Goal: Task Accomplishment & Management: Manage account settings

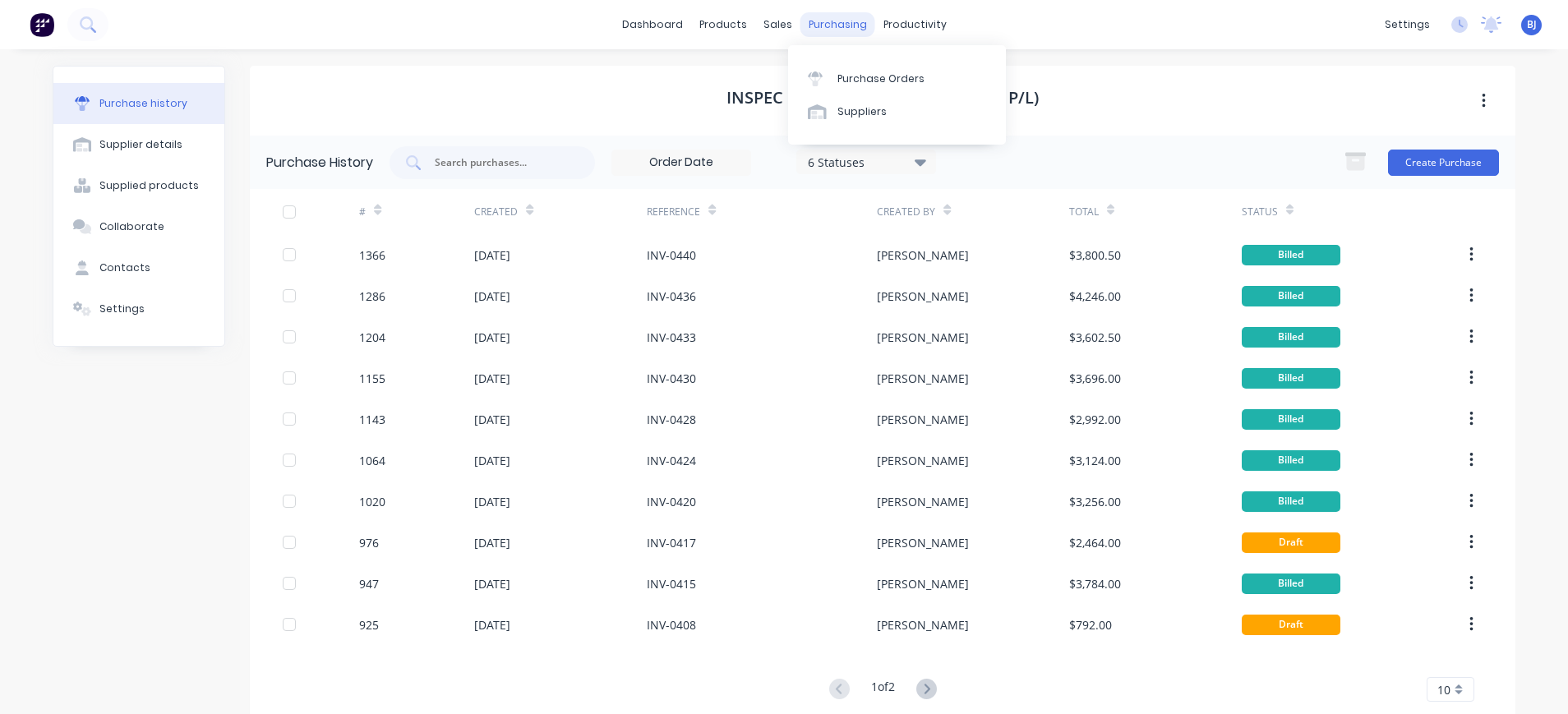
click at [843, 21] on div "purchasing" at bounding box center [838, 24] width 75 height 25
click at [844, 73] on div "Purchase Orders" at bounding box center [881, 79] width 87 height 15
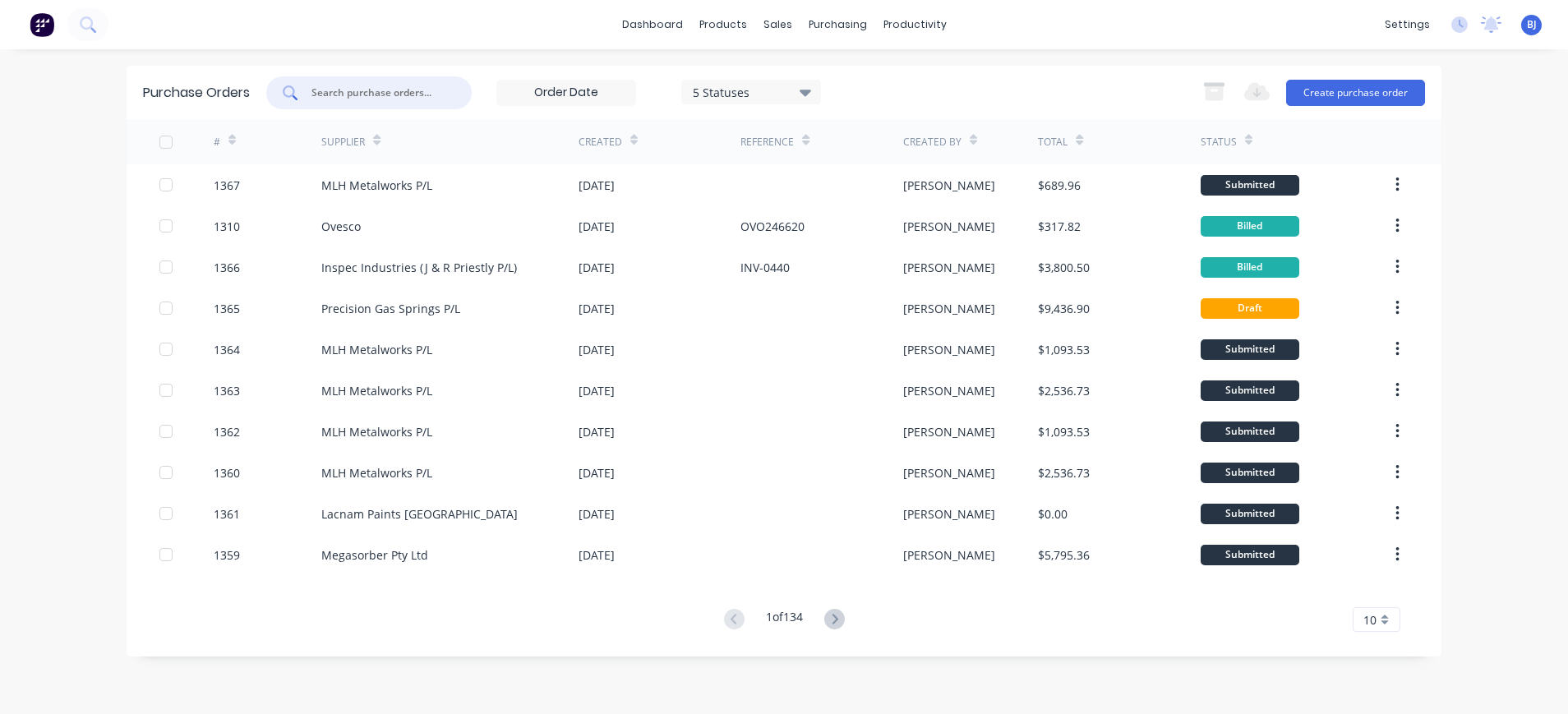
click at [411, 95] on input "text" at bounding box center [378, 93] width 137 height 16
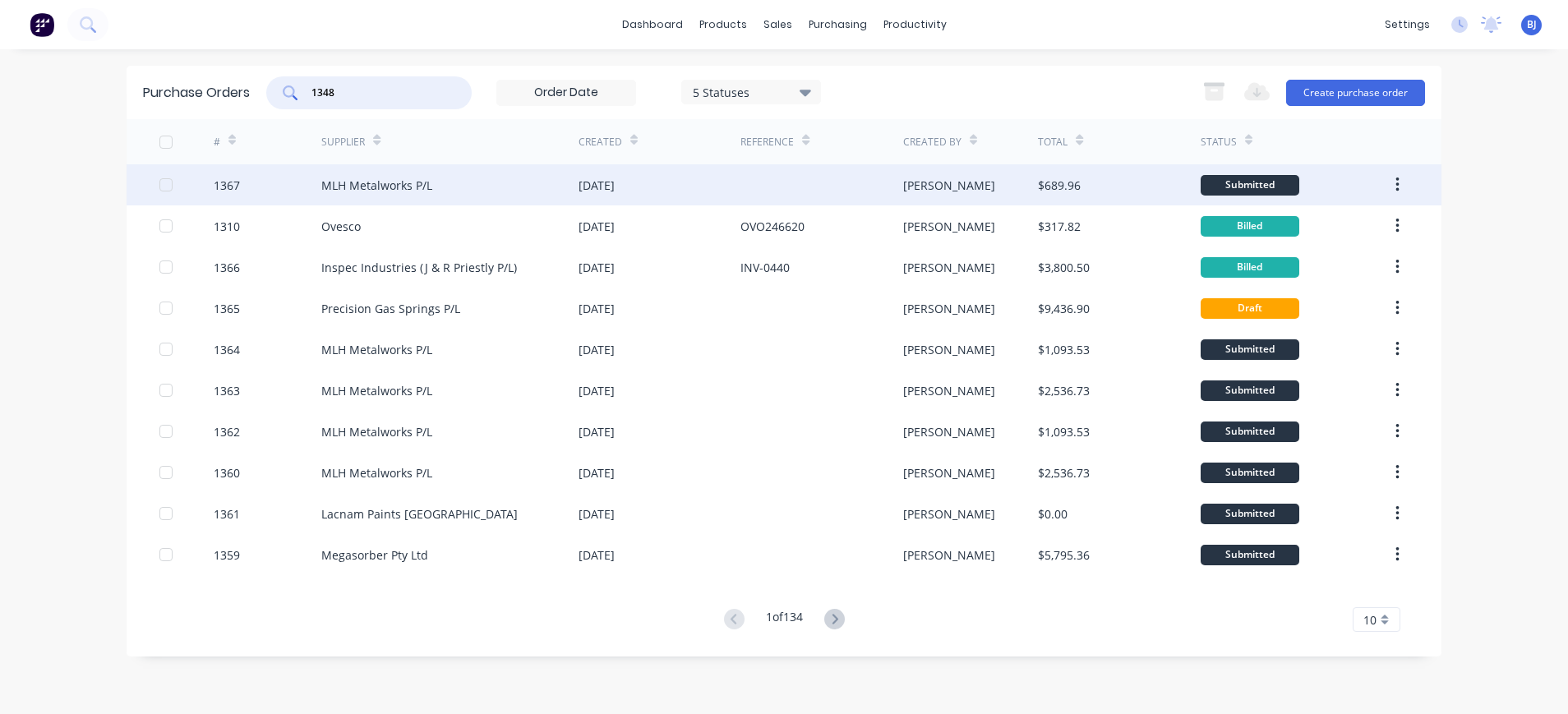
type input "1348"
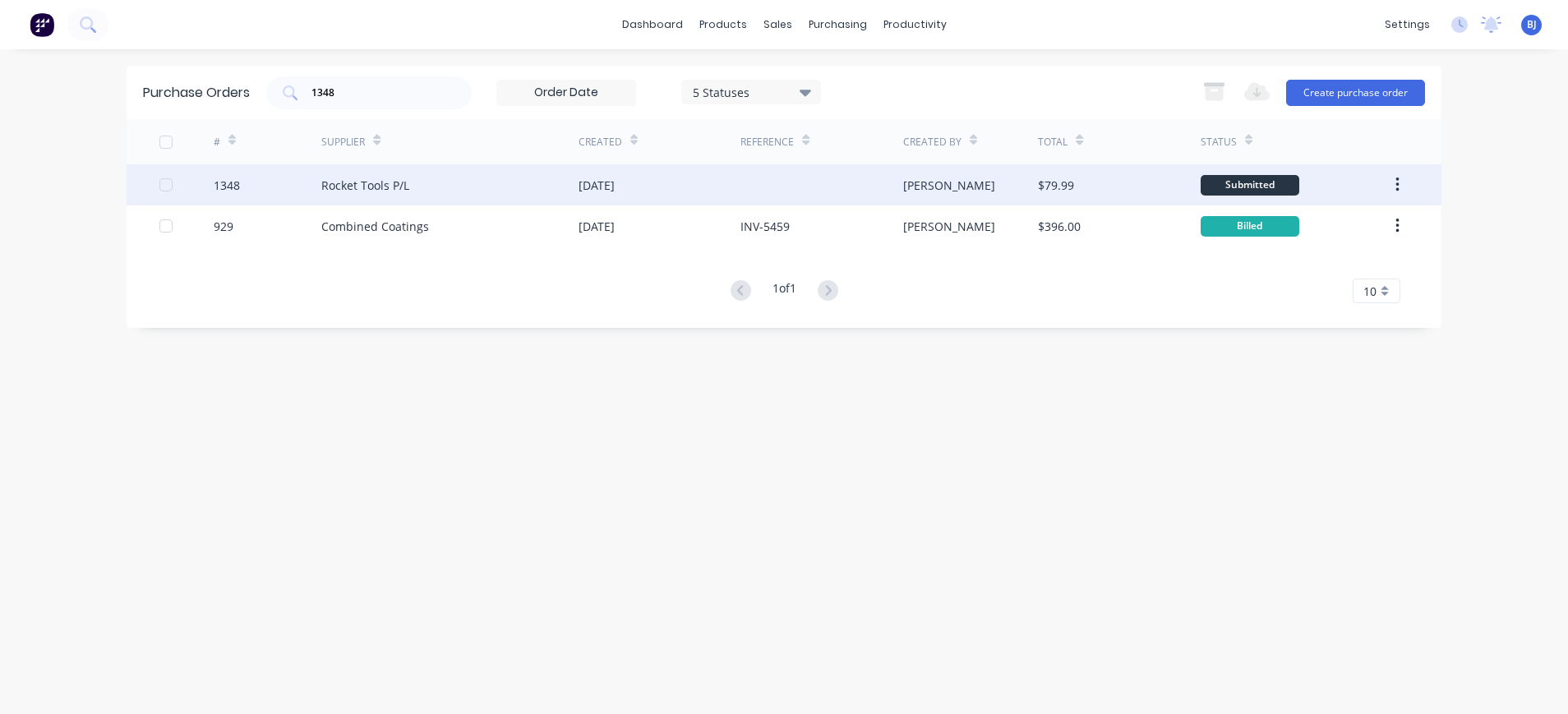
click at [384, 184] on div "Rocket Tools P/L" at bounding box center [366, 185] width 88 height 17
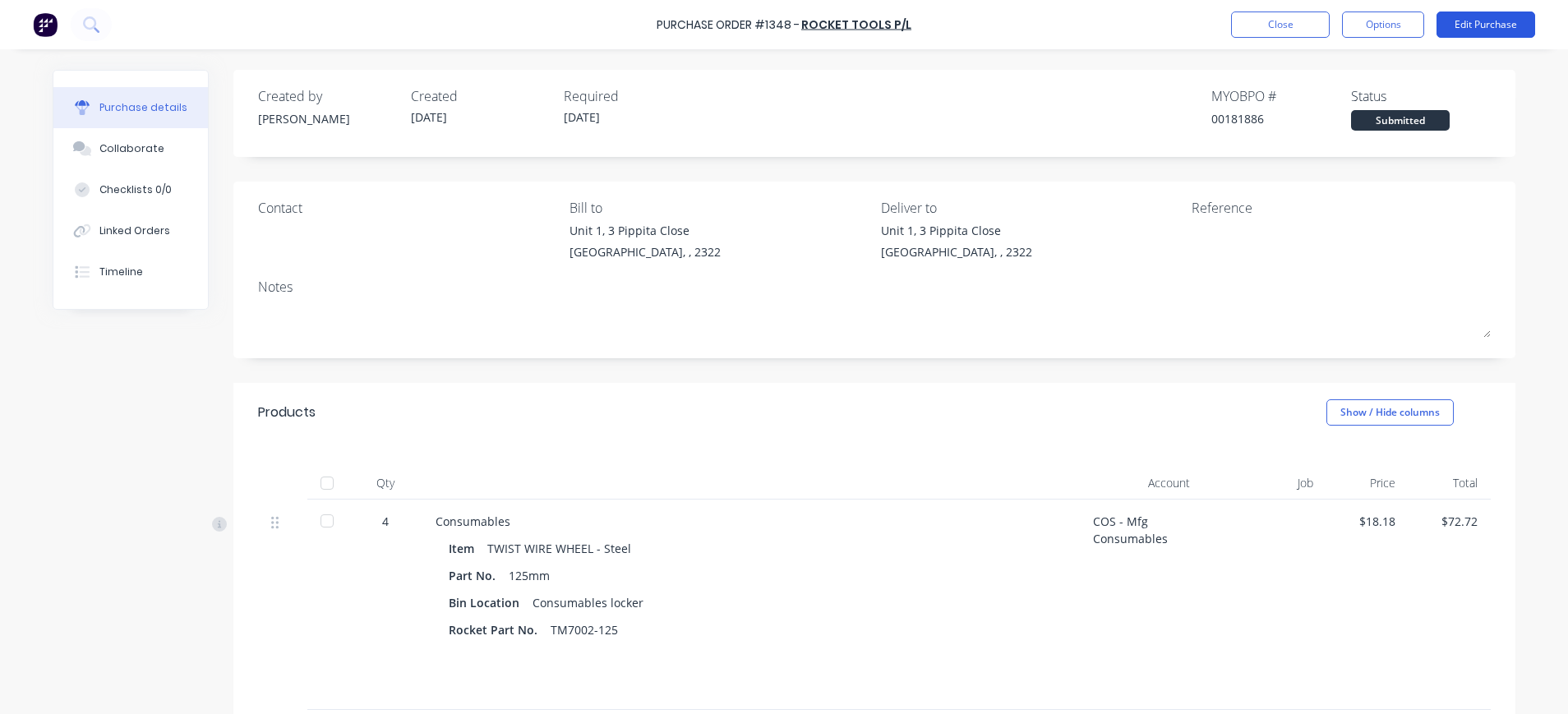
click at [1470, 16] on button "Edit Purchase" at bounding box center [1486, 25] width 99 height 26
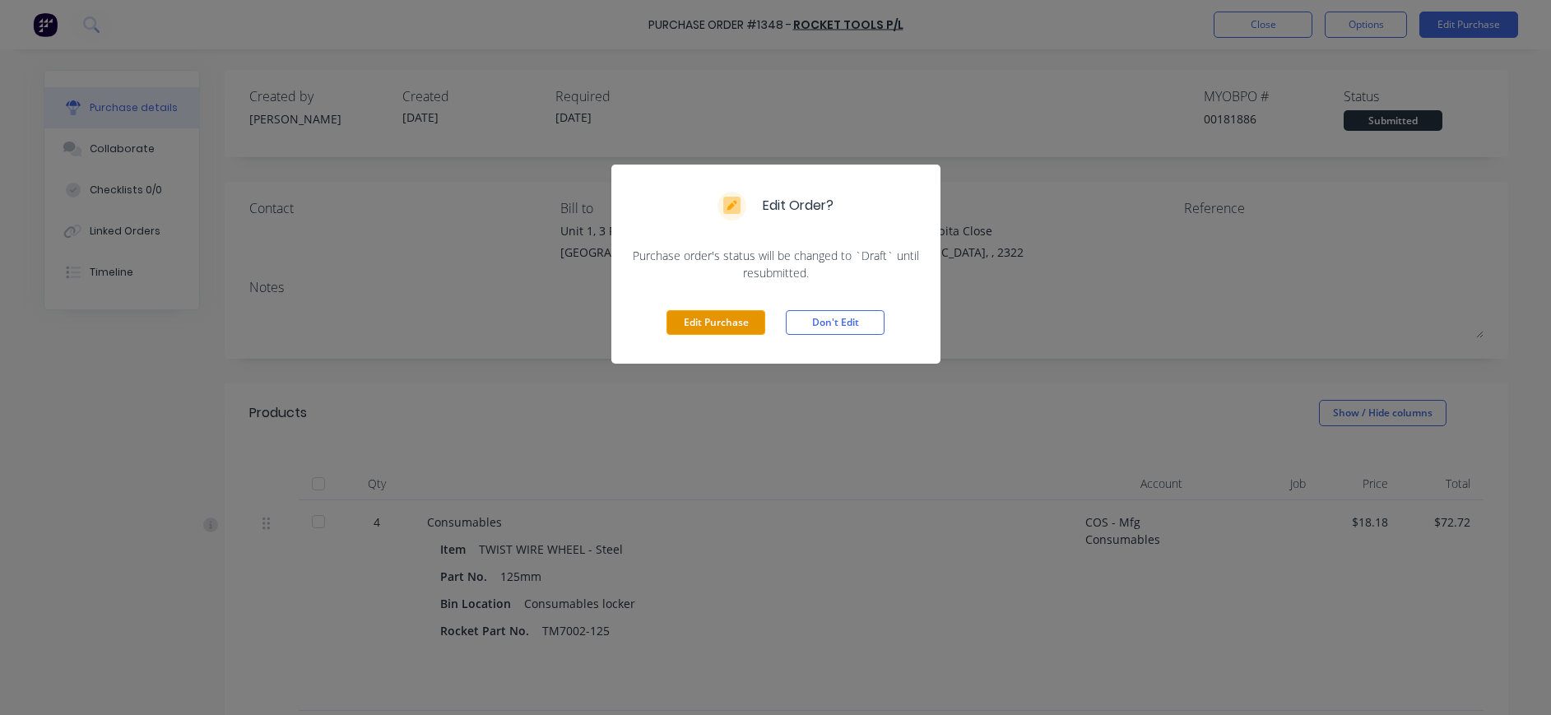
click at [714, 314] on button "Edit Purchase" at bounding box center [716, 322] width 99 height 25
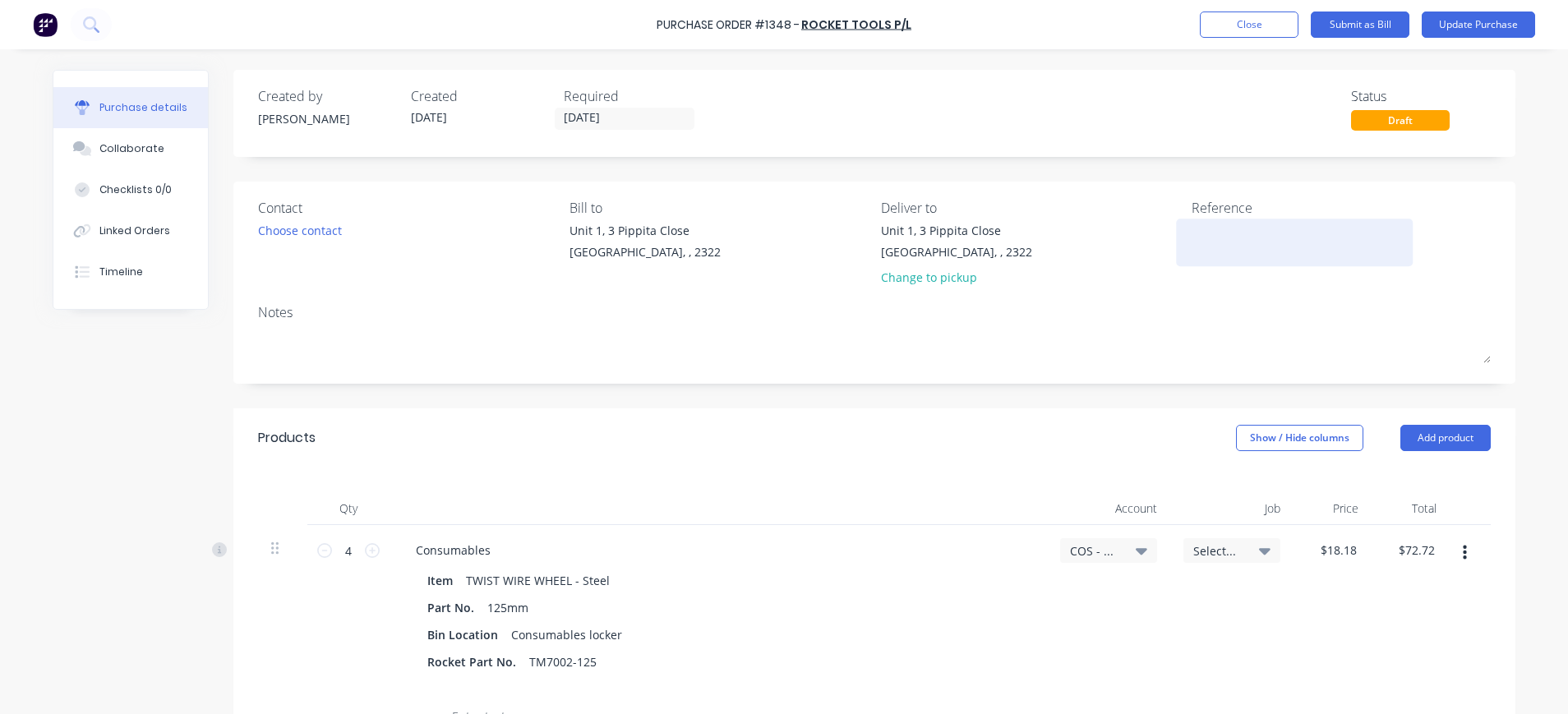
click at [1191, 222] on div at bounding box center [1294, 242] width 206 height 41
click at [1206, 243] on textarea at bounding box center [1294, 240] width 206 height 37
type textarea "40102978"
type textarea "x"
type textarea "40102978"
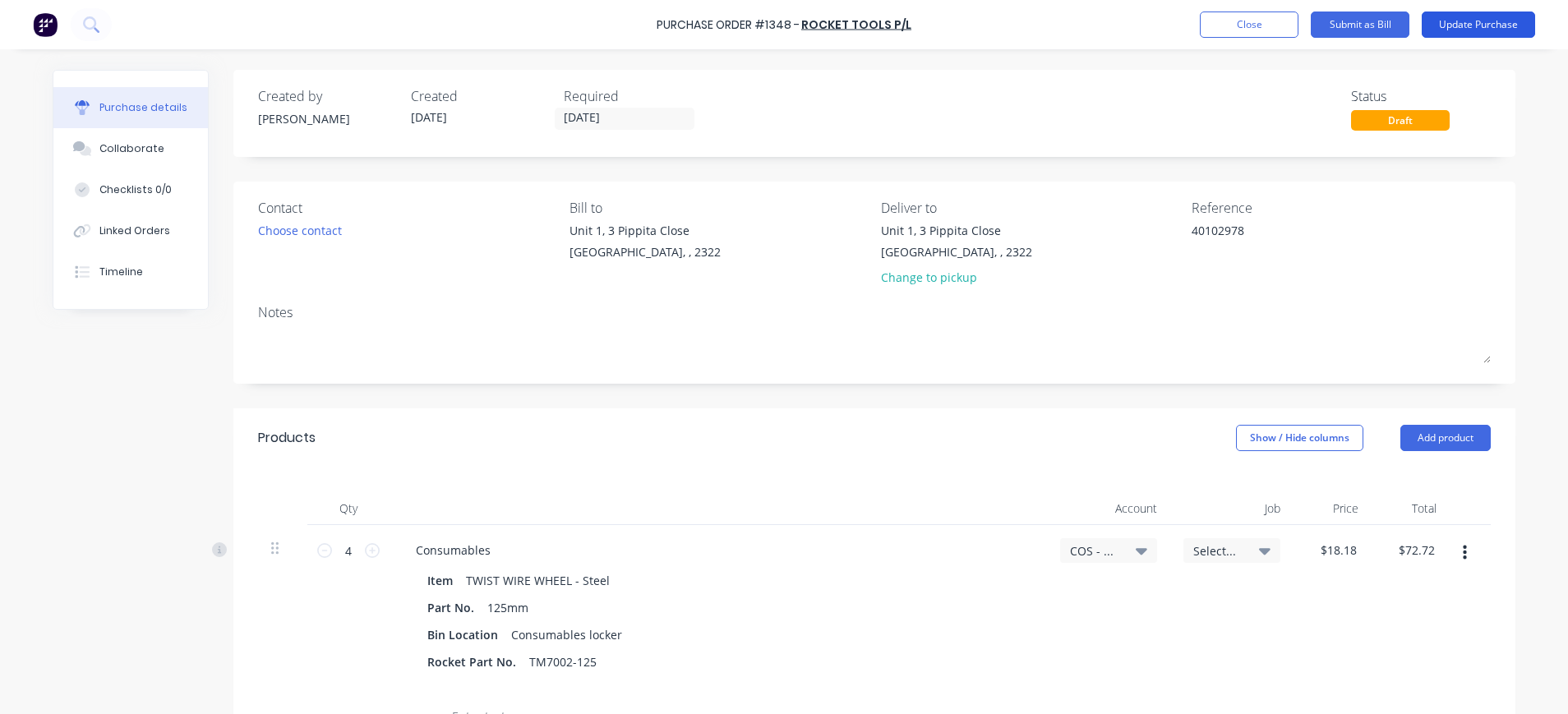
click at [1465, 21] on button "Update Purchase" at bounding box center [1479, 25] width 114 height 26
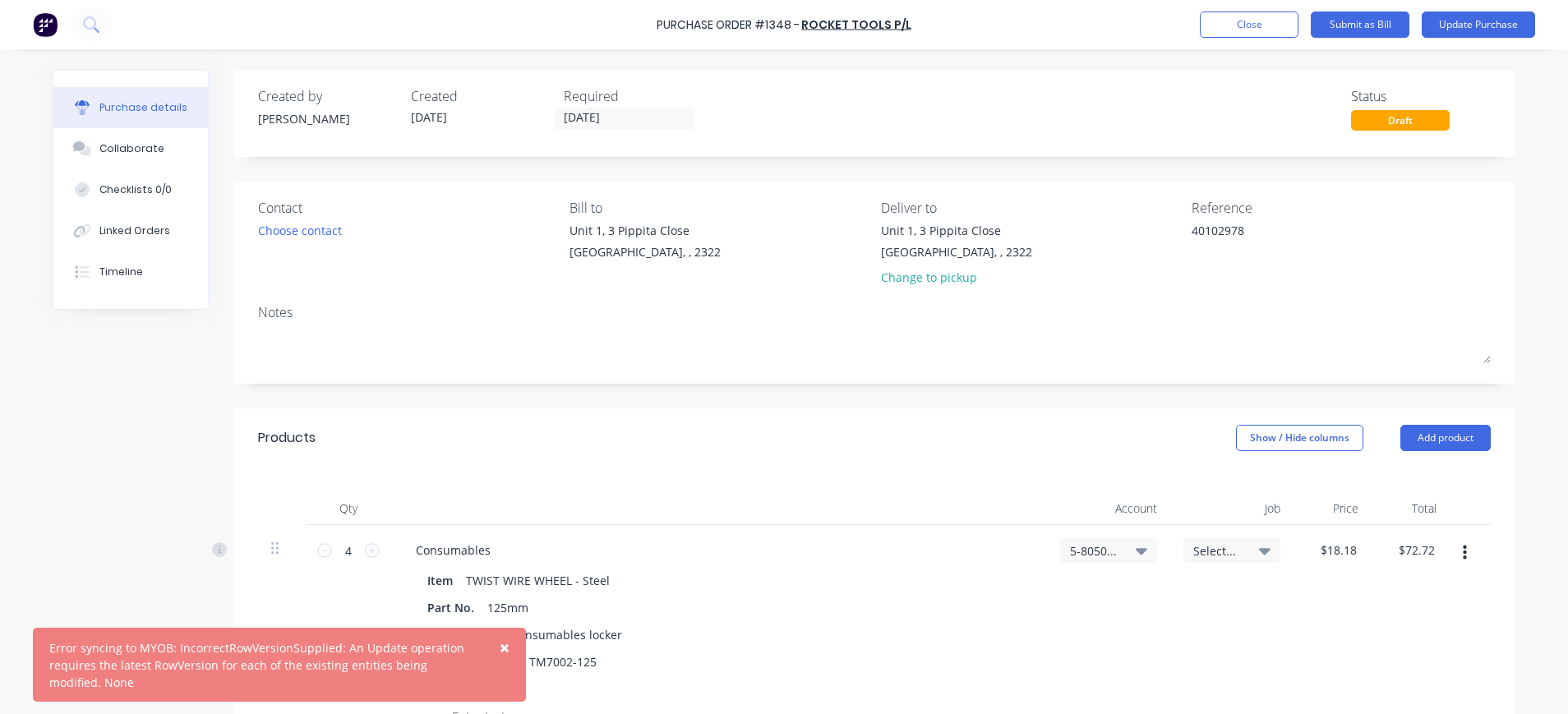
click at [501, 646] on span "×" at bounding box center [504, 647] width 10 height 23
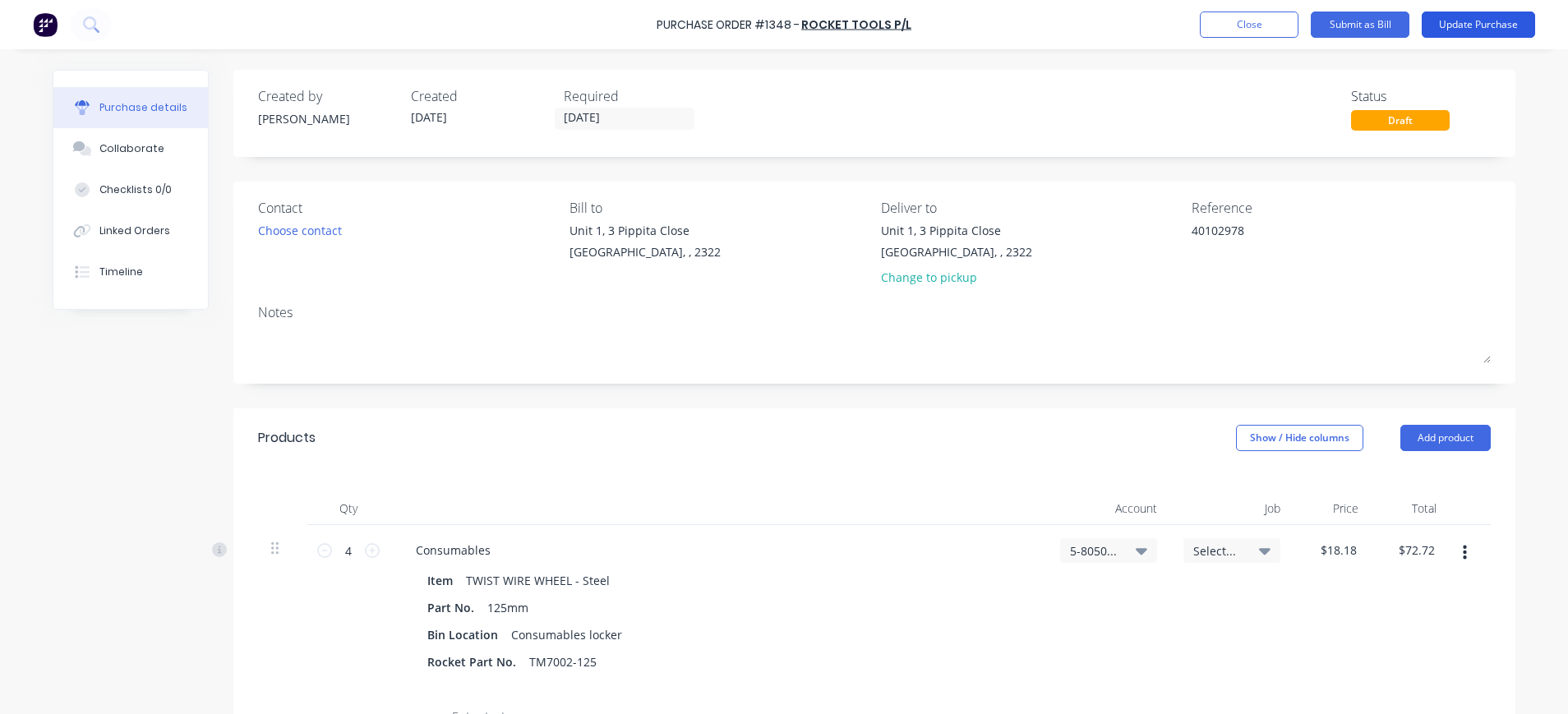
click at [1491, 22] on button "Update Purchase" at bounding box center [1479, 25] width 114 height 26
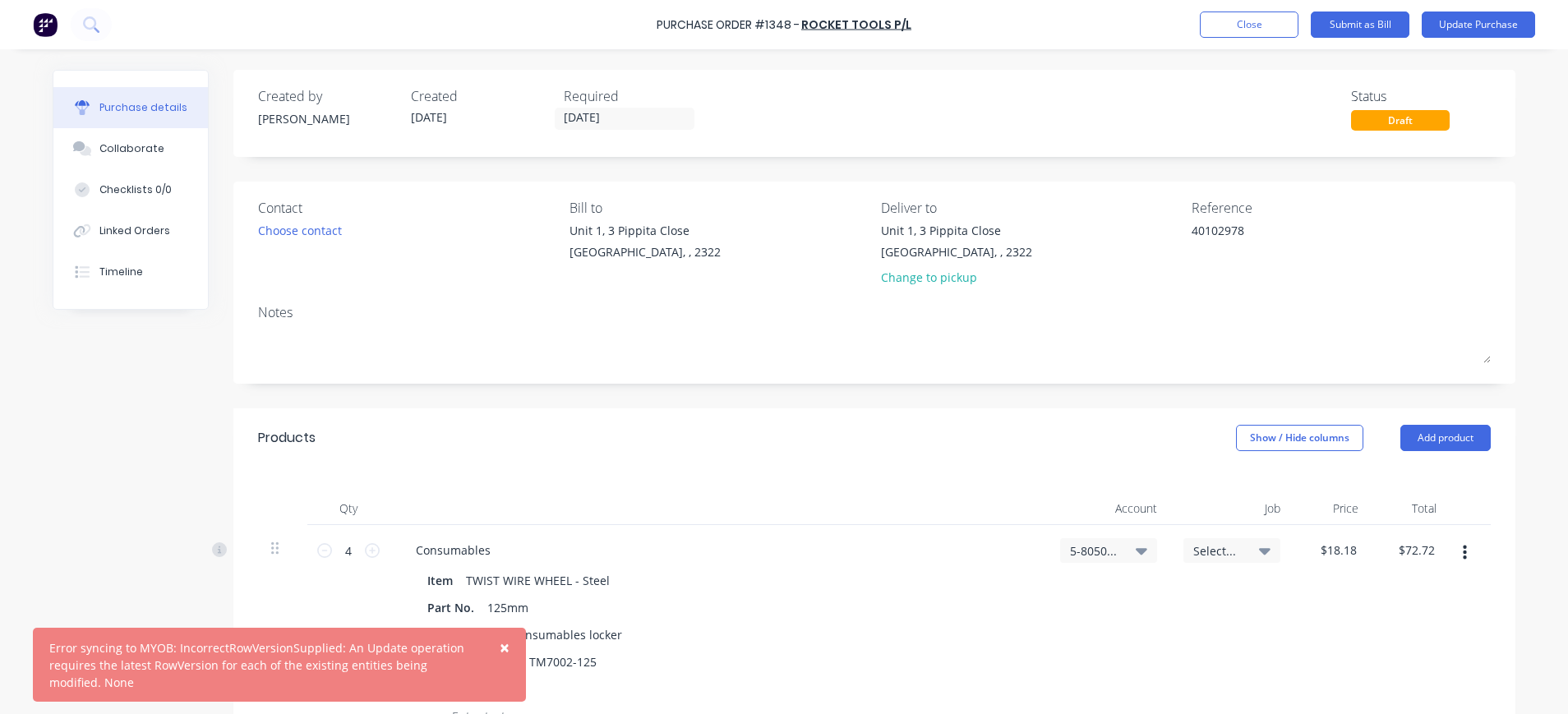
scroll to position [329, 0]
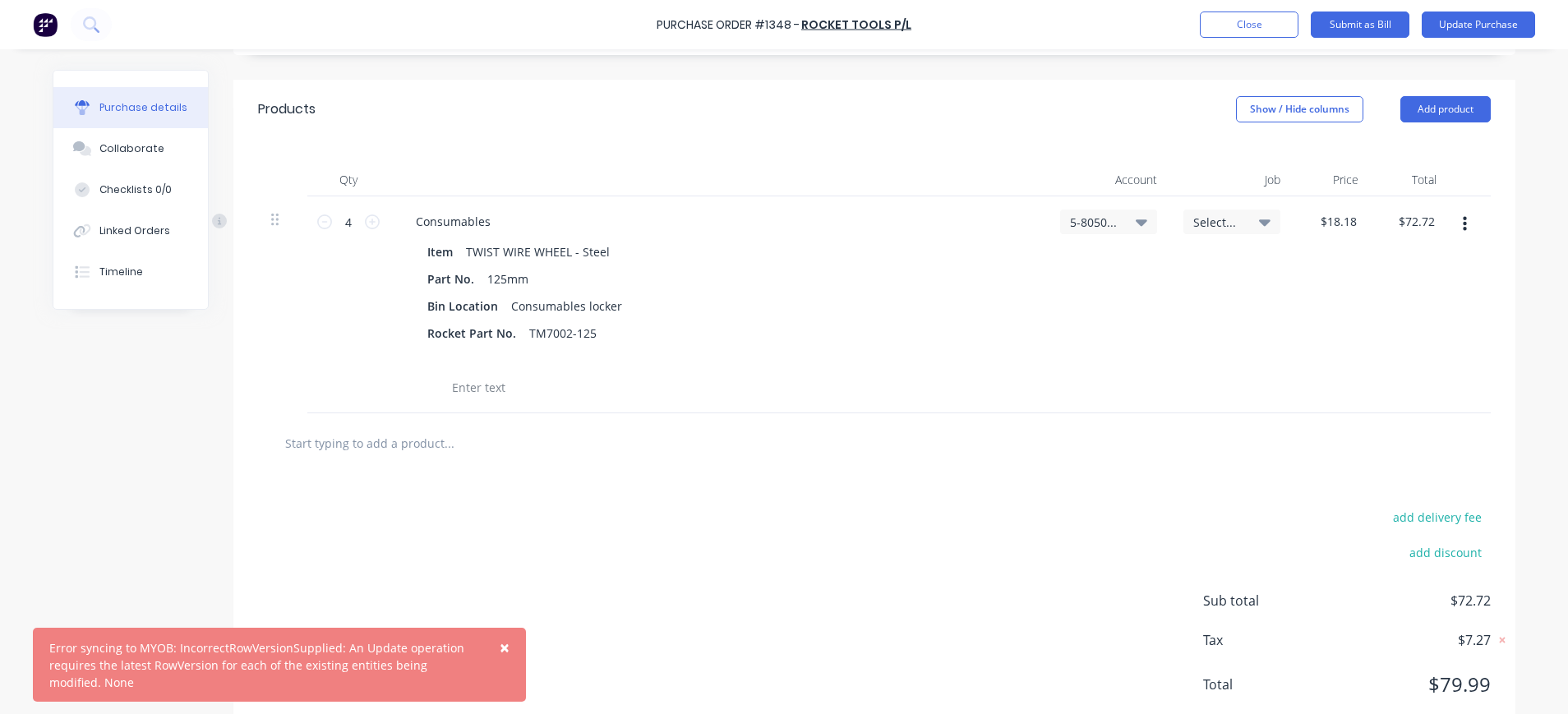
click at [1136, 221] on icon at bounding box center [1142, 223] width 12 height 7
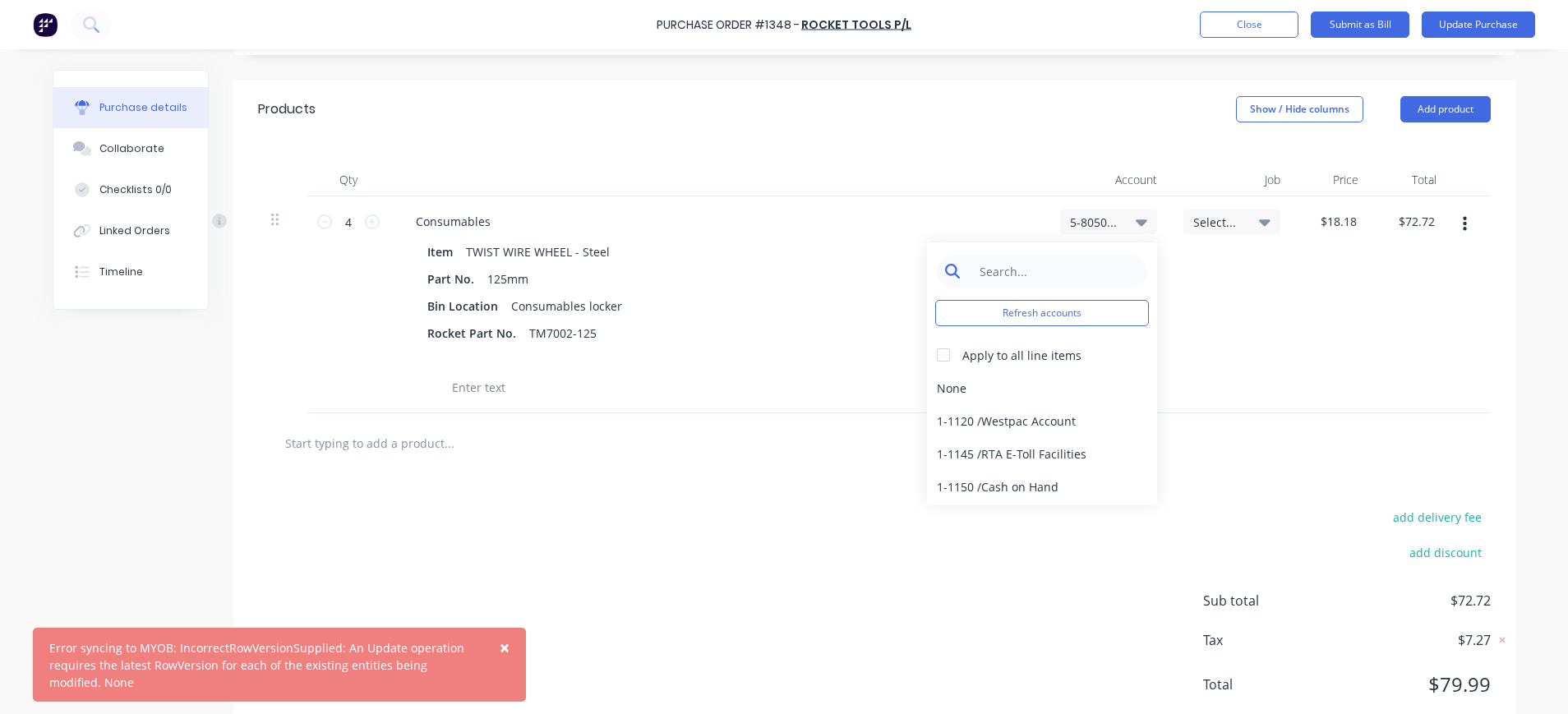
type textarea "x"
click at [1070, 264] on input at bounding box center [1055, 271] width 169 height 33
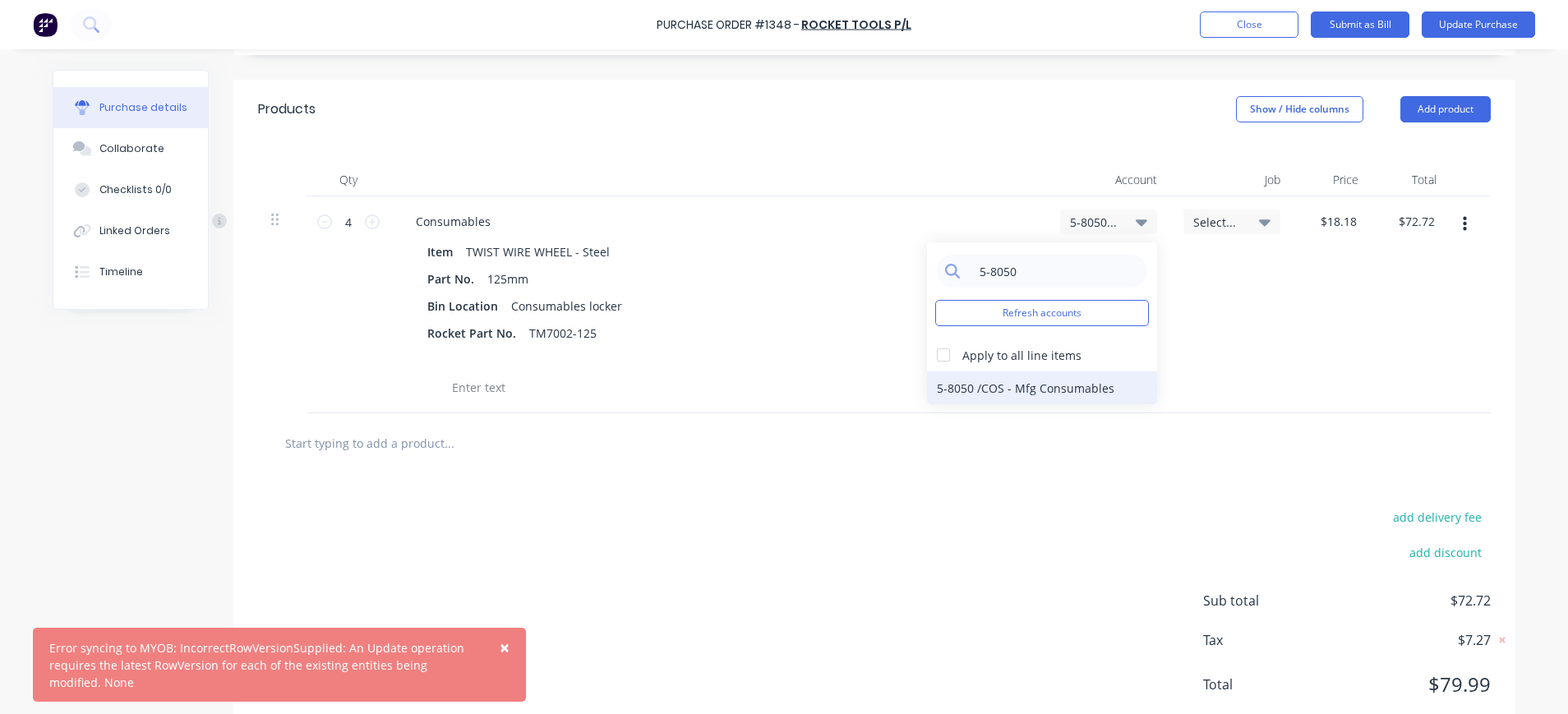
type input "5-8050"
click at [1057, 385] on div "5-8050 / COS - Mfg Consumables" at bounding box center [1042, 387] width 230 height 33
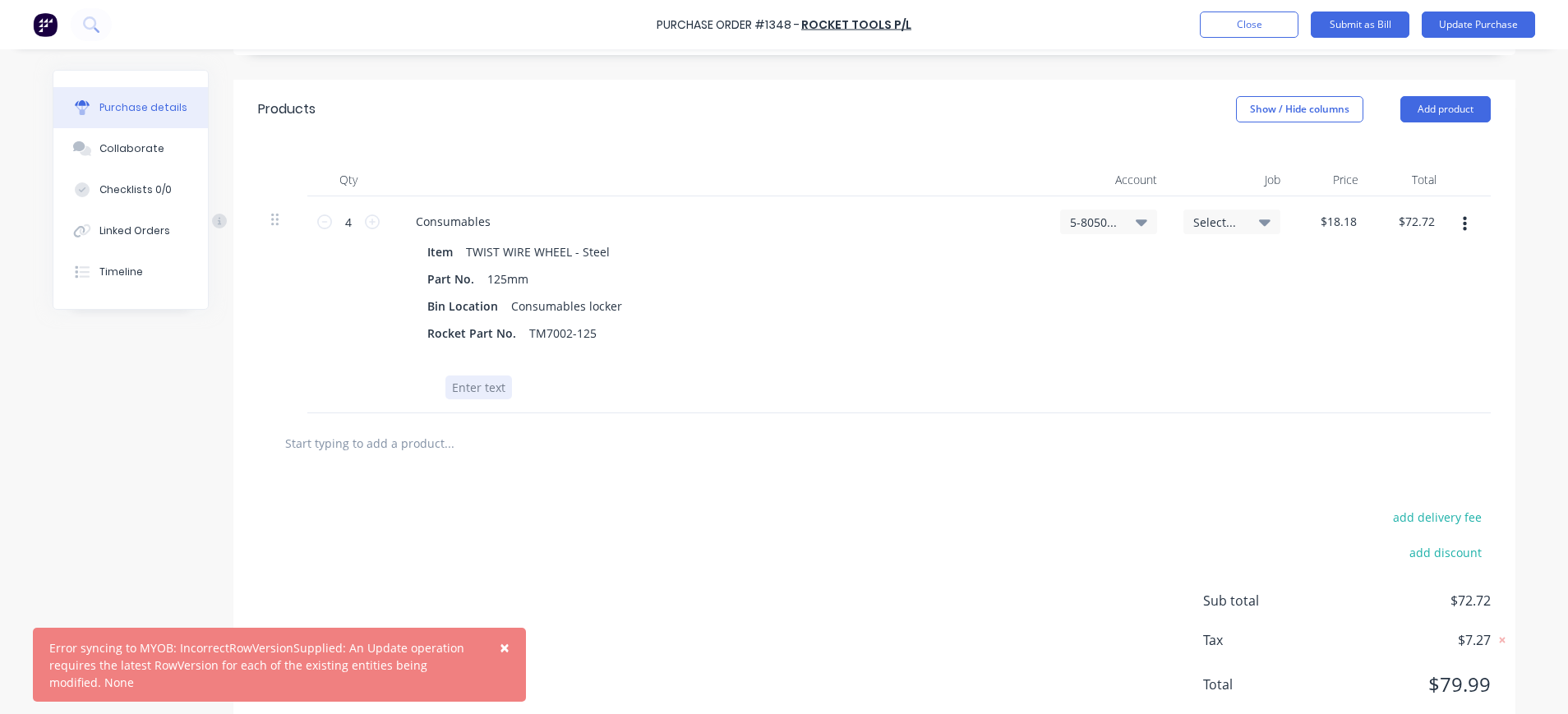
click at [630, 373] on div "Item TWIST WIRE WHEEL - Steel Part No. 125mm Bin Location Consumables locker Ro…" at bounding box center [718, 320] width 631 height 160
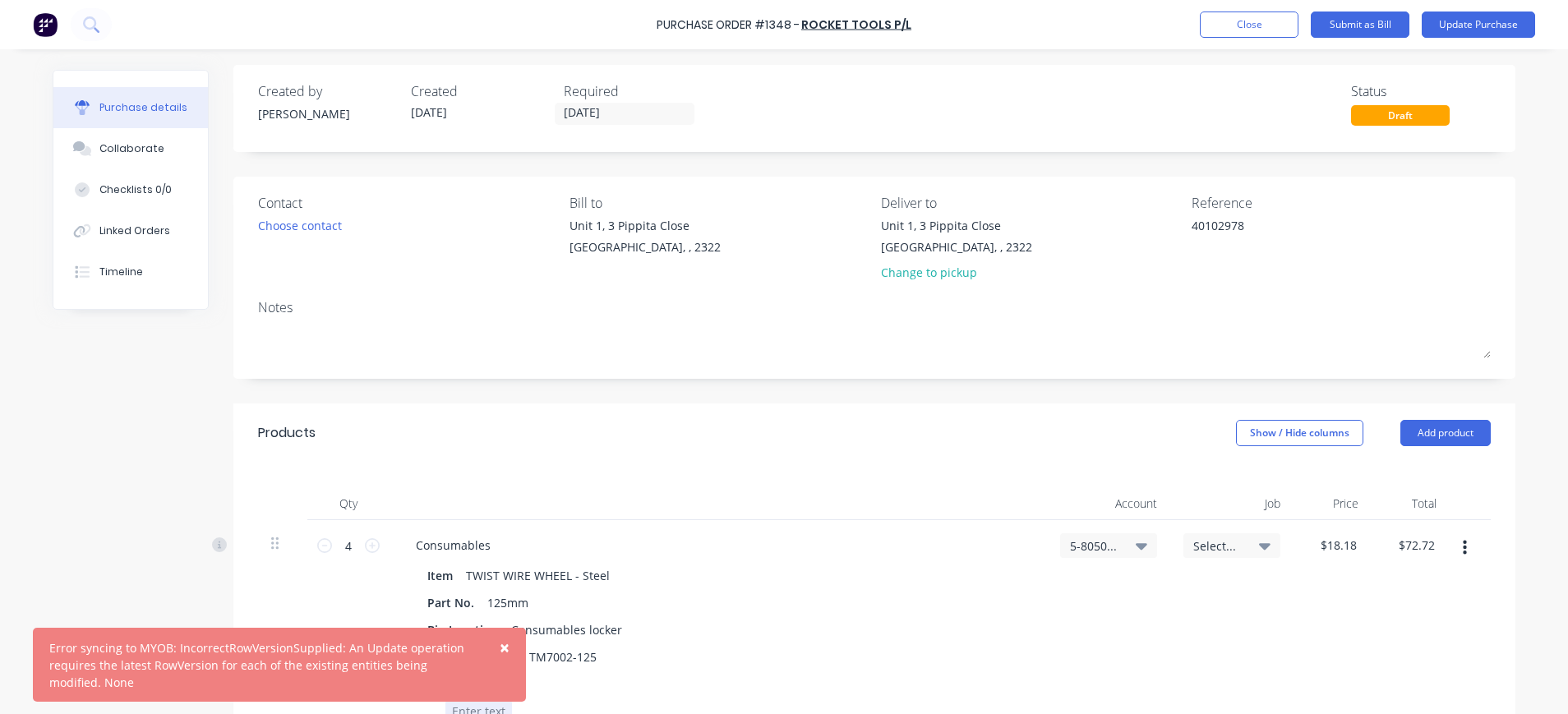
scroll to position [0, 0]
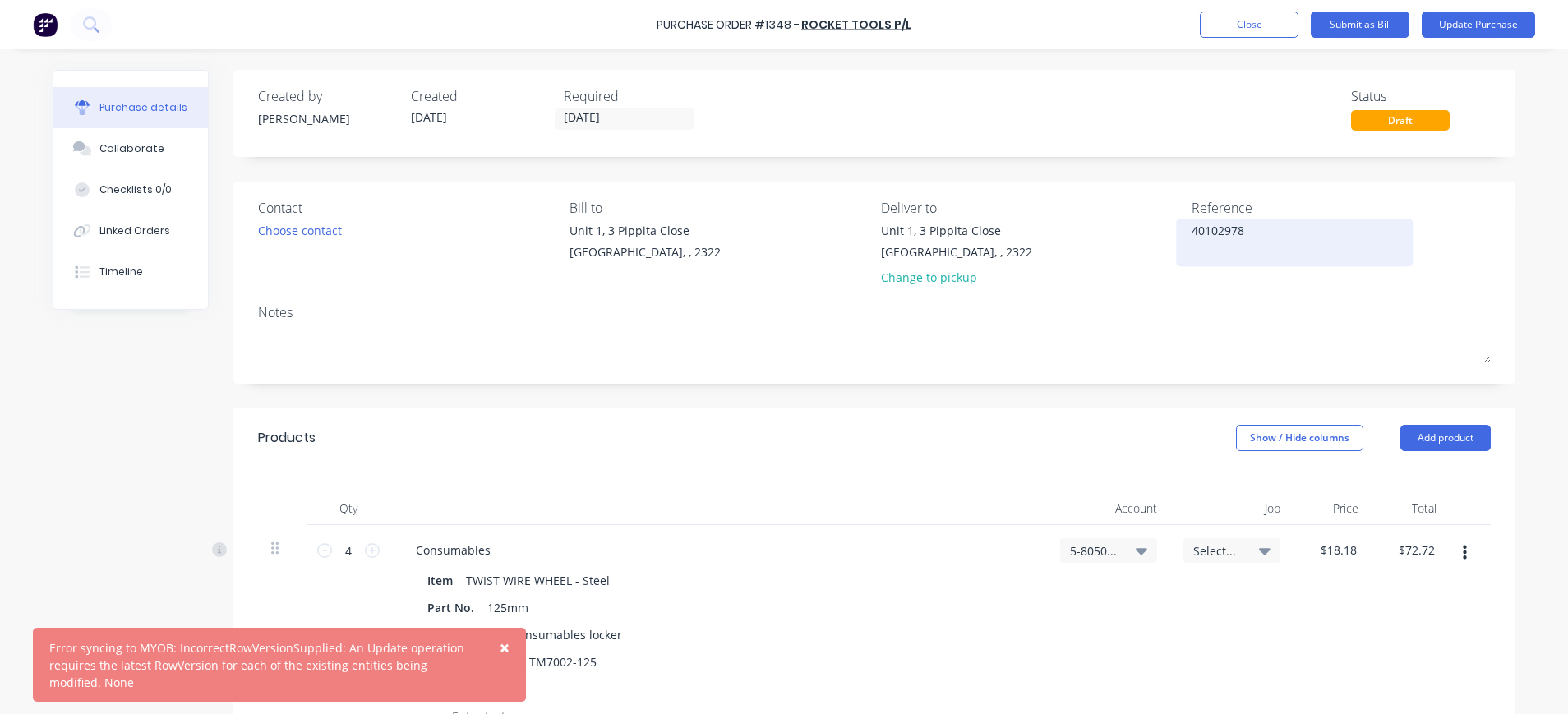
click at [1272, 222] on textarea "40102978" at bounding box center [1294, 240] width 206 height 37
click at [1471, 22] on button "Update Purchase" at bounding box center [1479, 25] width 114 height 26
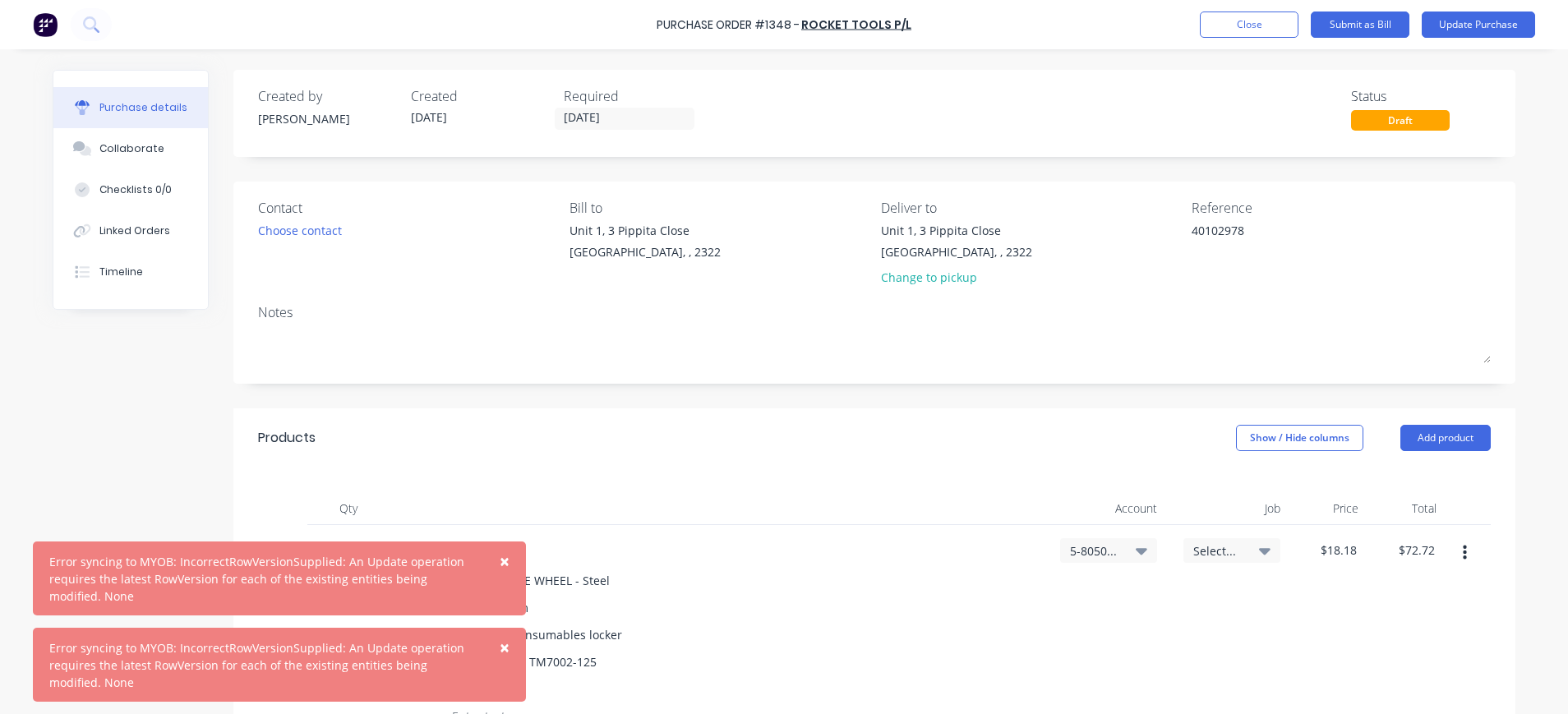
click at [502, 559] on span "×" at bounding box center [504, 561] width 10 height 23
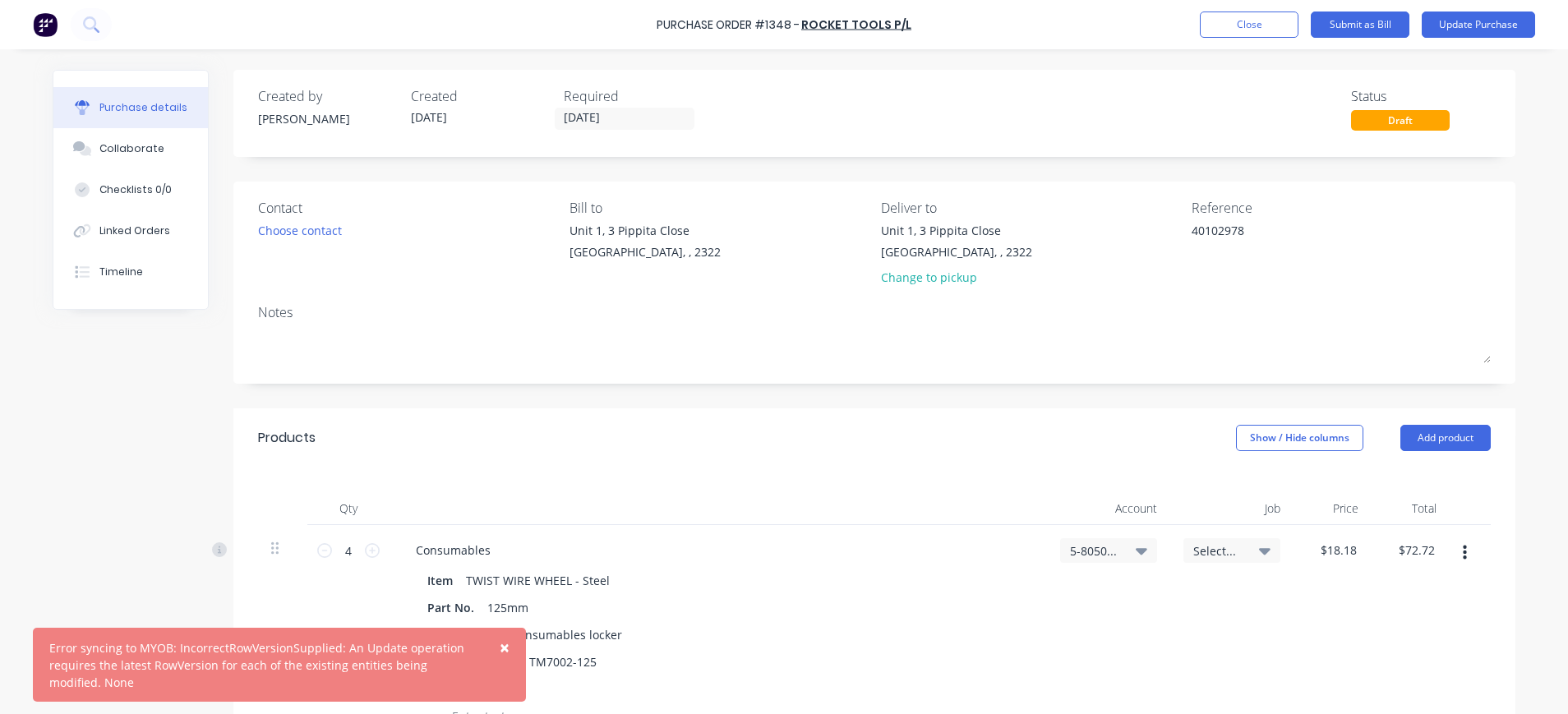
click at [505, 651] on span "×" at bounding box center [504, 647] width 10 height 23
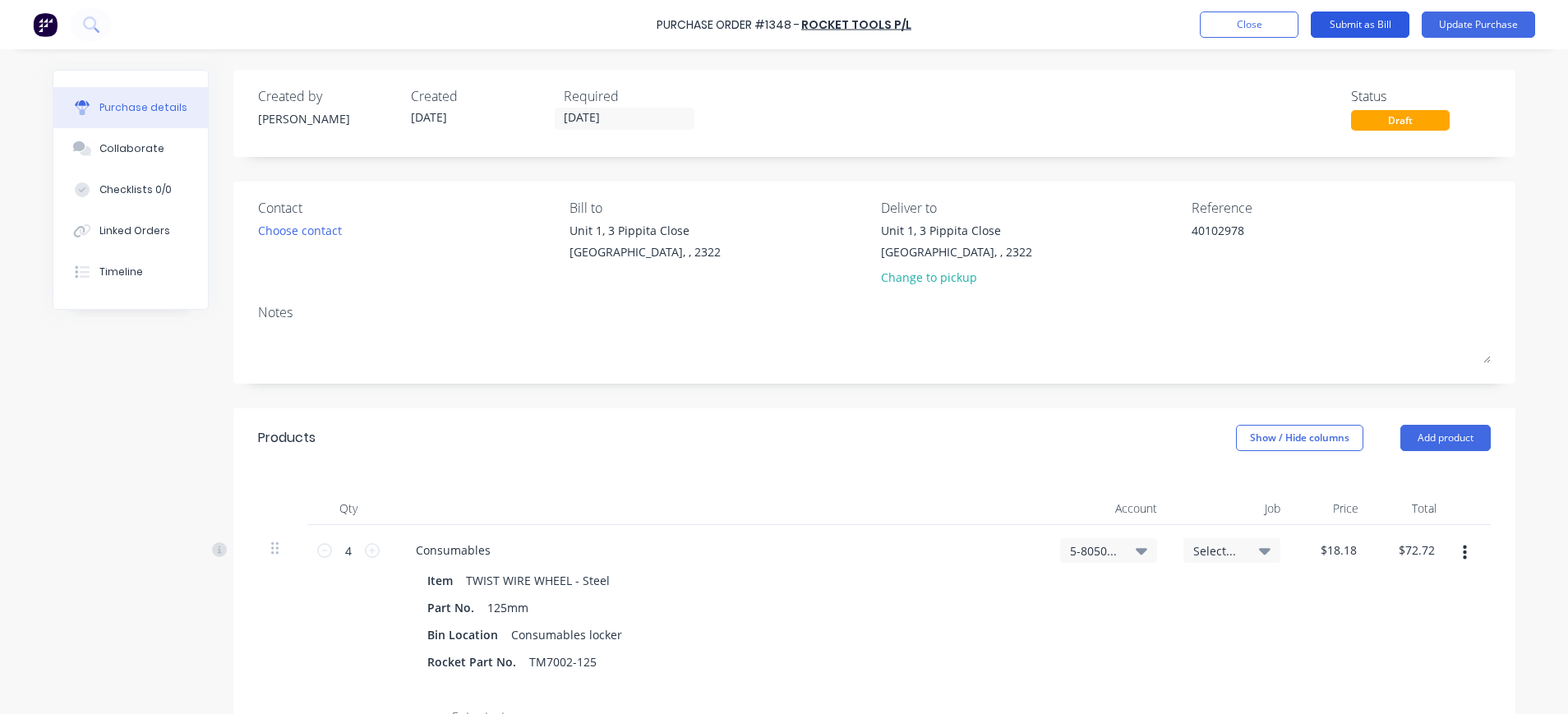
click at [1346, 21] on button "Submit as Bill" at bounding box center [1360, 25] width 99 height 26
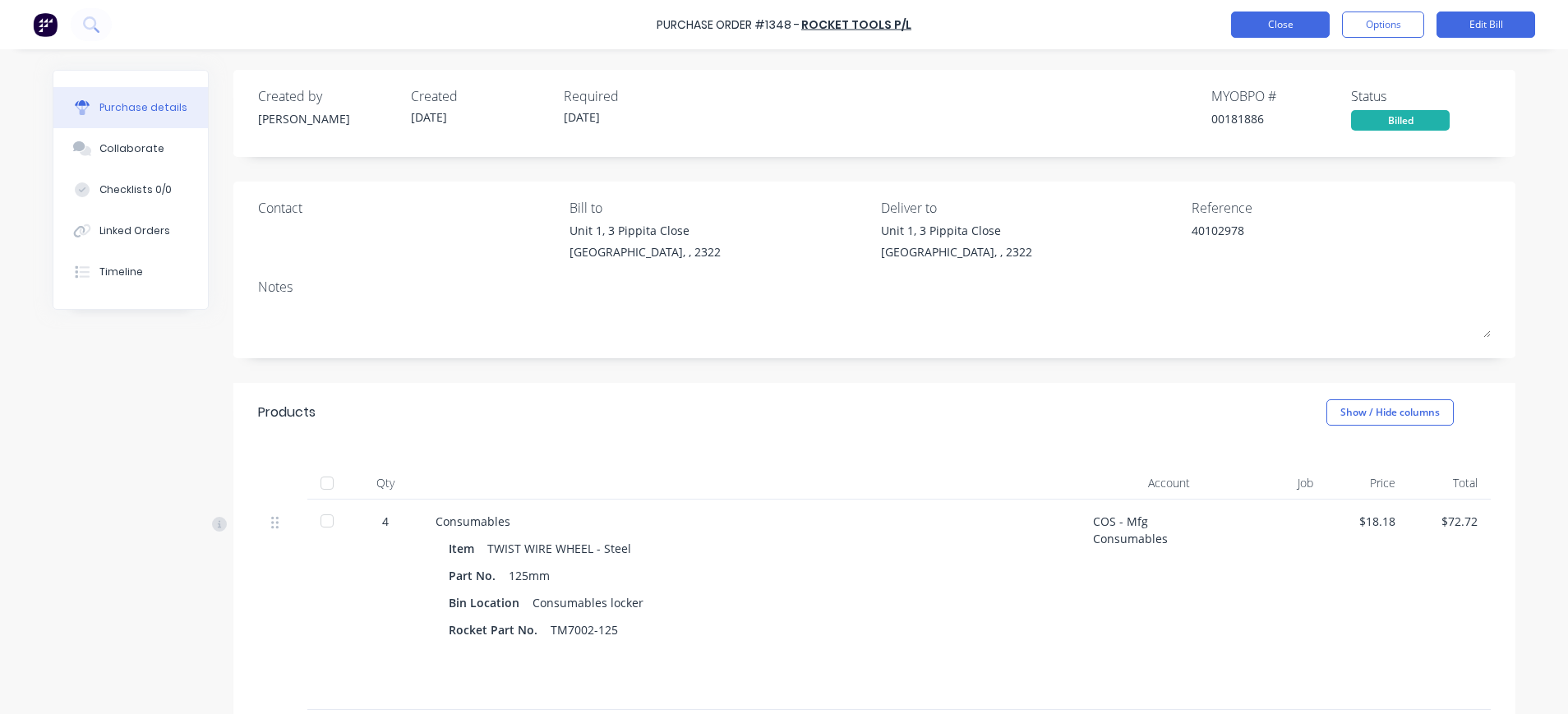
click at [1284, 24] on button "Close" at bounding box center [1280, 25] width 99 height 26
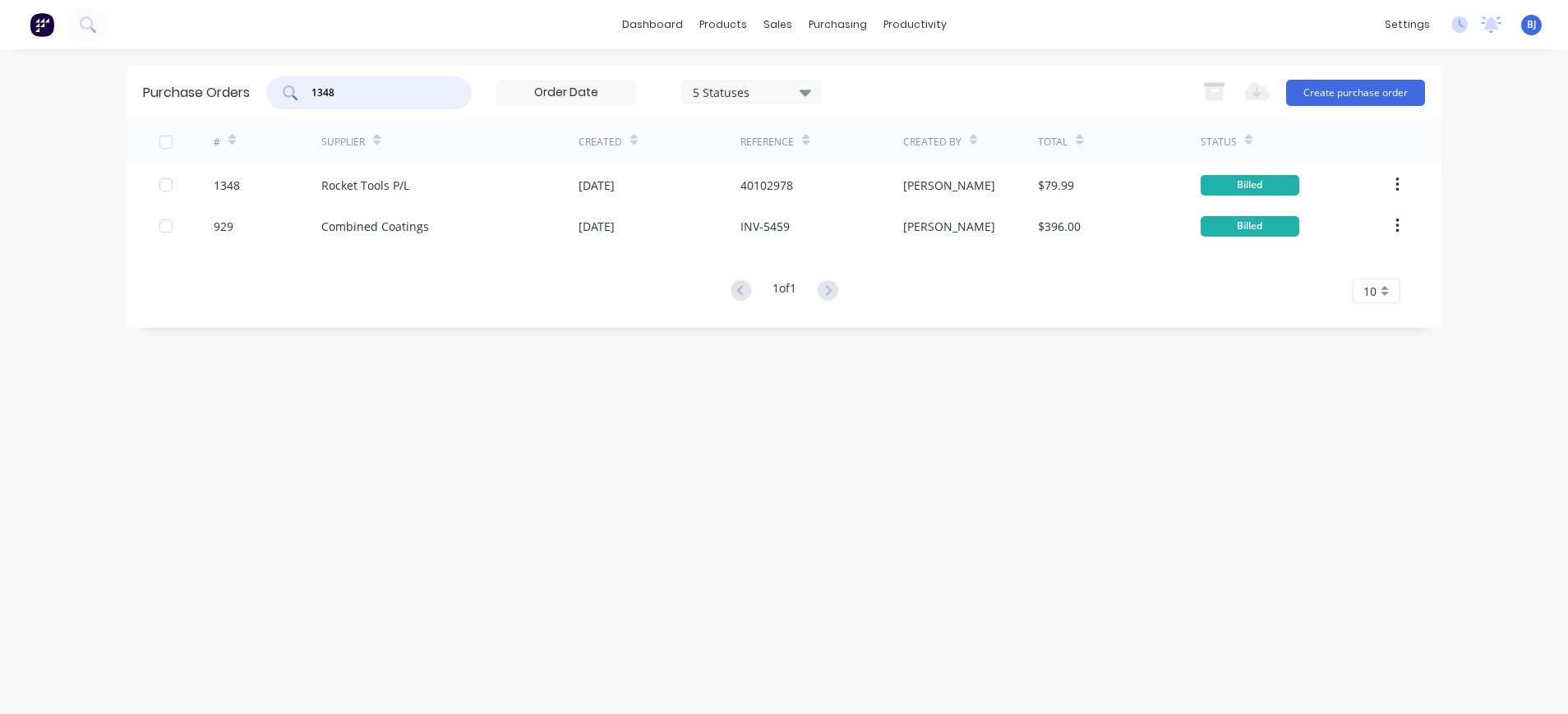
click at [370, 93] on input "1348" at bounding box center [378, 93] width 137 height 16
click at [1069, 530] on div "Purchase Orders 1348 5 Statuses 5 Statuses Export to Excel (XLSX) Create purcha…" at bounding box center [784, 381] width 1315 height 632
click at [386, 95] on input "1348" at bounding box center [378, 93] width 137 height 16
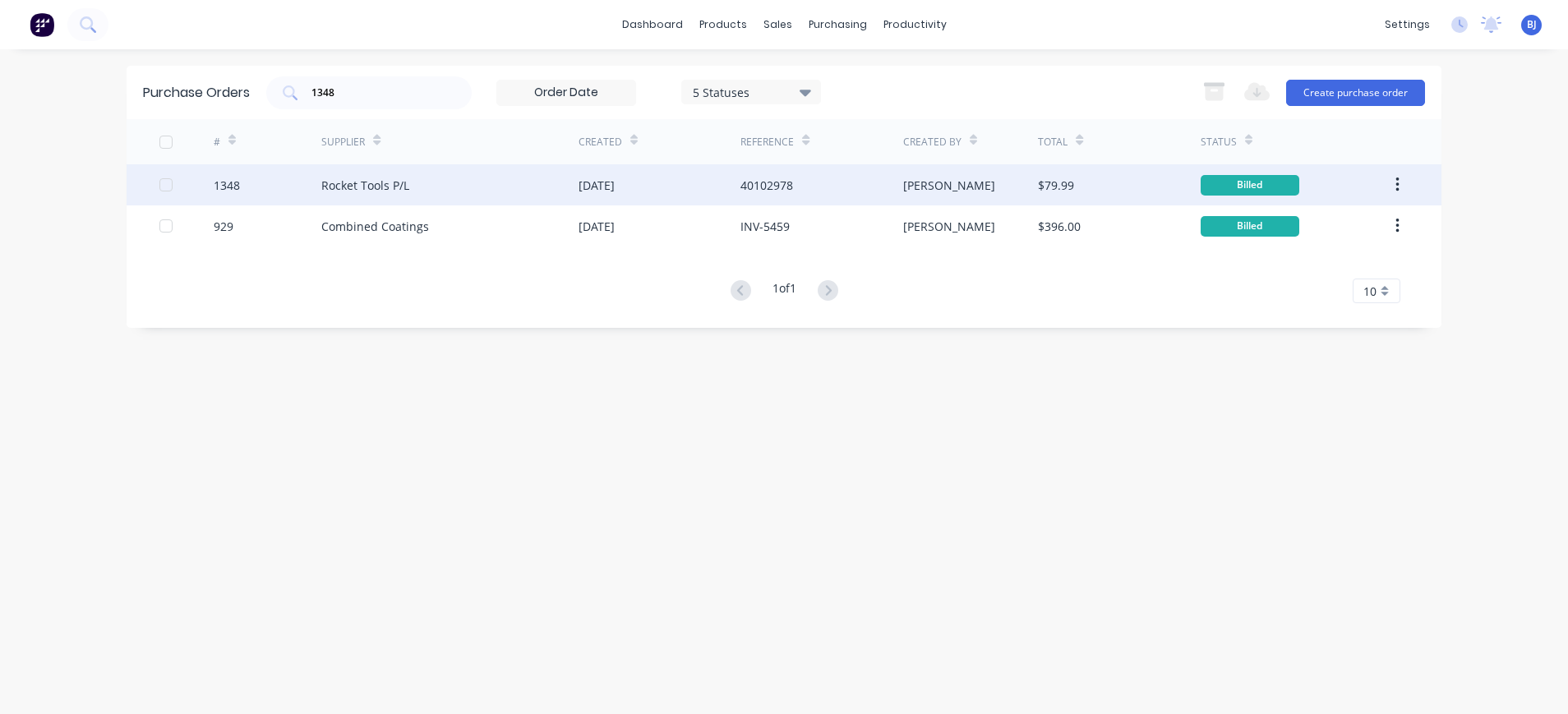
click at [365, 184] on div "Rocket Tools P/L" at bounding box center [366, 185] width 88 height 17
type textarea "x"
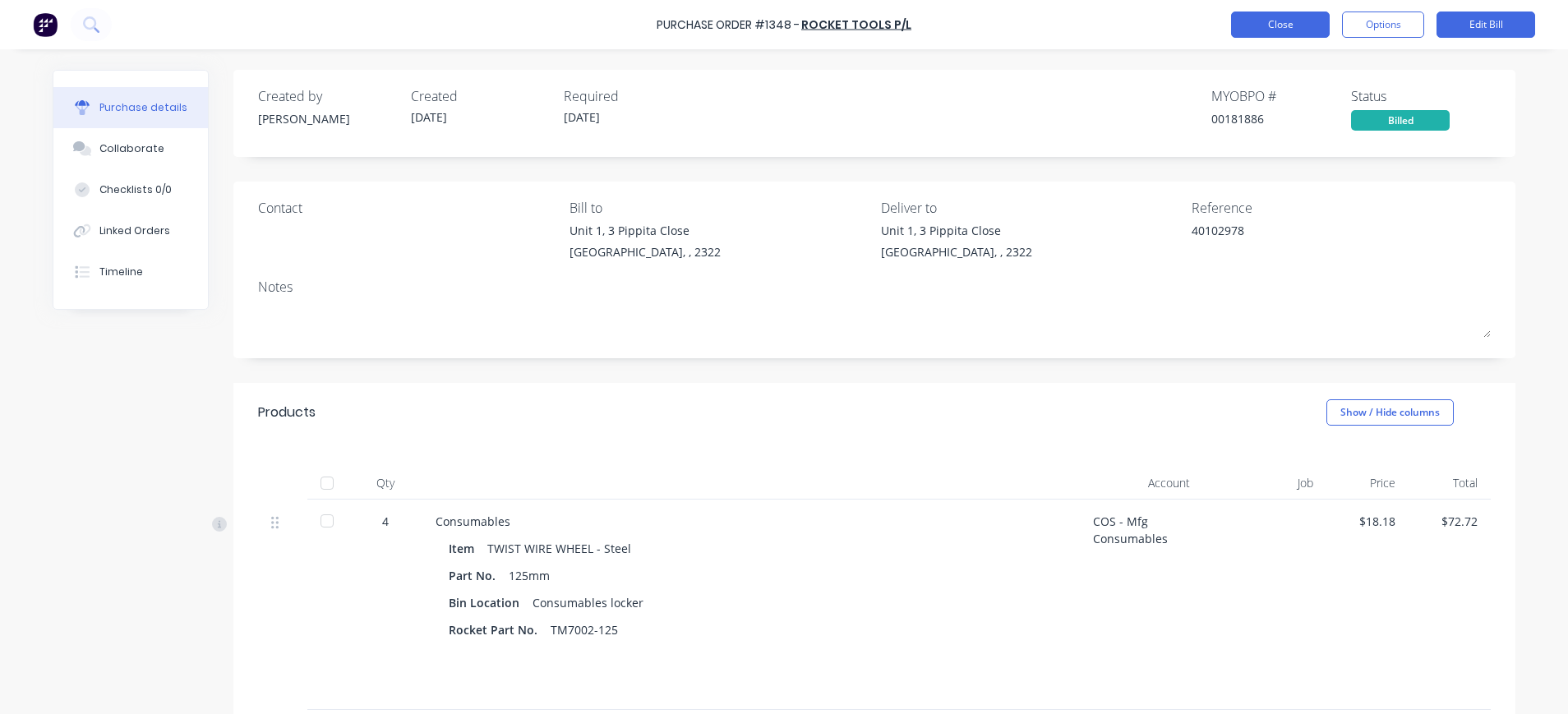
click at [1249, 32] on button "Close" at bounding box center [1280, 25] width 99 height 26
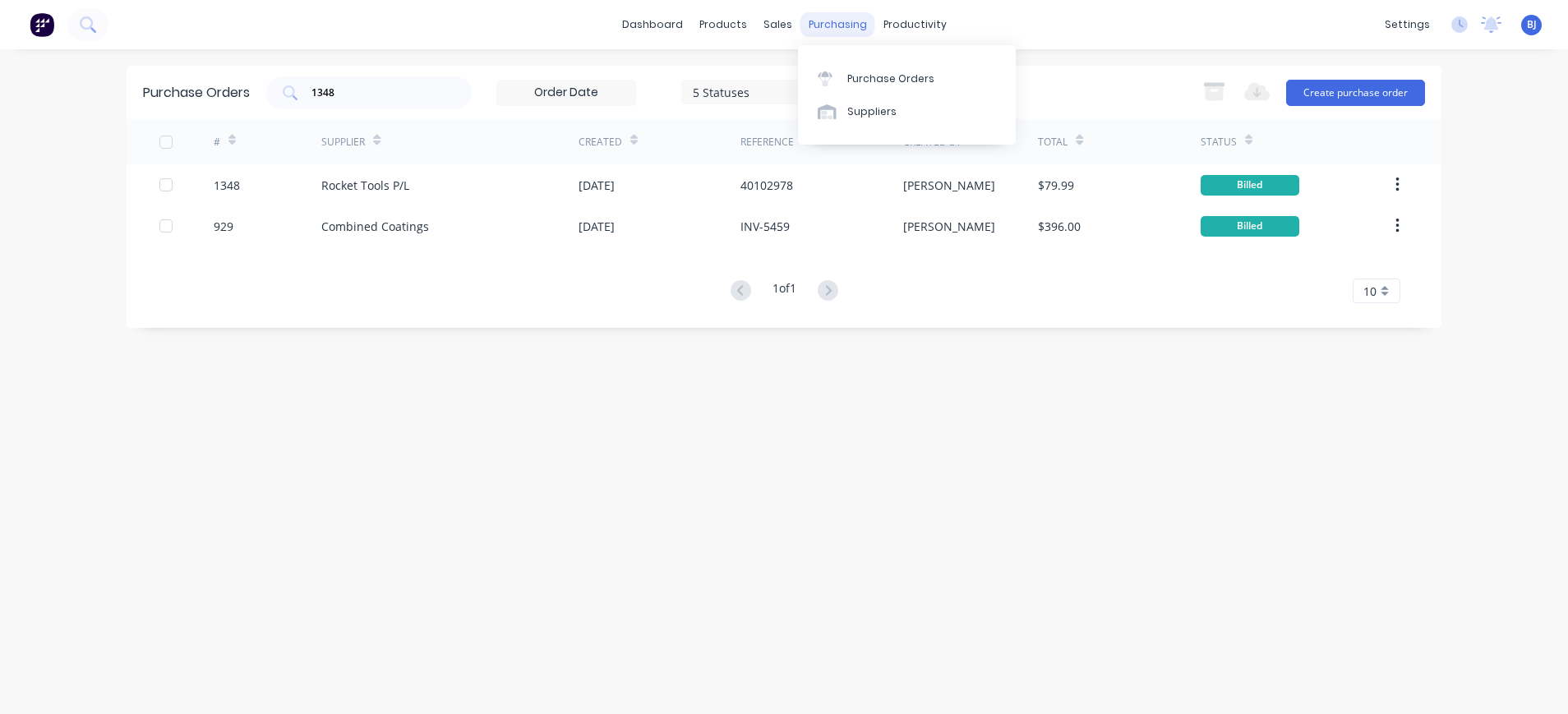
click at [829, 25] on div "purchasing" at bounding box center [838, 24] width 75 height 25
click at [848, 108] on div "Suppliers" at bounding box center [872, 112] width 49 height 15
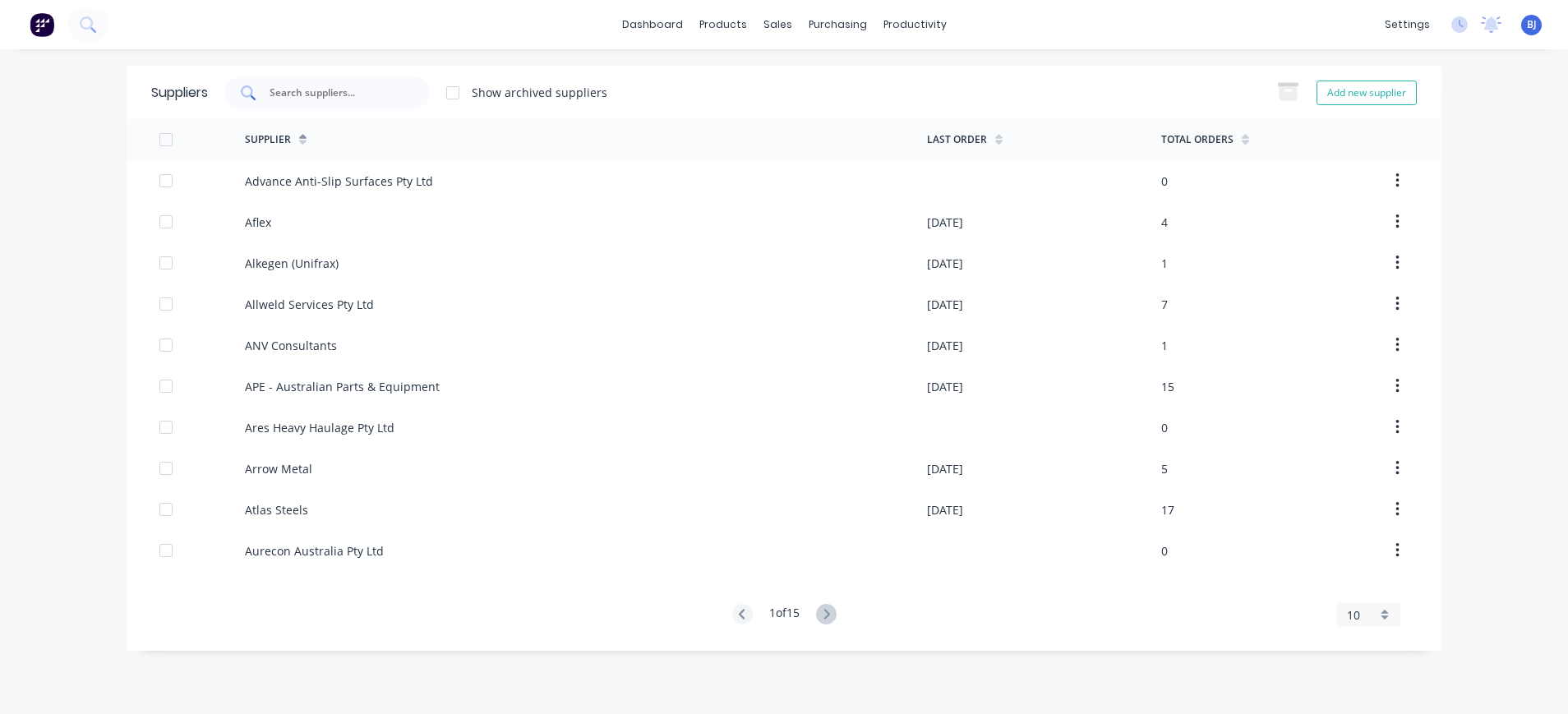
click at [340, 96] on input "text" at bounding box center [336, 93] width 137 height 16
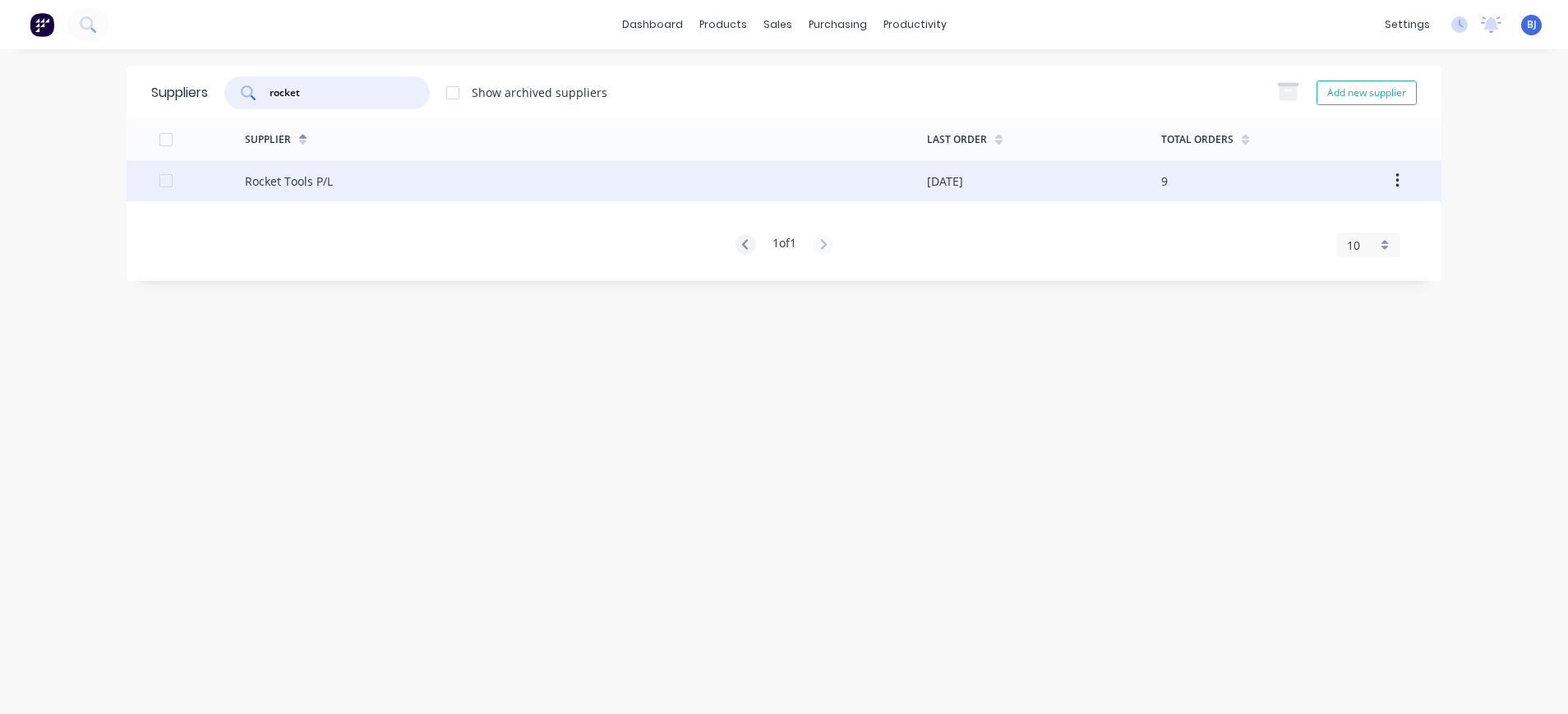
type input "rocket"
click at [317, 175] on div "Rocket Tools P/L" at bounding box center [289, 181] width 88 height 17
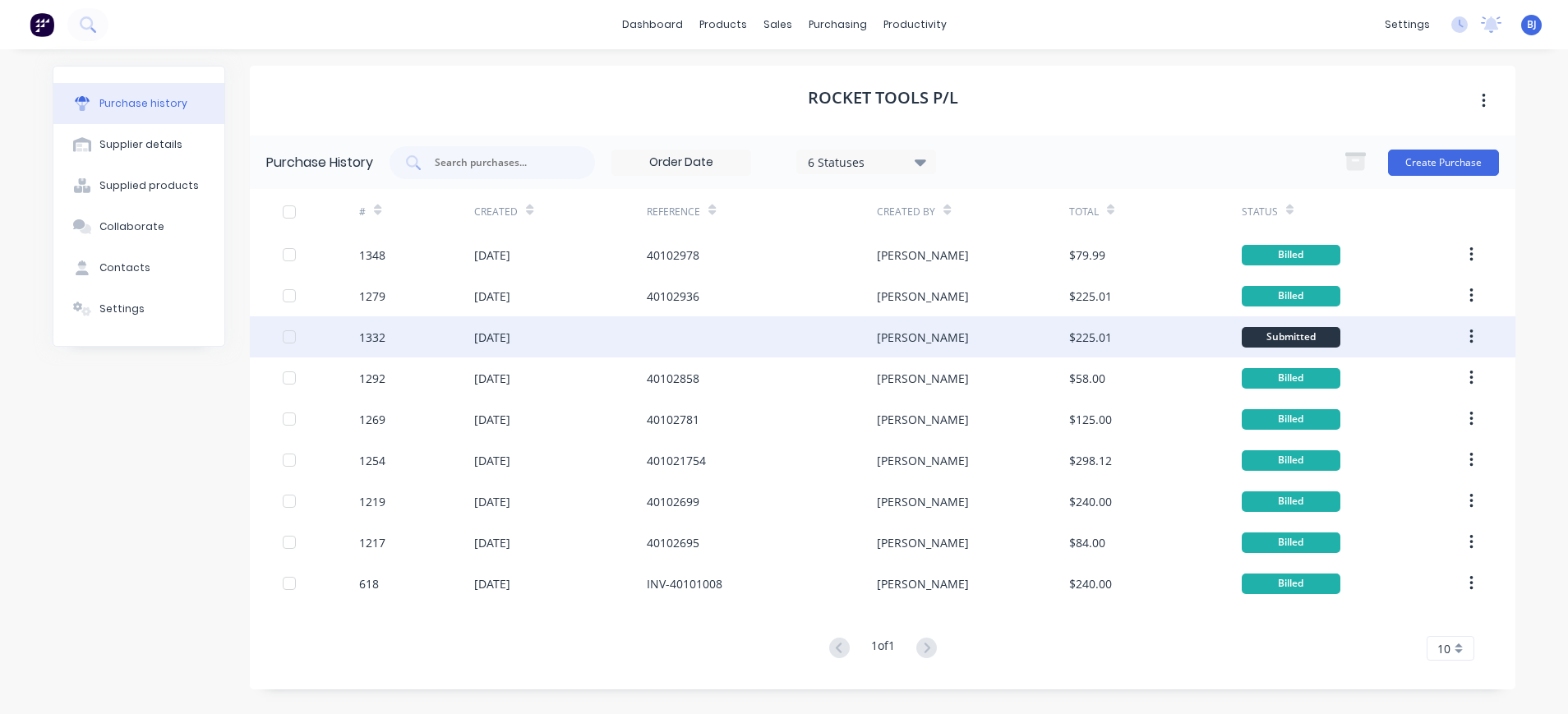
click at [501, 340] on div "[DATE]" at bounding box center [492, 337] width 36 height 17
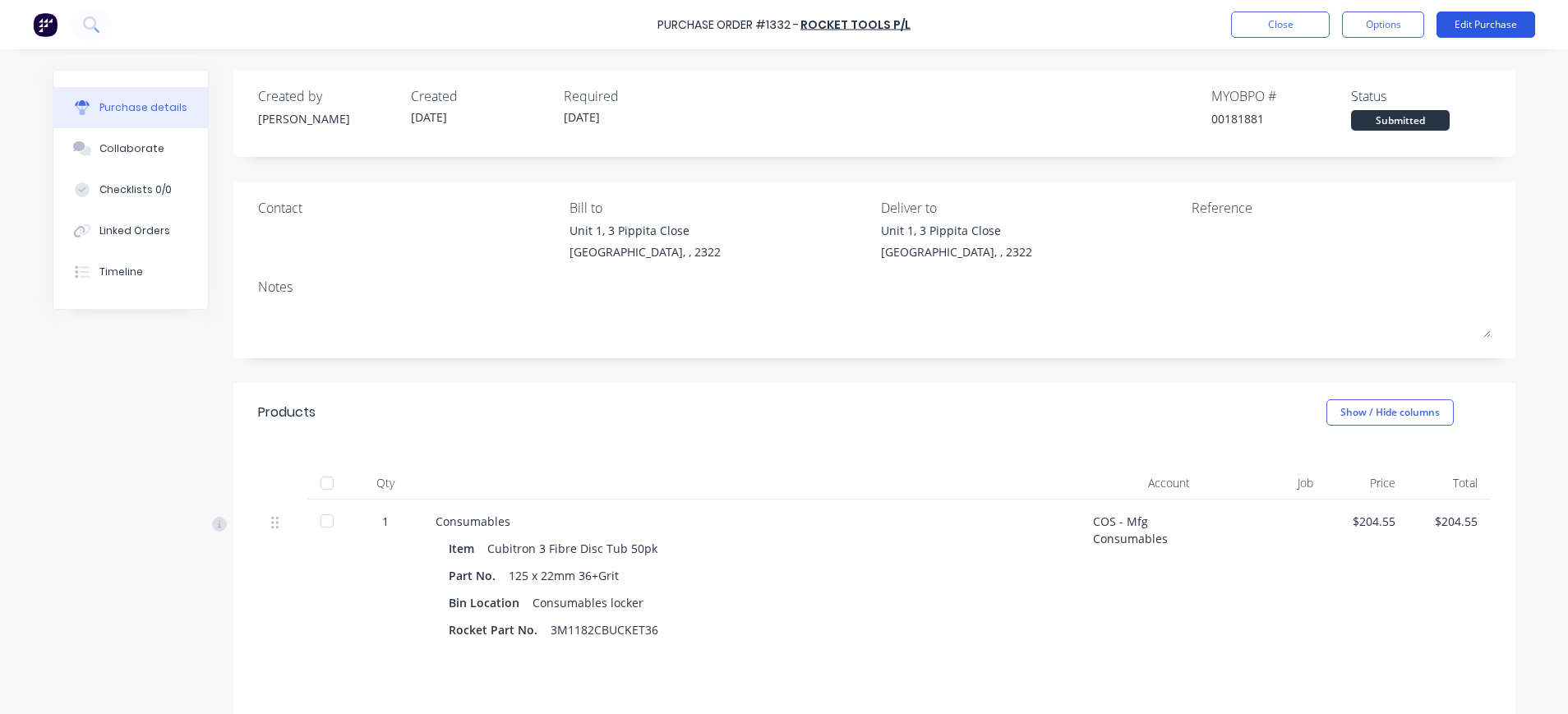
click at [1482, 21] on button "Edit Purchase" at bounding box center [1486, 25] width 99 height 26
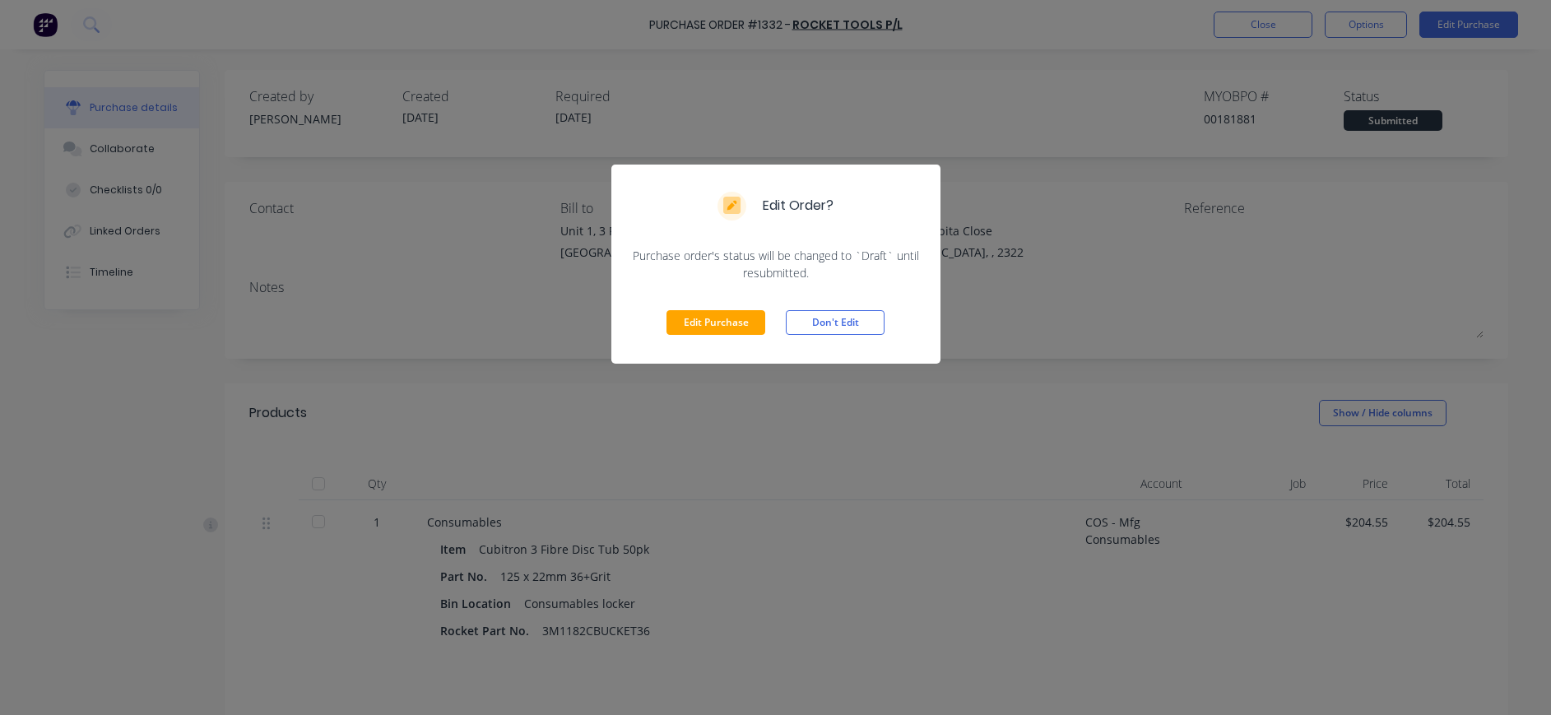
drag, startPoint x: 709, startPoint y: 324, endPoint x: 1238, endPoint y: 182, distance: 547.3
click at [712, 324] on button "Edit Purchase" at bounding box center [716, 322] width 99 height 25
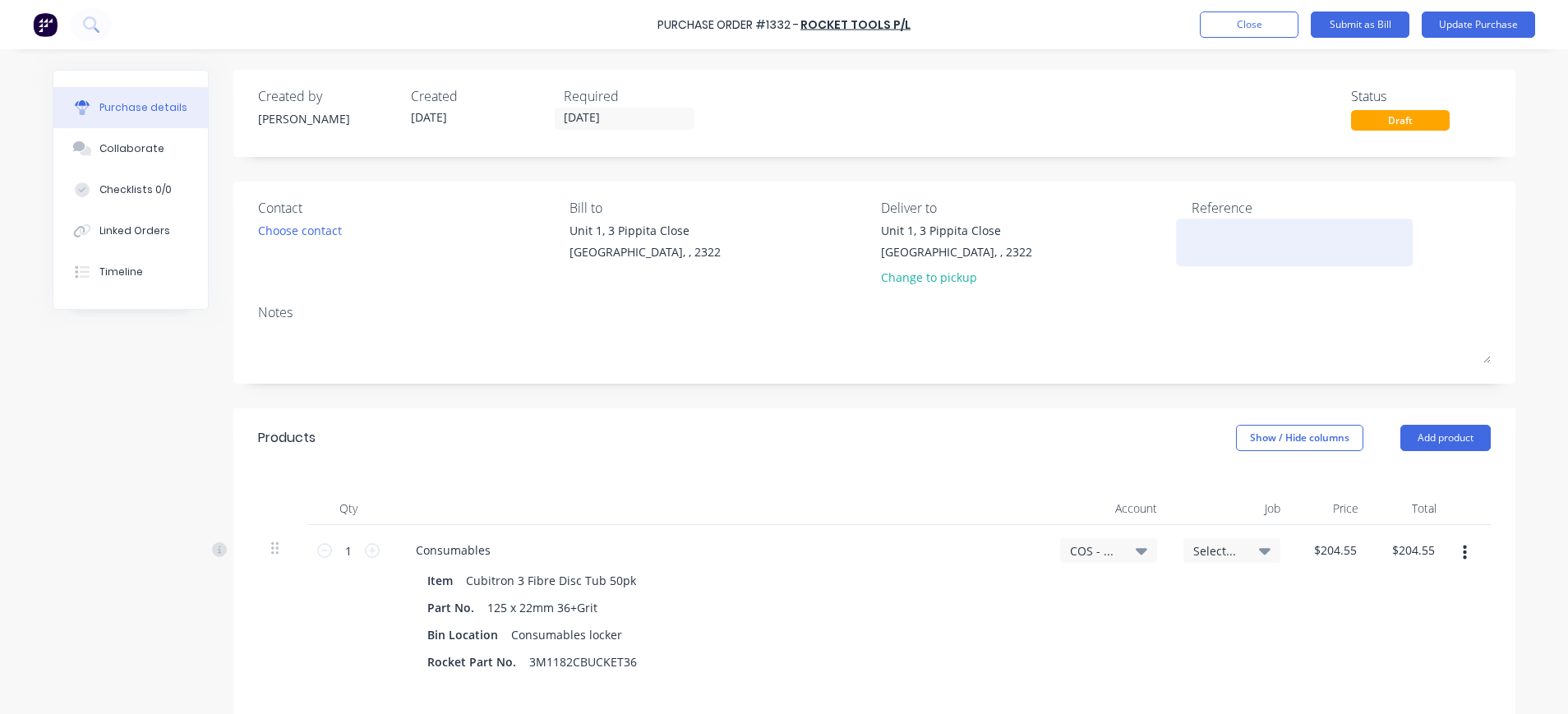
click at [1202, 249] on textarea at bounding box center [1294, 240] width 206 height 37
type textarea "40102936"
type textarea "x"
type textarea "40102936"
click at [1475, 21] on button "Update Purchase" at bounding box center [1479, 25] width 114 height 26
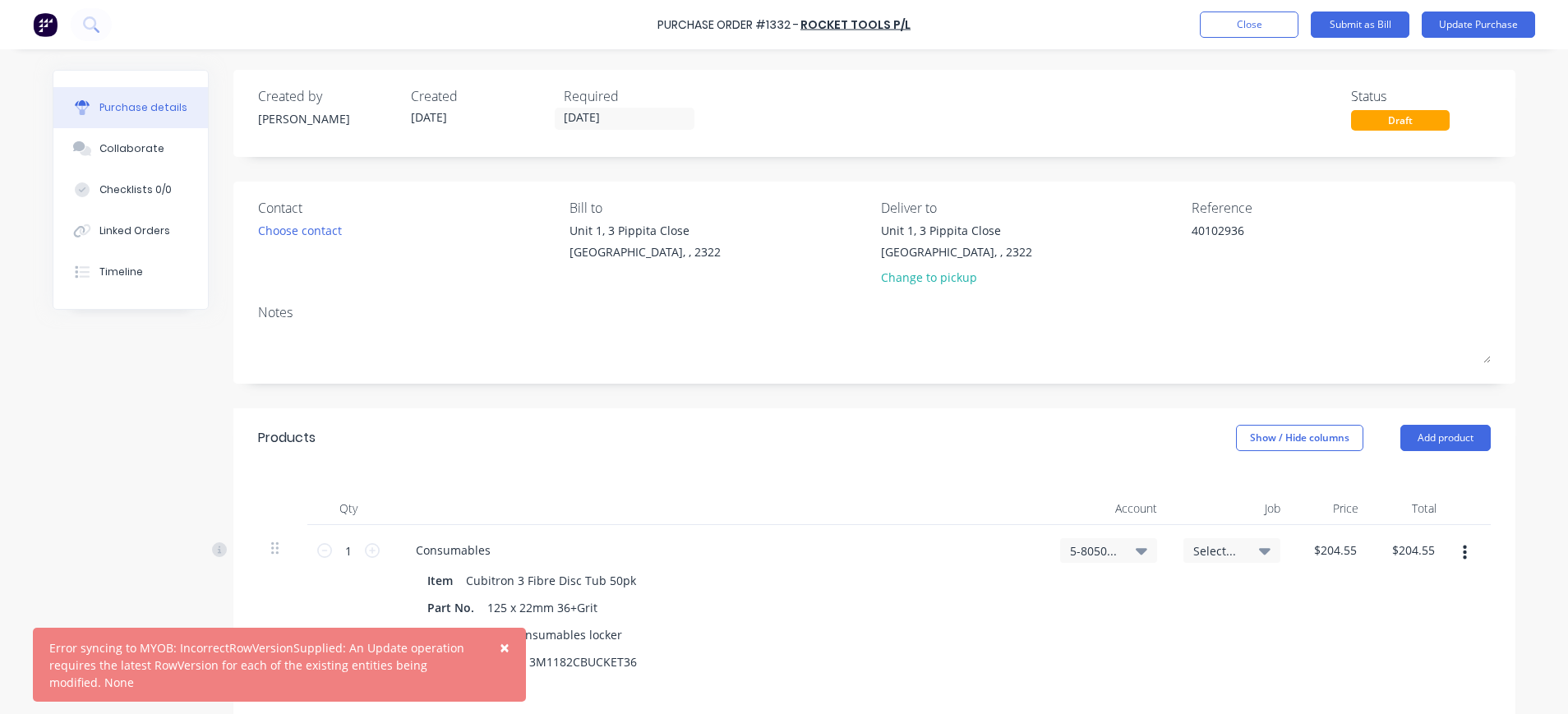
click at [1136, 547] on icon at bounding box center [1142, 550] width 12 height 18
type textarea "x"
click at [1076, 593] on input at bounding box center [1055, 599] width 169 height 33
type input "5-8050"
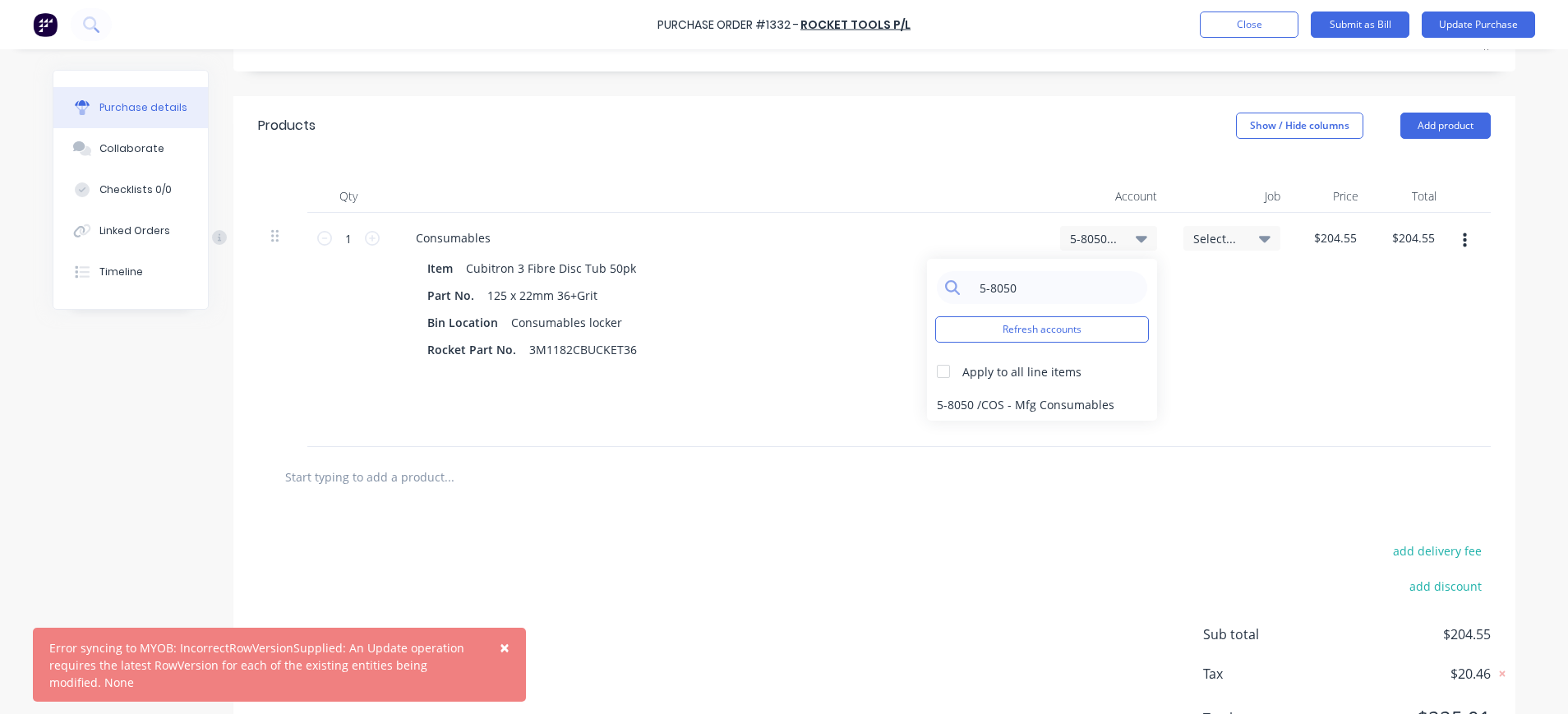
scroll to position [329, 0]
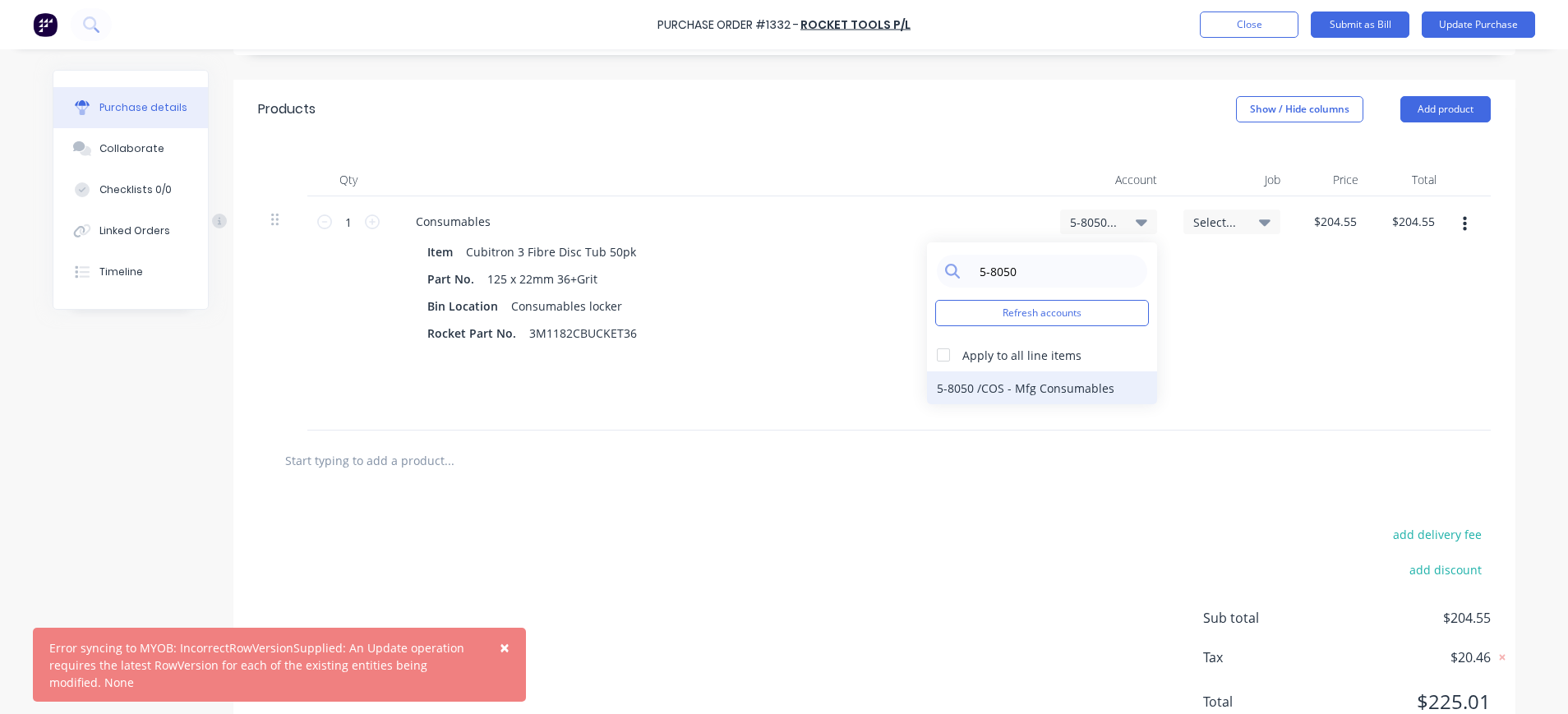
click at [1027, 392] on div "5-8050 / COS - Mfg Consumables" at bounding box center [1042, 387] width 230 height 33
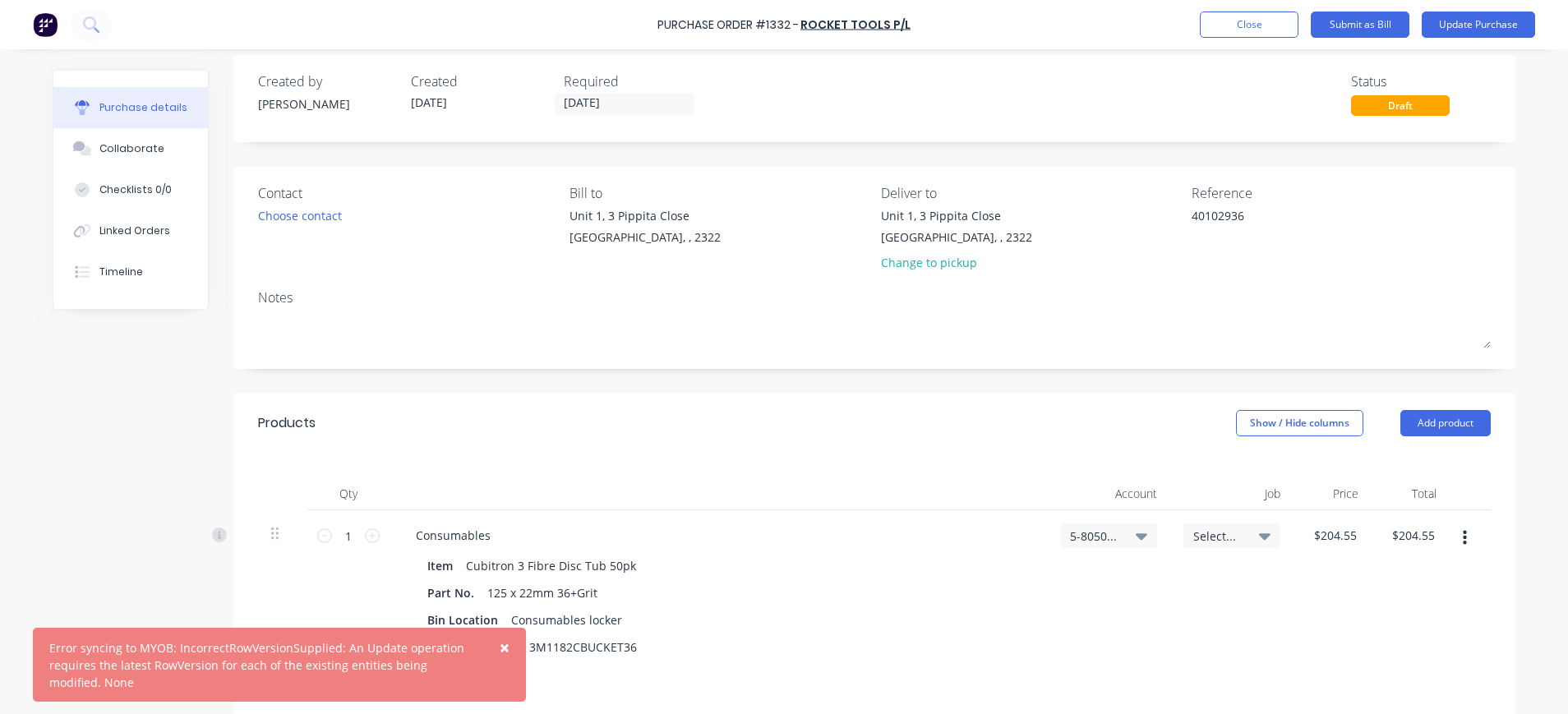
scroll to position [0, 0]
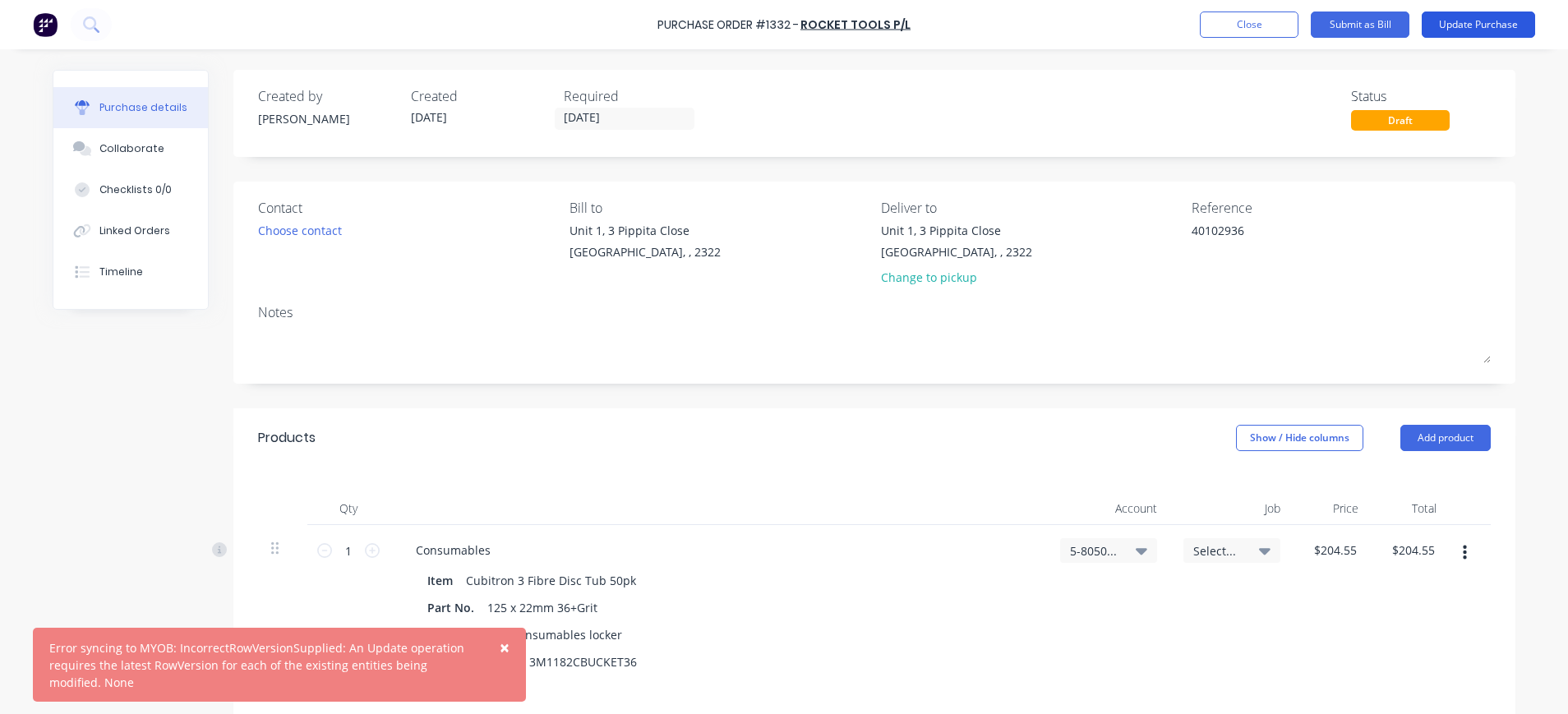
click at [1475, 21] on button "Update Purchase" at bounding box center [1479, 25] width 114 height 26
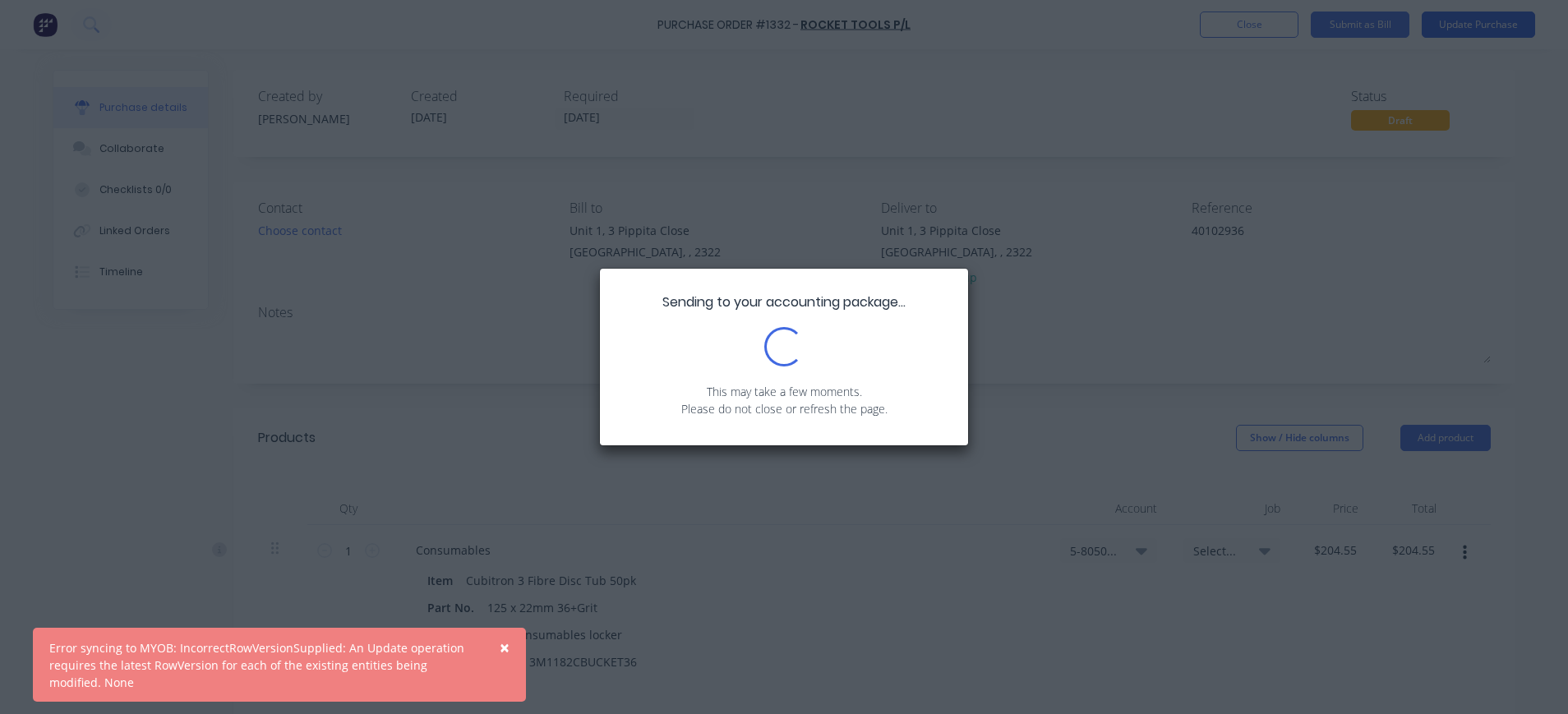
click at [1475, 21] on div "Sending to your accounting package... Loading... This may take a few moments. P…" at bounding box center [784, 357] width 1568 height 714
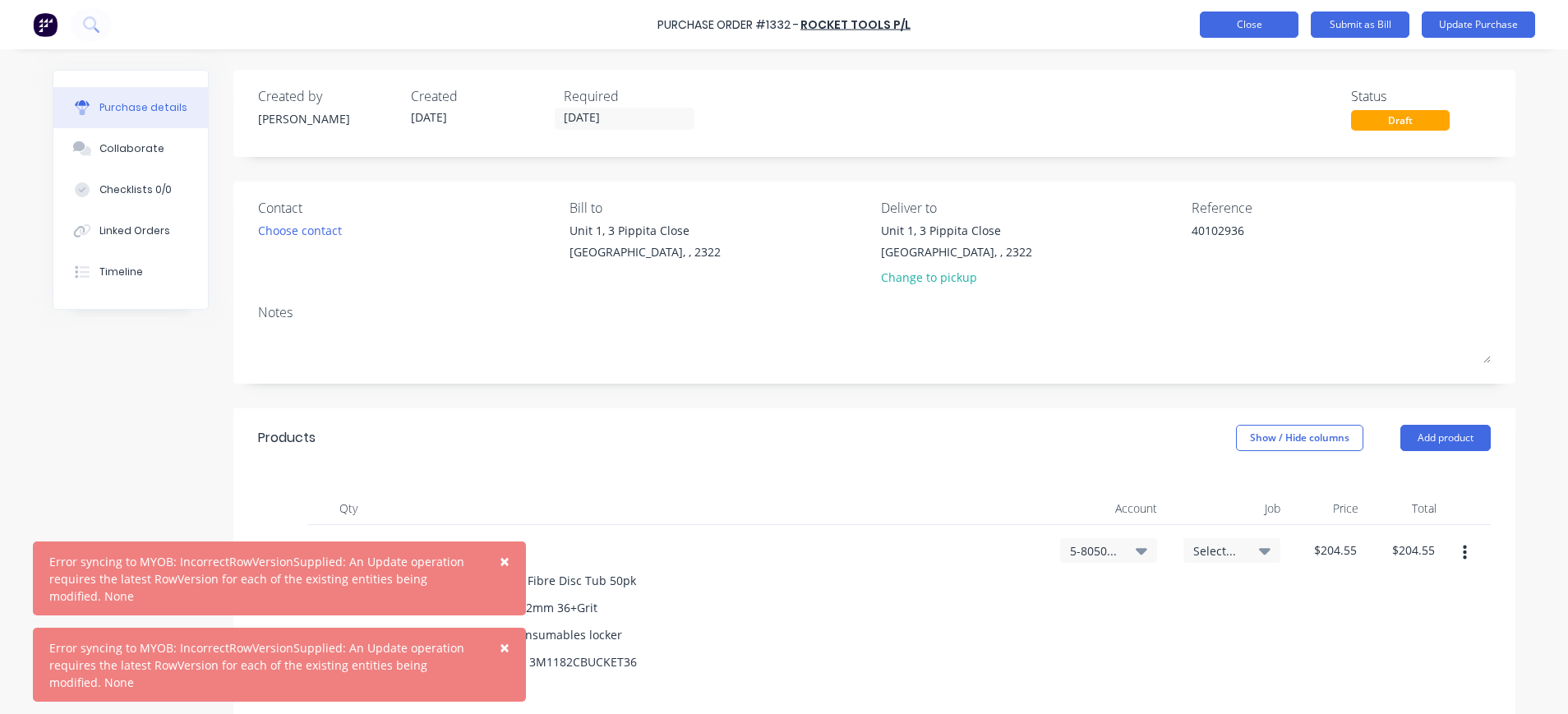
click at [1284, 21] on button "Close" at bounding box center [1249, 25] width 99 height 26
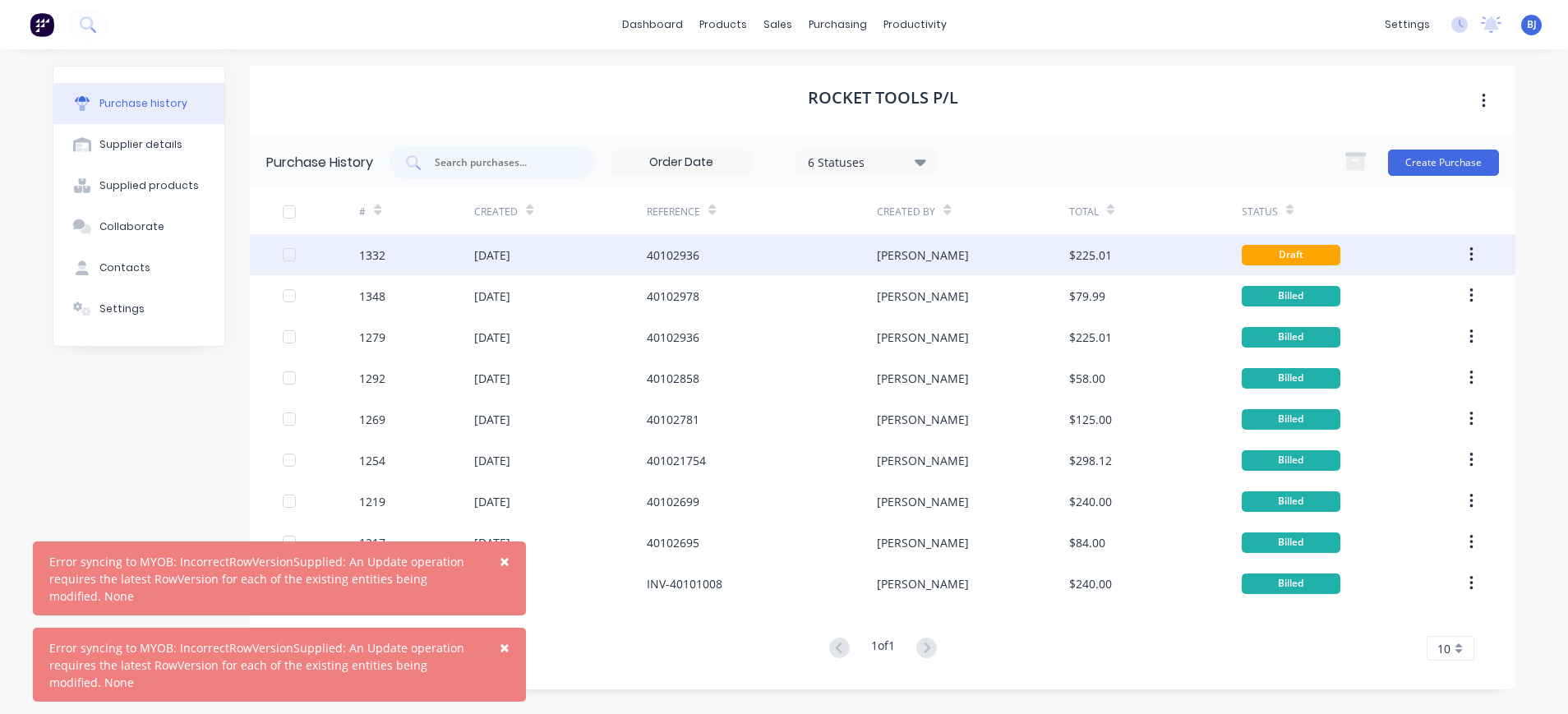
click at [670, 254] on div "40102936" at bounding box center [673, 255] width 53 height 17
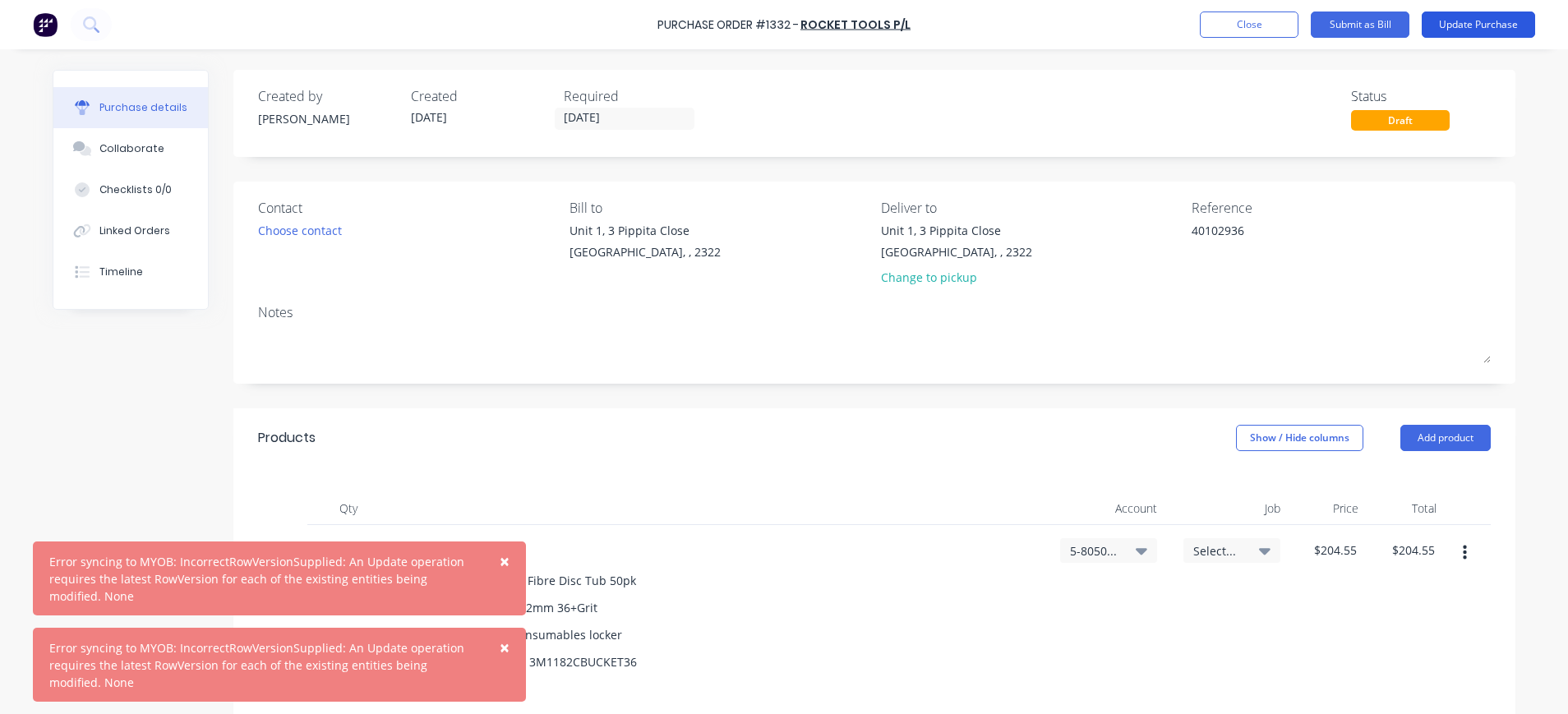
click at [1482, 22] on button "Update Purchase" at bounding box center [1479, 25] width 114 height 26
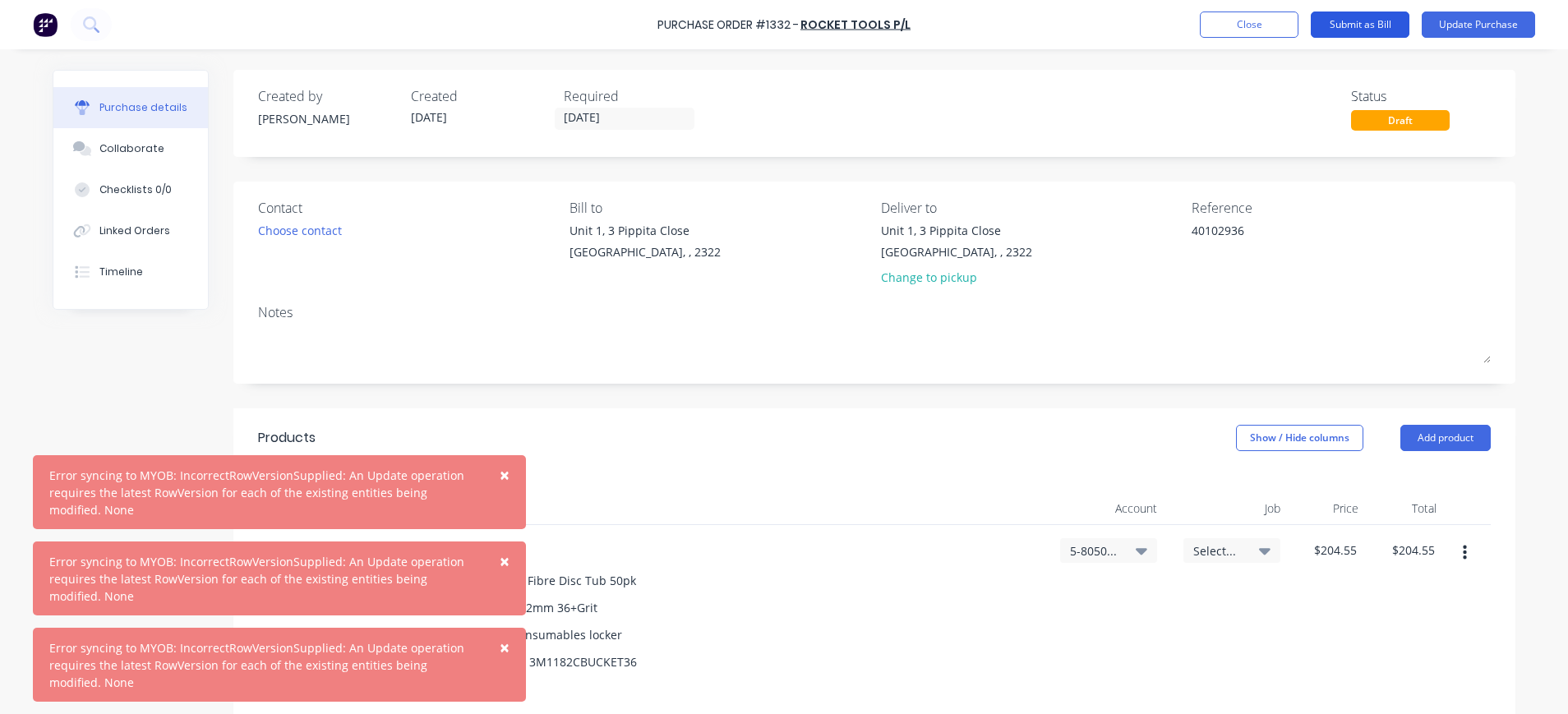
click at [1382, 21] on button "Submit as Bill" at bounding box center [1360, 25] width 99 height 26
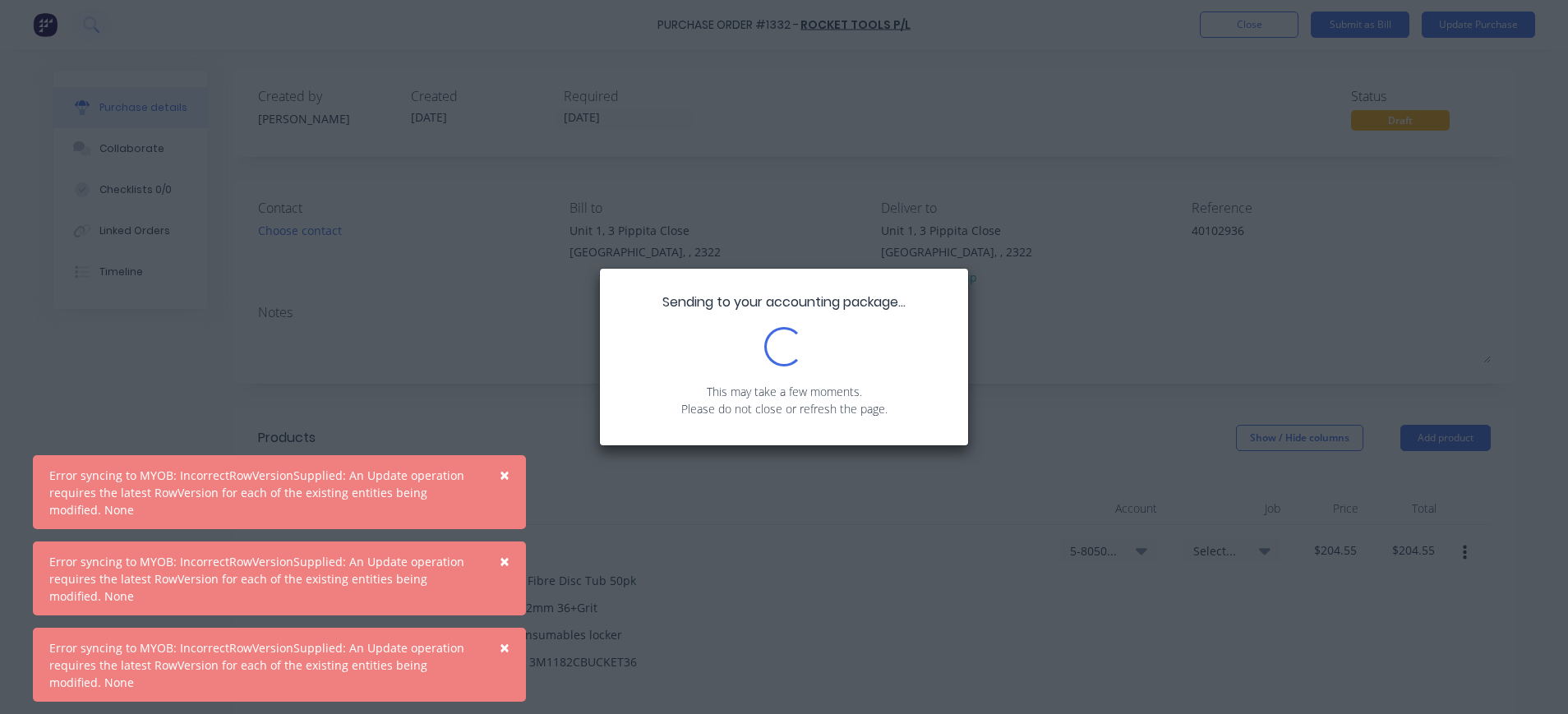
type textarea "x"
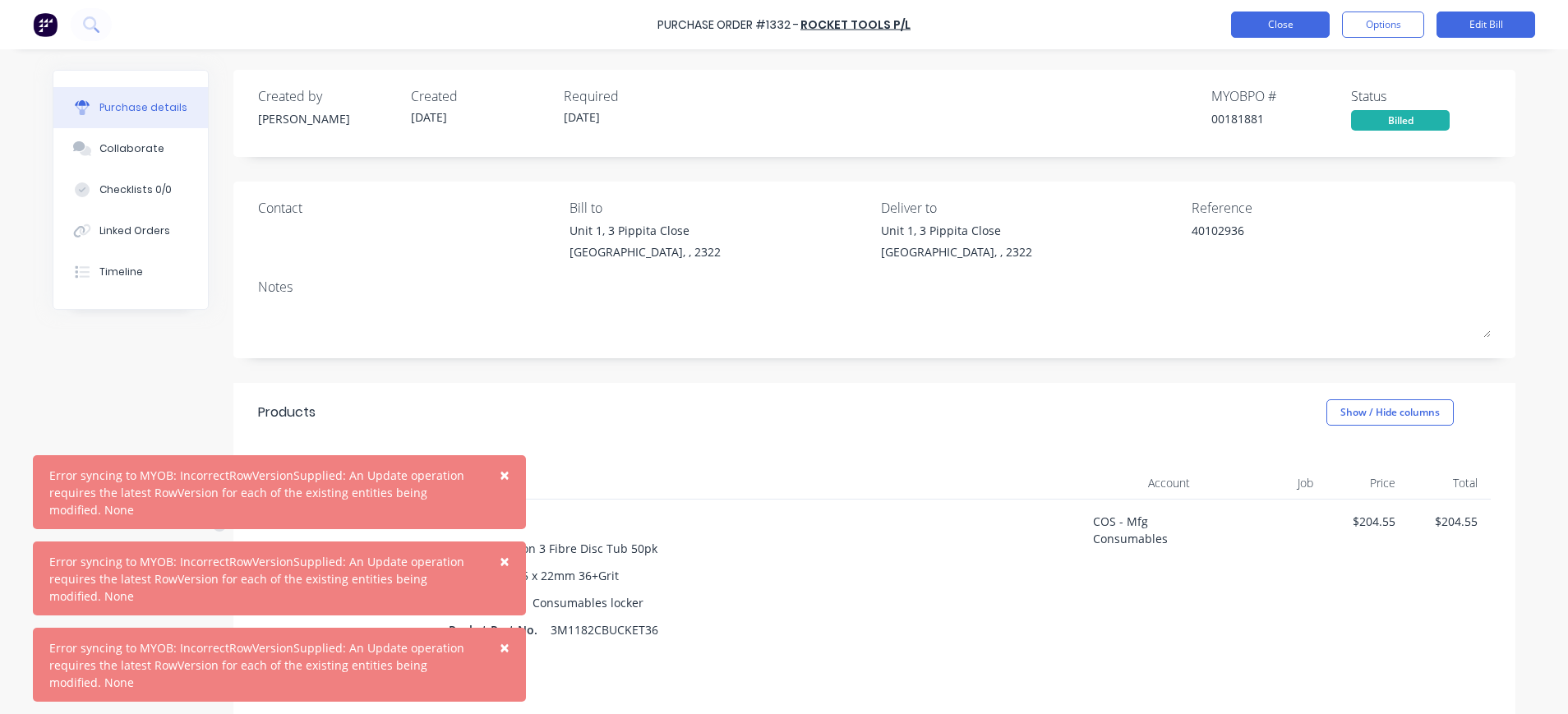
click at [1260, 30] on button "Close" at bounding box center [1280, 25] width 99 height 26
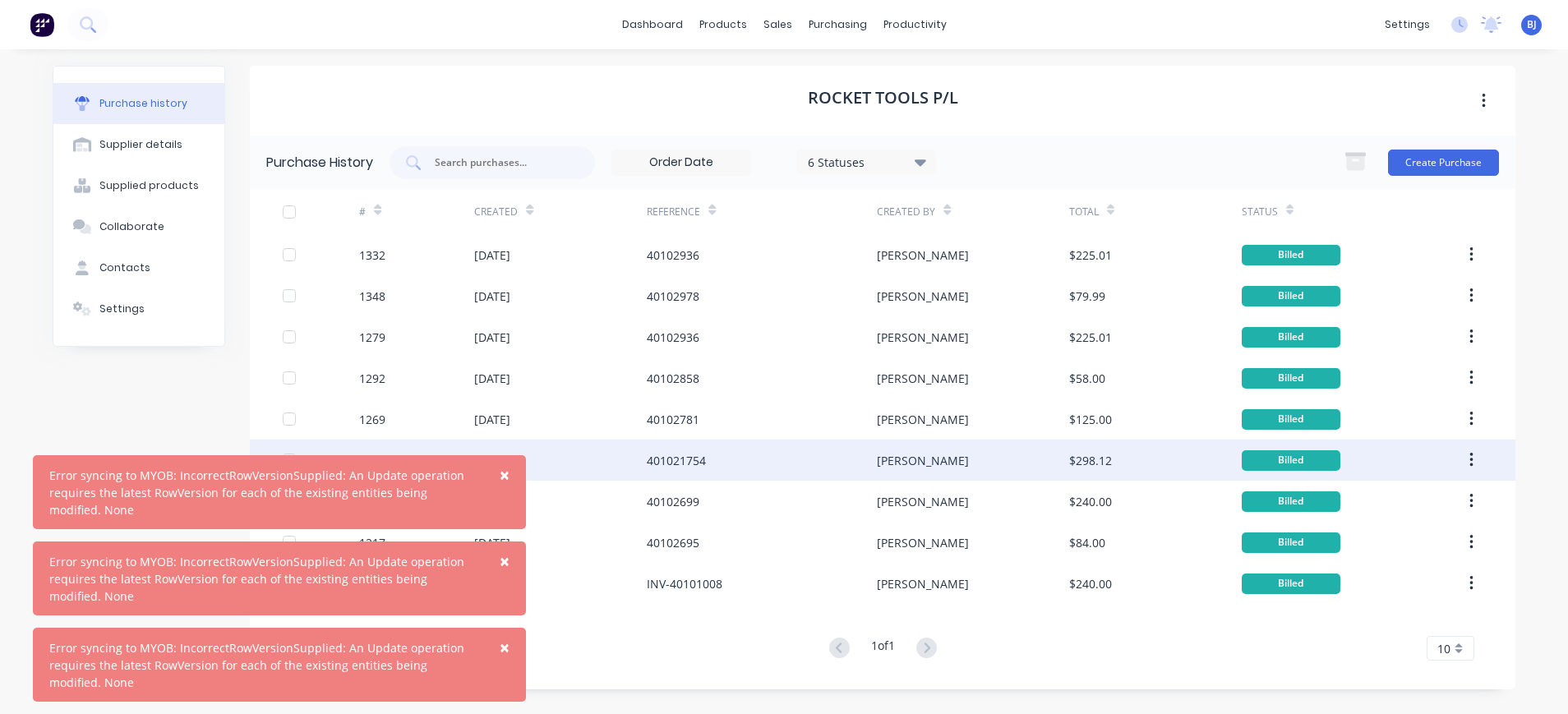
click at [501, 474] on span "×" at bounding box center [504, 474] width 10 height 23
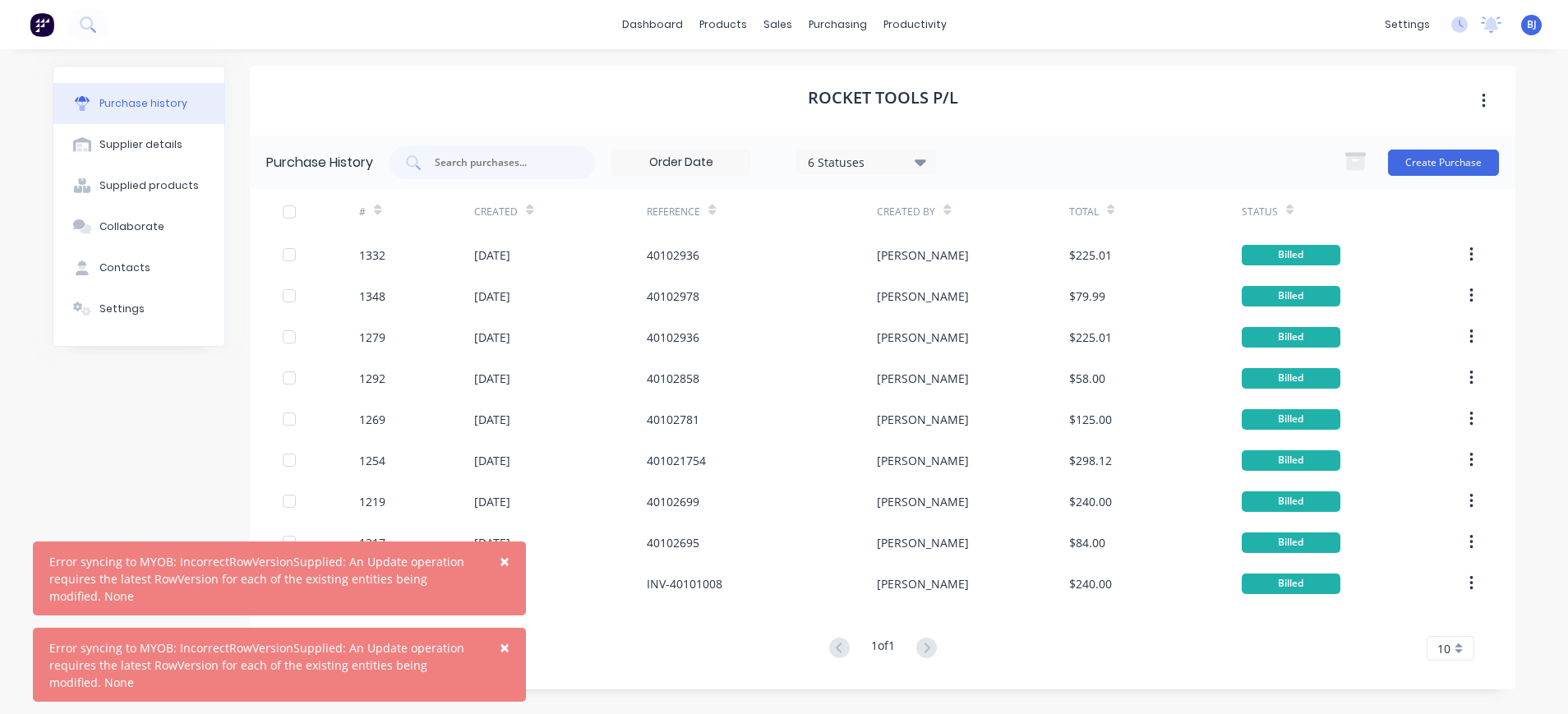
click at [503, 567] on span "×" at bounding box center [504, 561] width 10 height 23
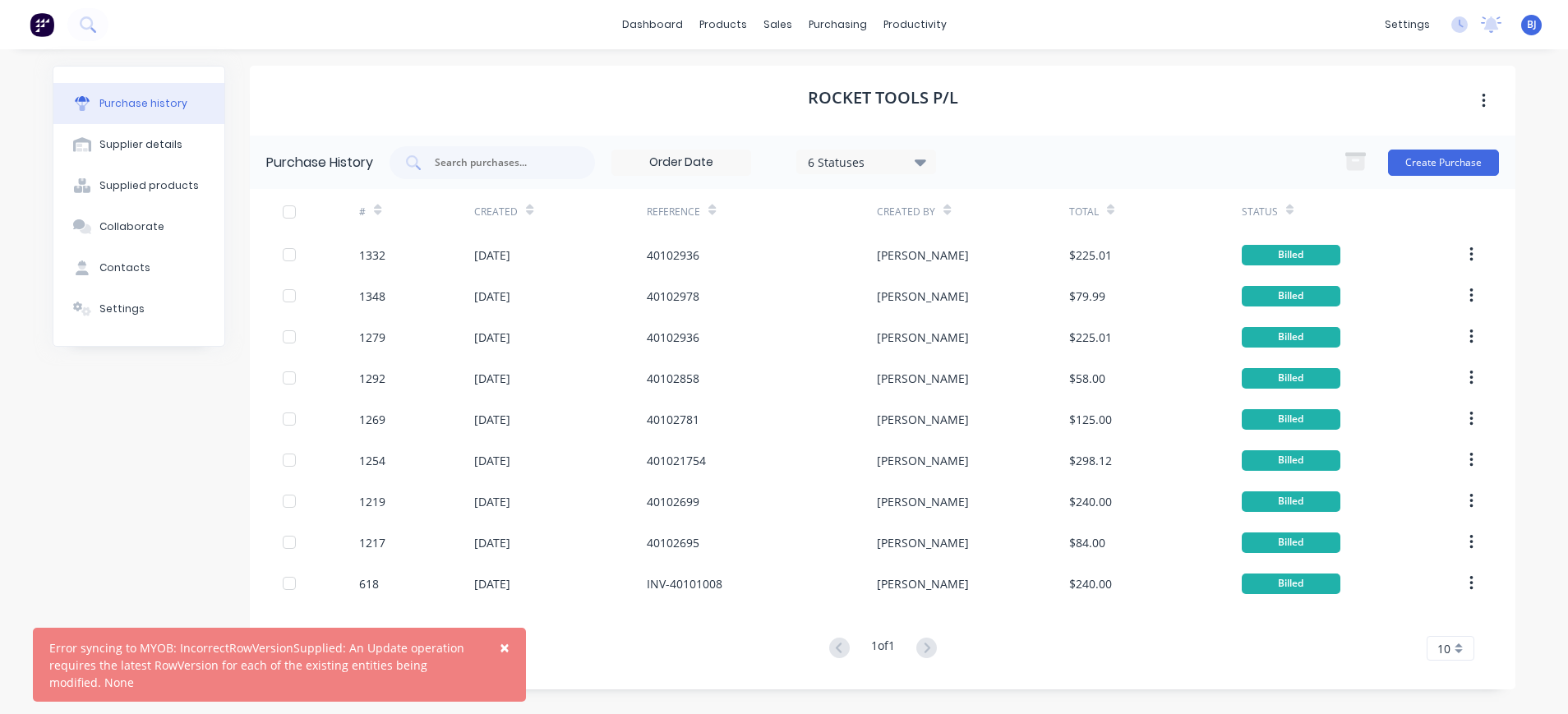
click at [507, 647] on span "×" at bounding box center [504, 647] width 10 height 23
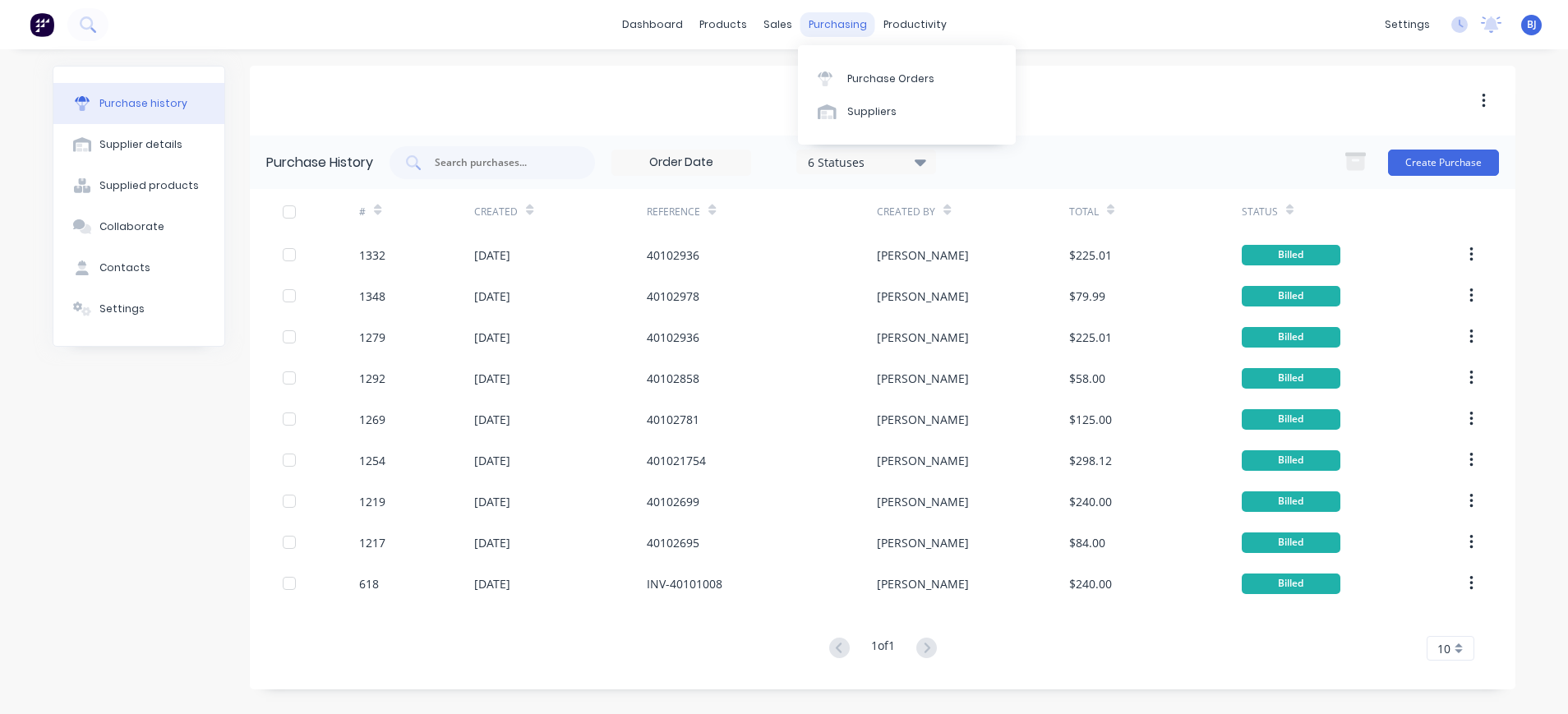
click at [830, 21] on div "purchasing" at bounding box center [838, 24] width 75 height 25
click at [867, 70] on link "Purchase Orders" at bounding box center [907, 78] width 218 height 33
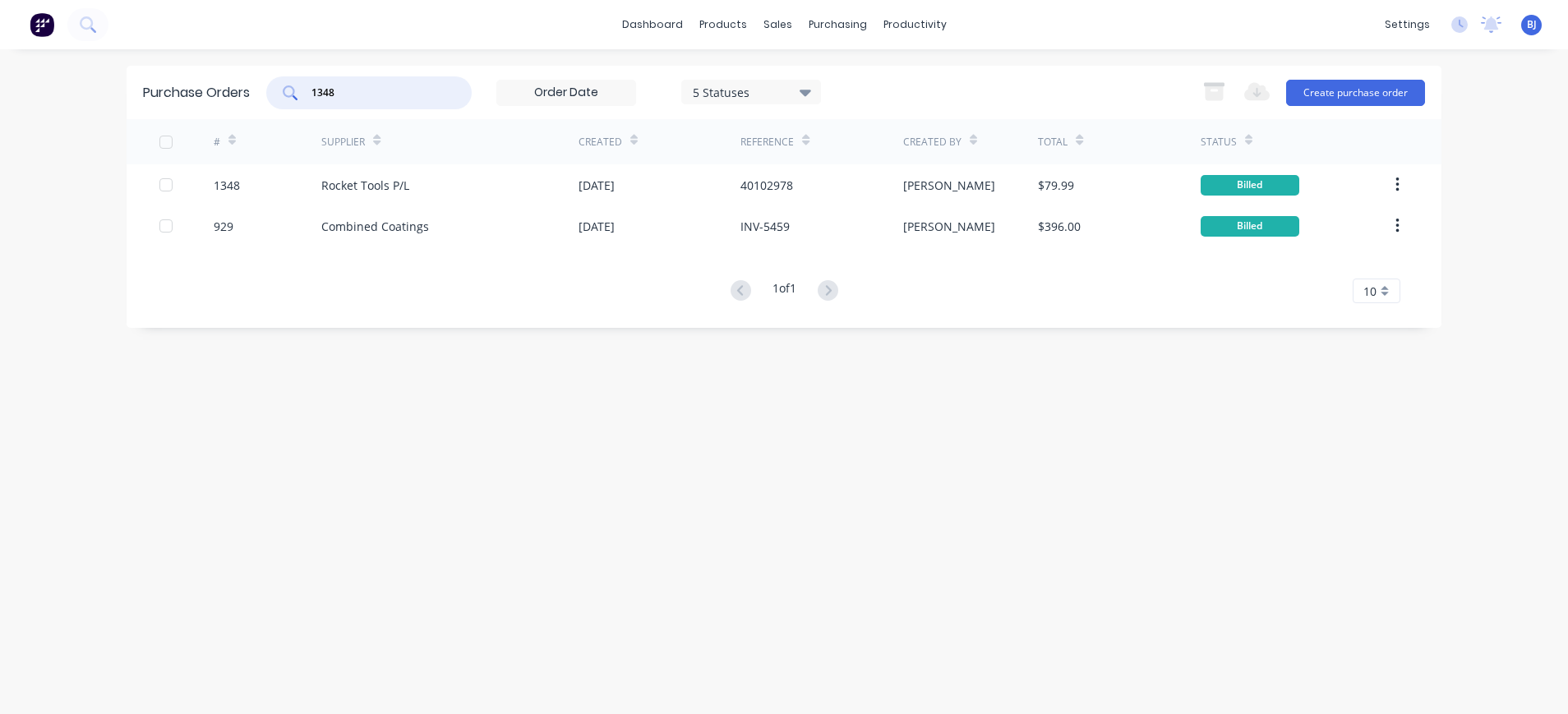
click at [363, 90] on input "1348" at bounding box center [378, 93] width 137 height 16
drag, startPoint x: 359, startPoint y: 90, endPoint x: 263, endPoint y: 90, distance: 96.0
click at [263, 90] on div "Purchase Orders 1348 5 Statuses 5 Statuses Export to Excel (XLSX) Create purcha…" at bounding box center [784, 92] width 1315 height 53
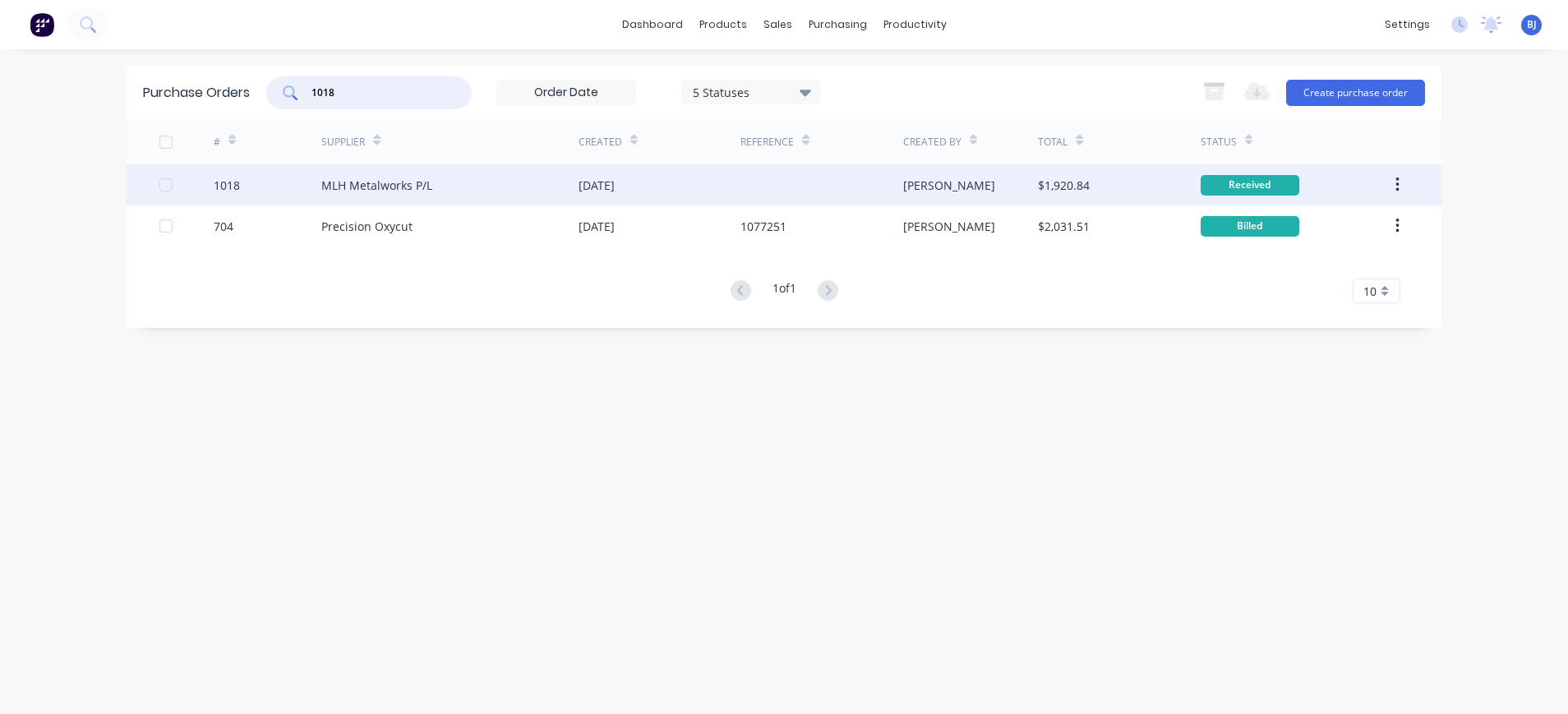
type input "1018"
click at [374, 188] on div "MLH Metalworks P/L" at bounding box center [377, 185] width 111 height 17
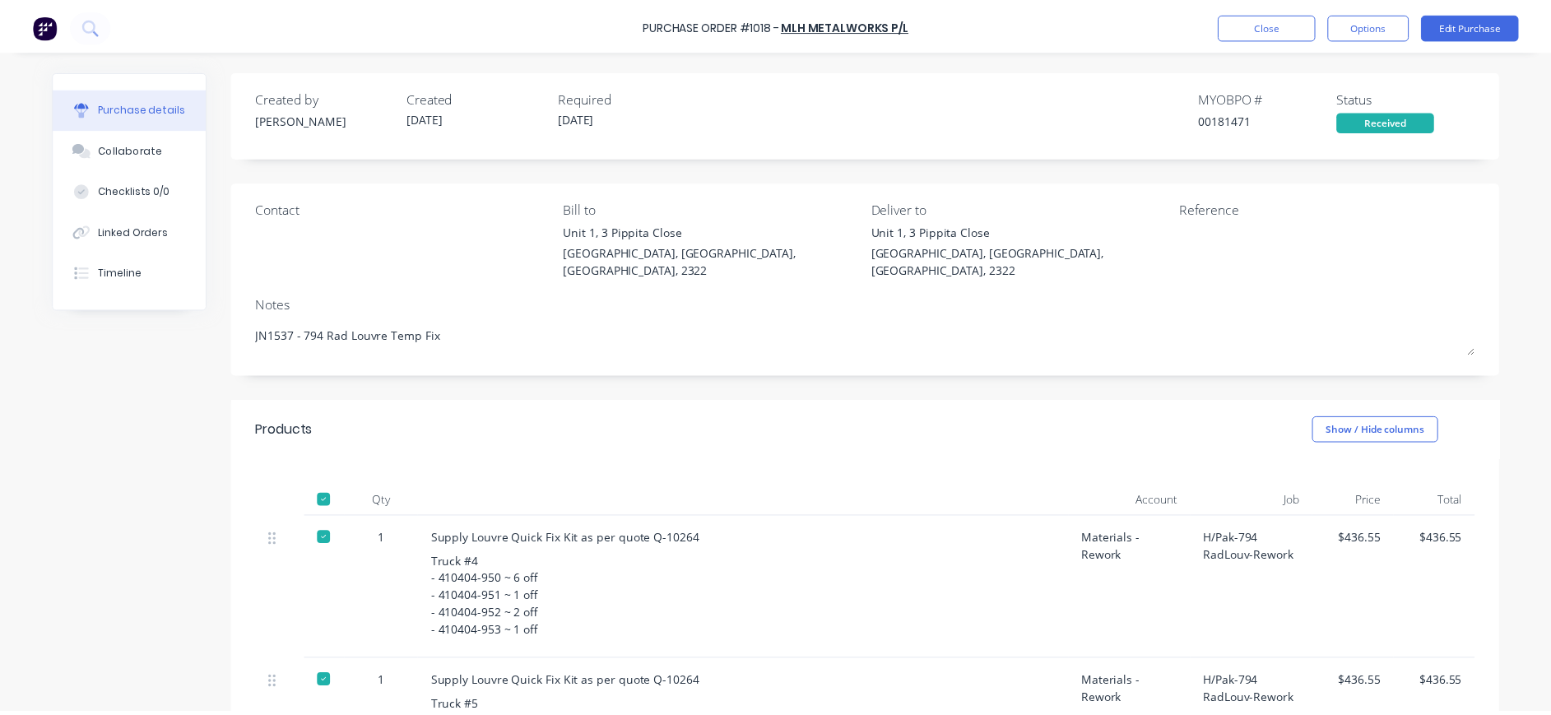
scroll to position [329, 0]
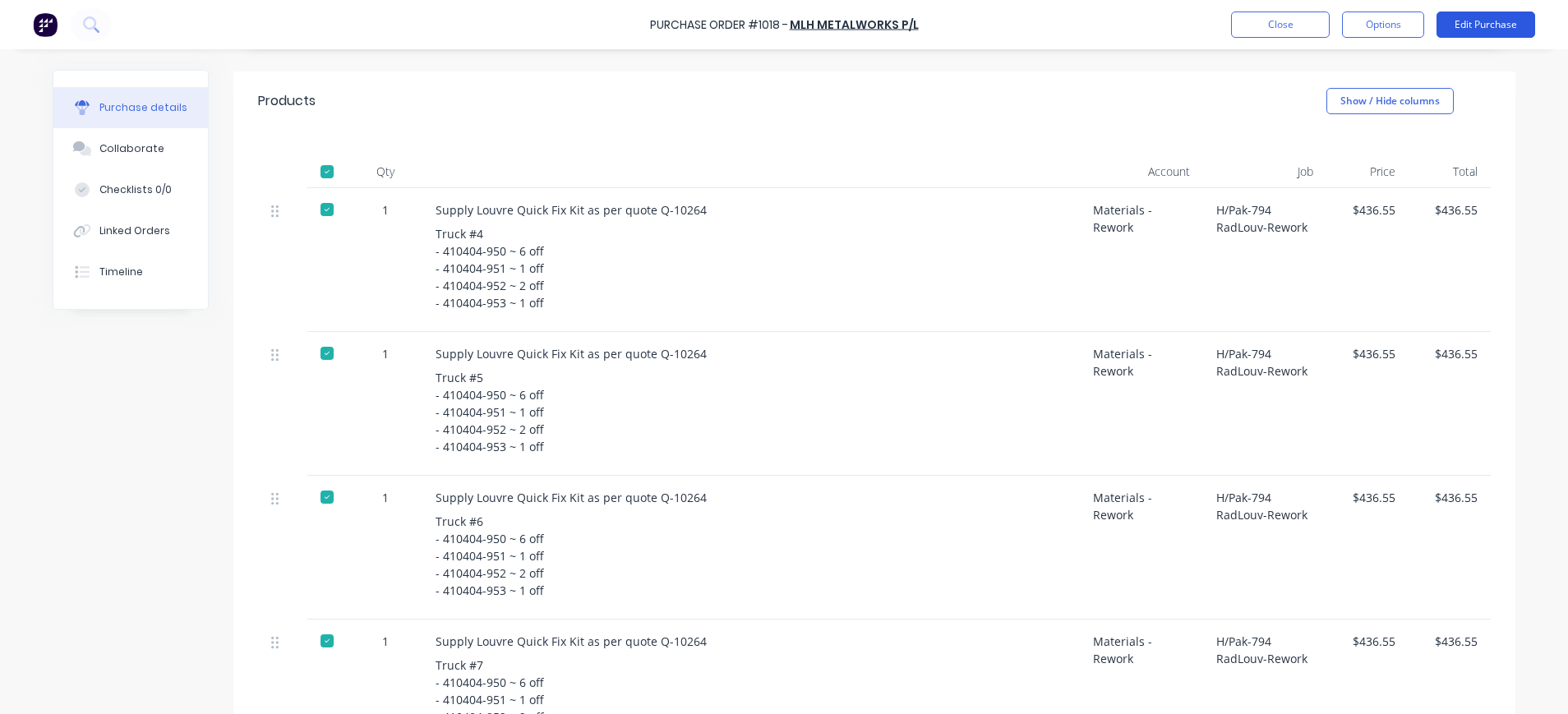
click at [1477, 26] on button "Edit Purchase" at bounding box center [1486, 25] width 99 height 26
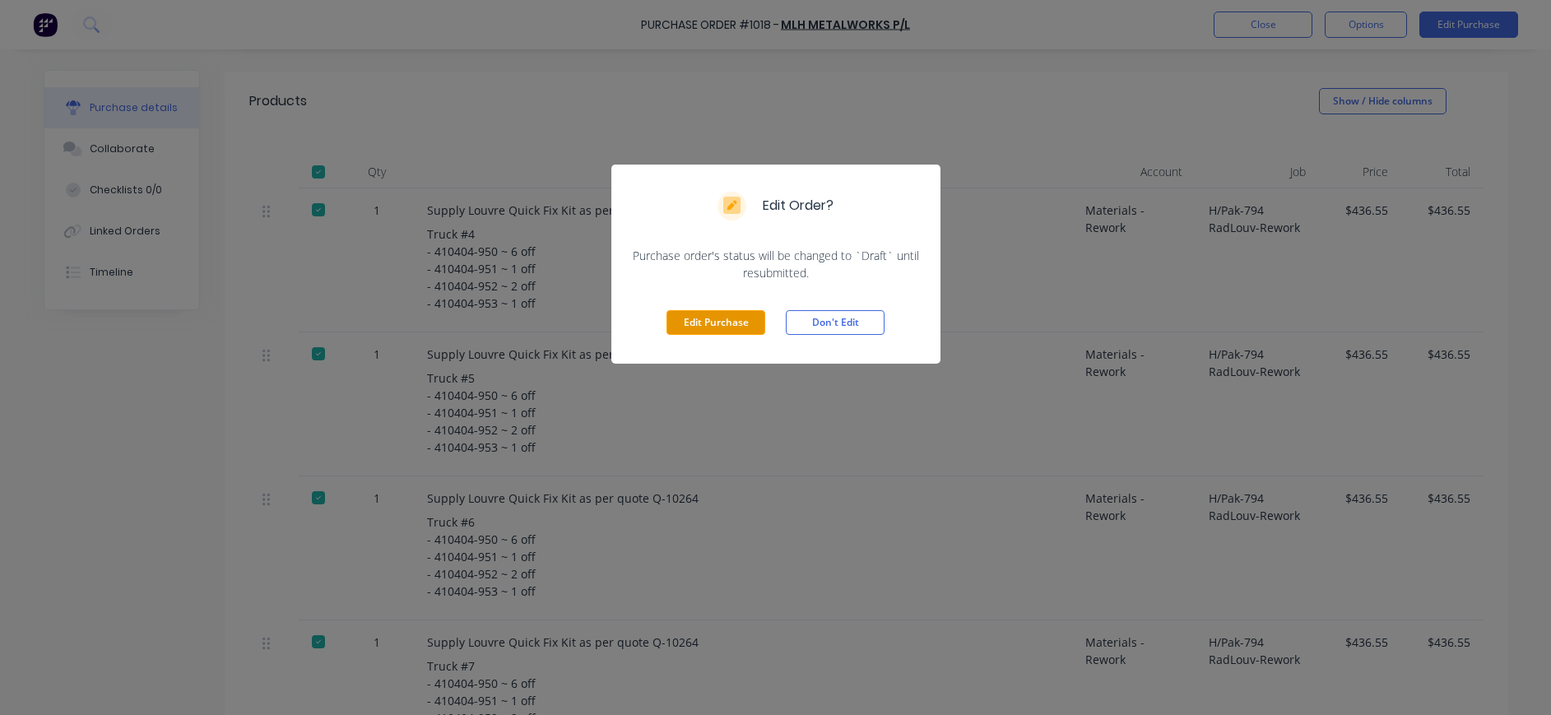
click at [689, 328] on button "Edit Purchase" at bounding box center [716, 322] width 99 height 25
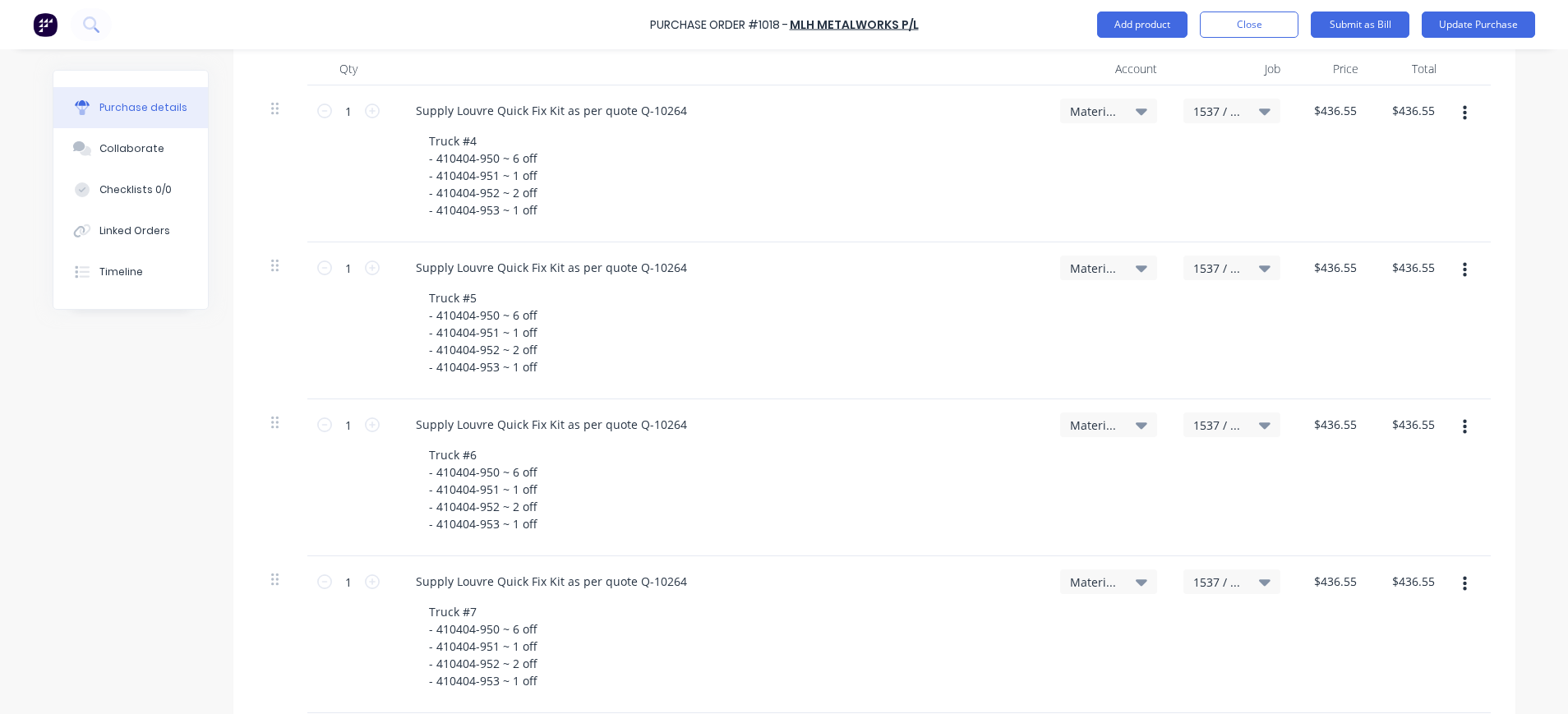
scroll to position [128, 0]
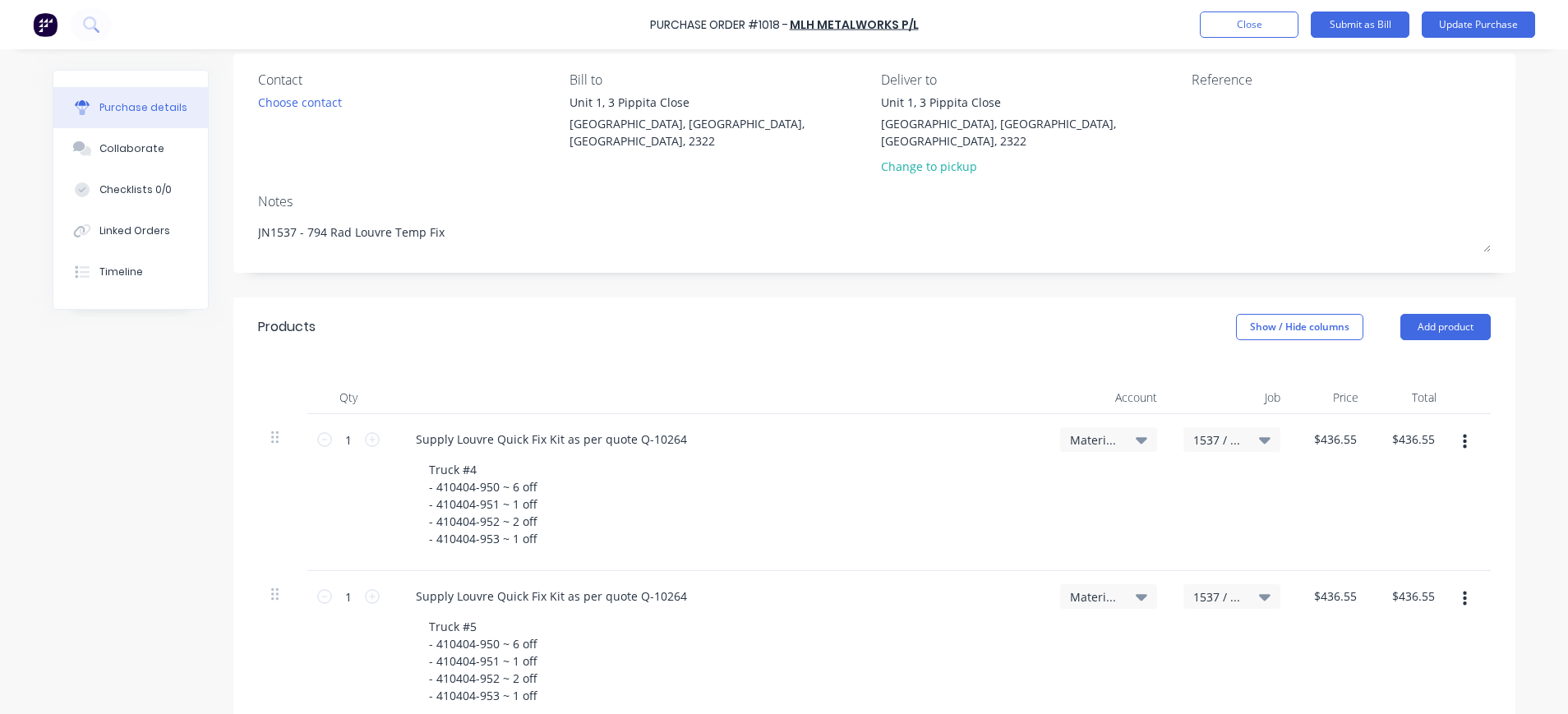
click at [1136, 430] on icon at bounding box center [1142, 439] width 12 height 18
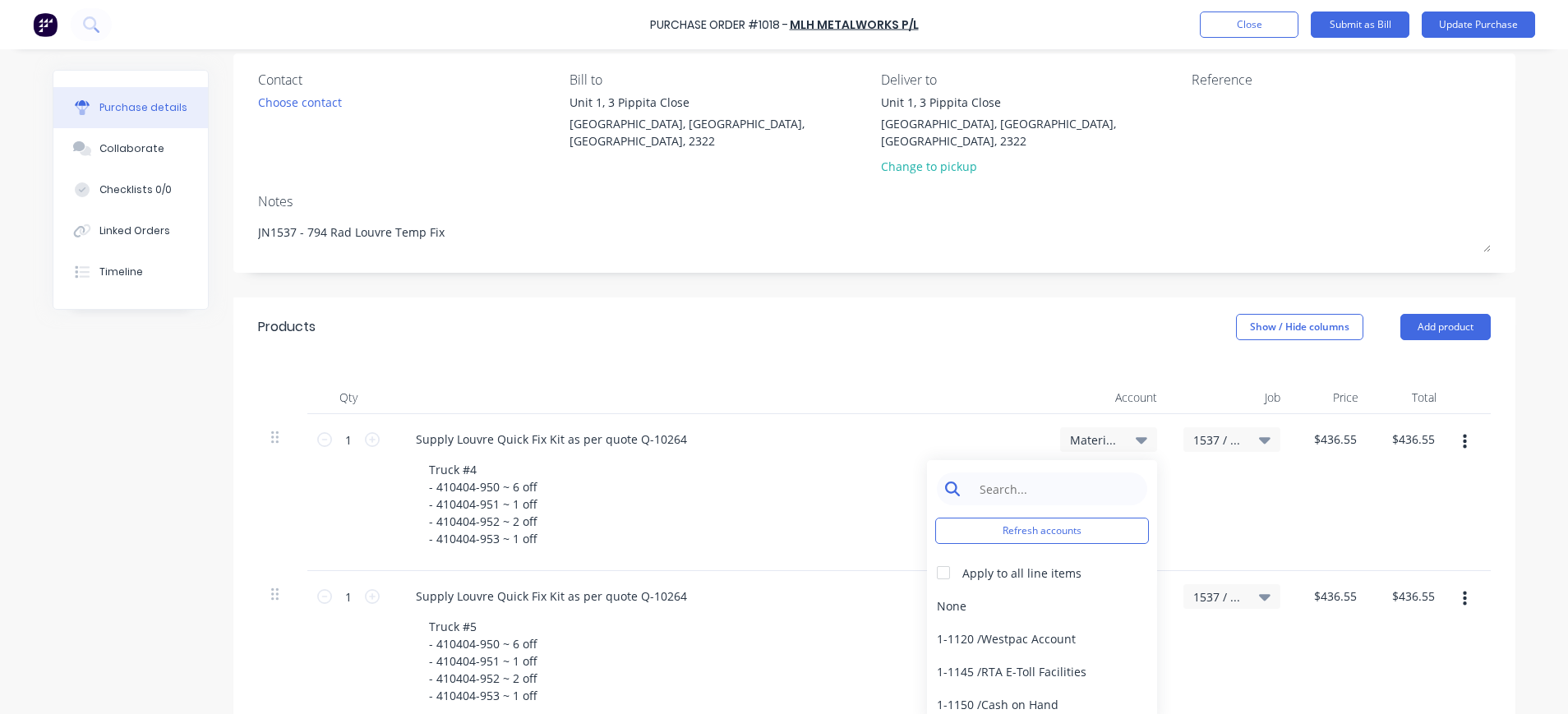
type textarea "x"
click at [1077, 472] on input at bounding box center [1055, 488] width 169 height 33
type input "6-070"
drag, startPoint x: 1015, startPoint y: 476, endPoint x: 940, endPoint y: 478, distance: 75.0
click at [940, 477] on div "6-070" at bounding box center [1042, 488] width 211 height 33
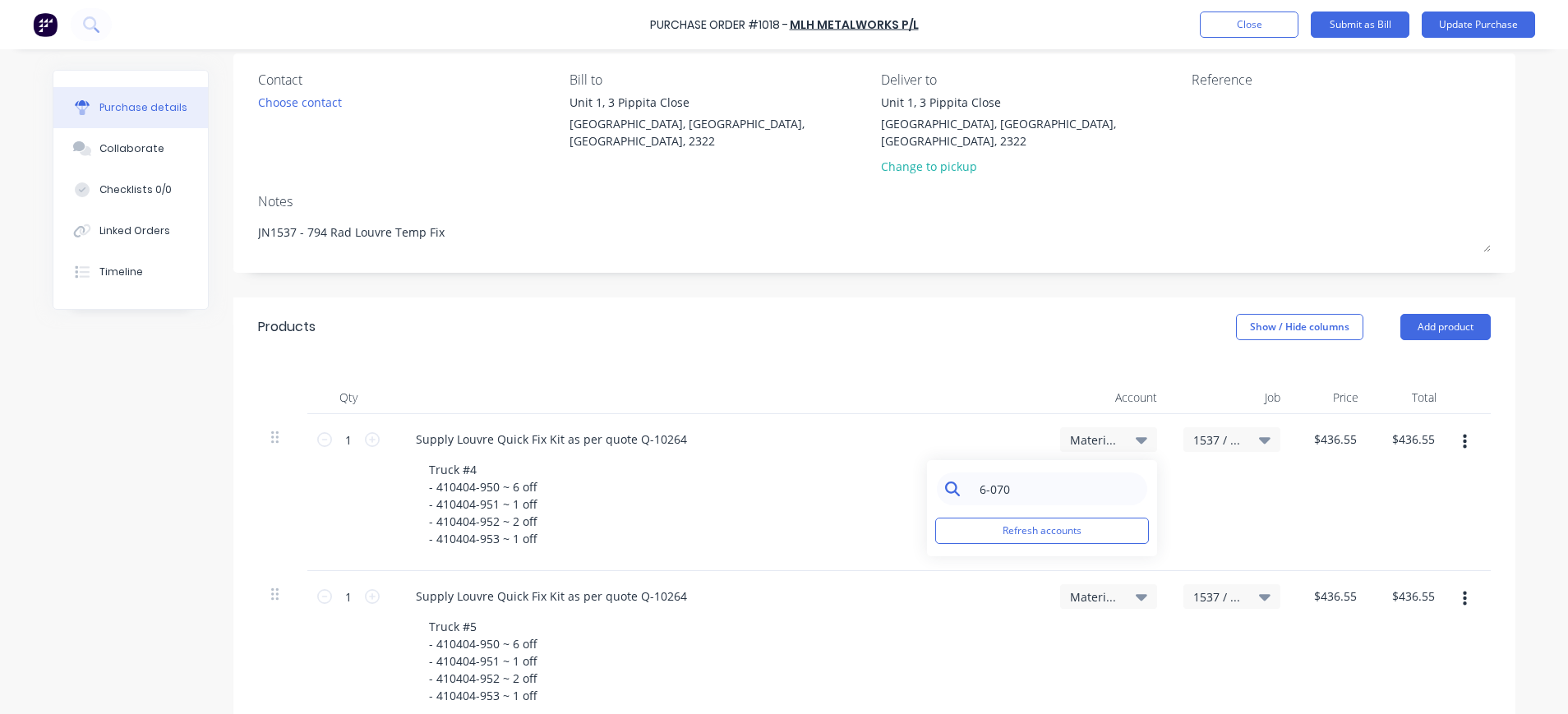
type textarea "x"
type input "6-707"
type textarea "x"
drag, startPoint x: 1006, startPoint y: 476, endPoint x: 937, endPoint y: 468, distance: 69.5
click at [927, 471] on div "6-707 Refresh accounts Apply to all line items 6-7070 / Travel & Acc (Non-charg…" at bounding box center [1042, 557] width 230 height 195
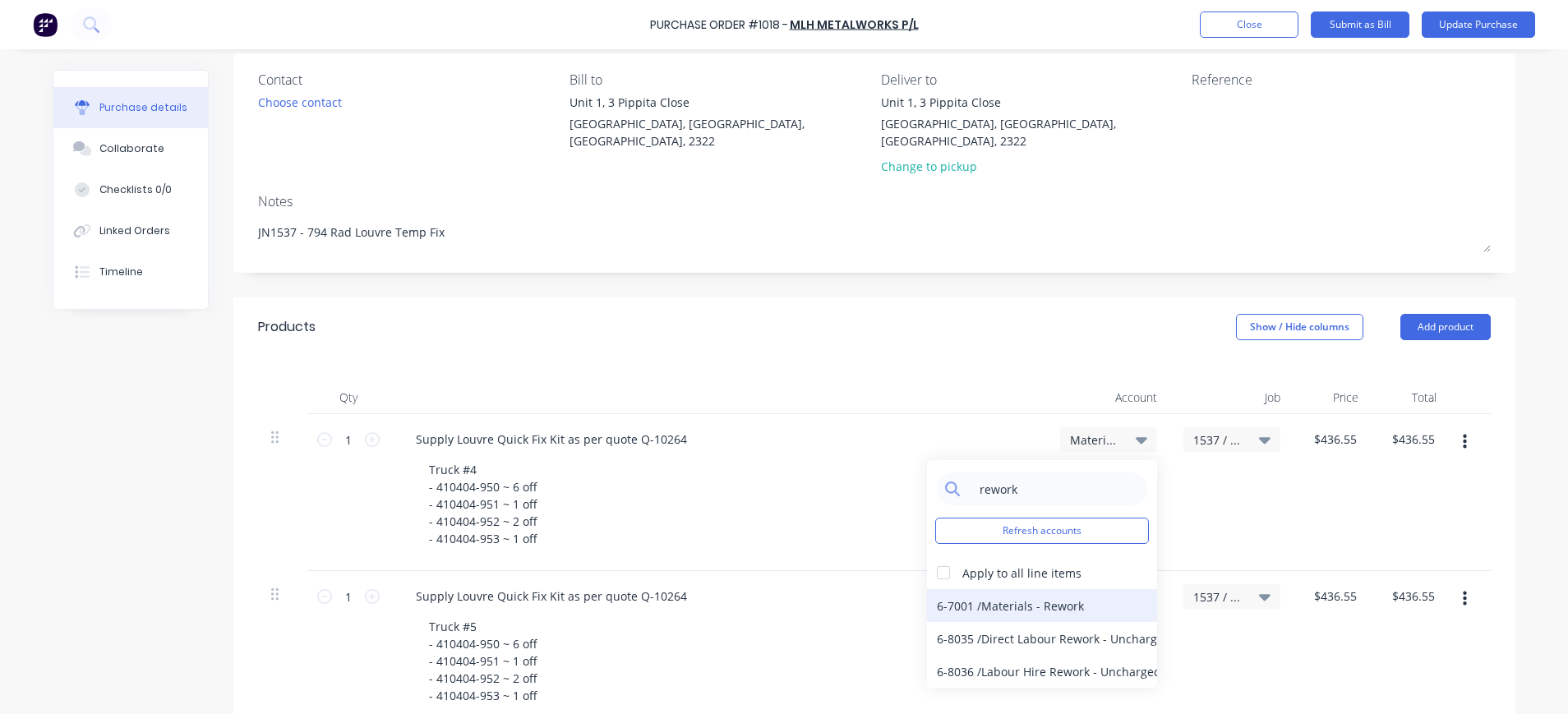
type input "rework"
click at [1048, 591] on div "6-7001 / Materials - Rework" at bounding box center [1042, 605] width 230 height 33
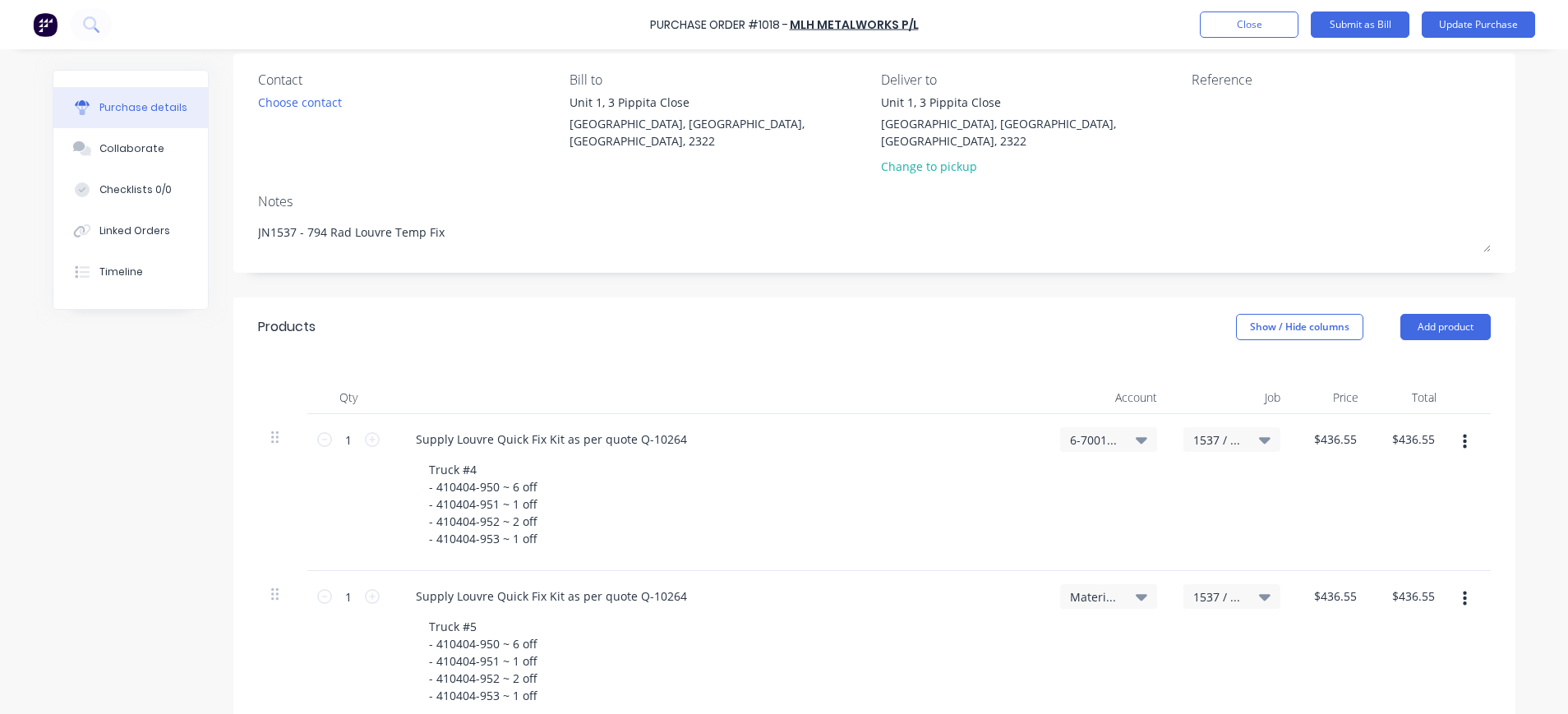
click at [1125, 432] on div "6-7001 / Materials - Rework" at bounding box center [1109, 439] width 77 height 15
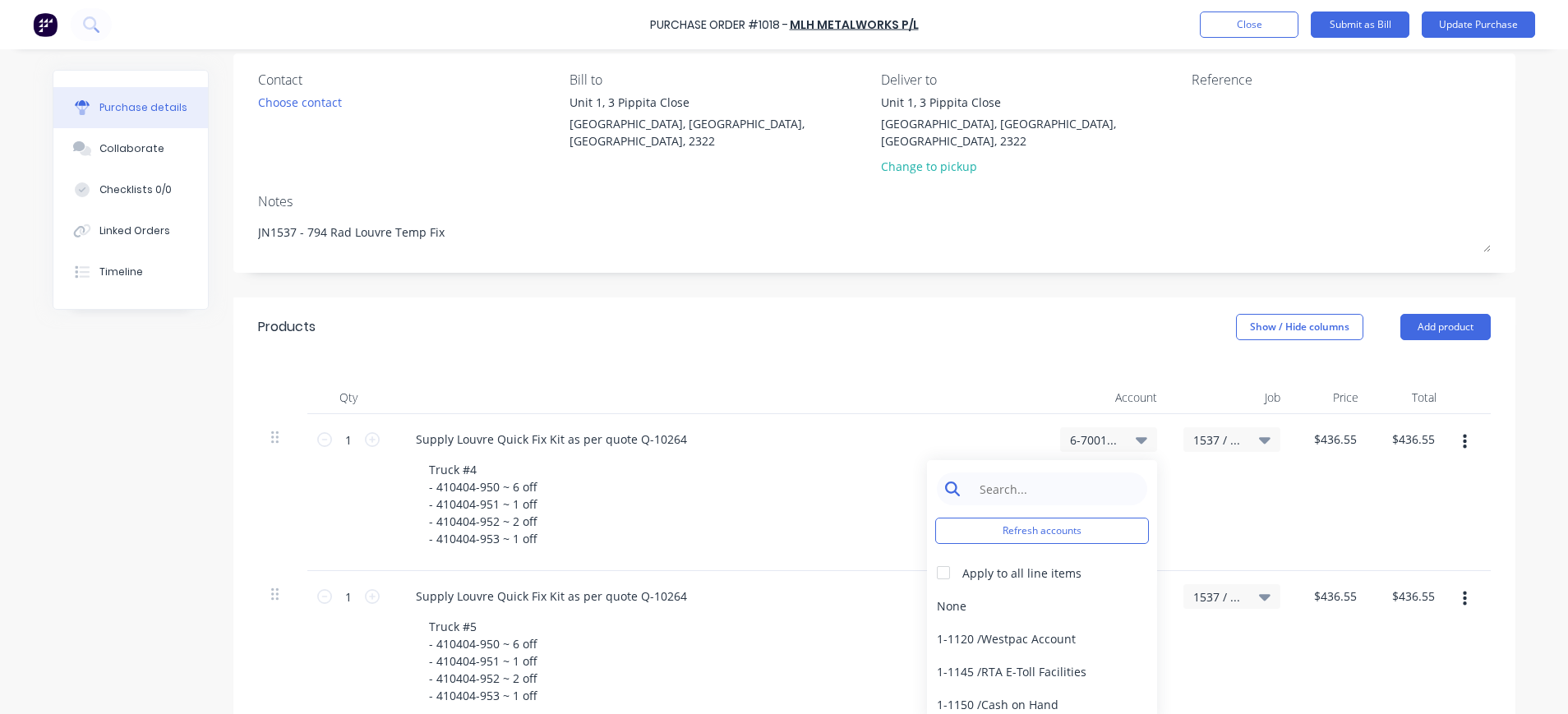
type textarea "x"
click at [1058, 472] on input at bounding box center [1055, 488] width 169 height 33
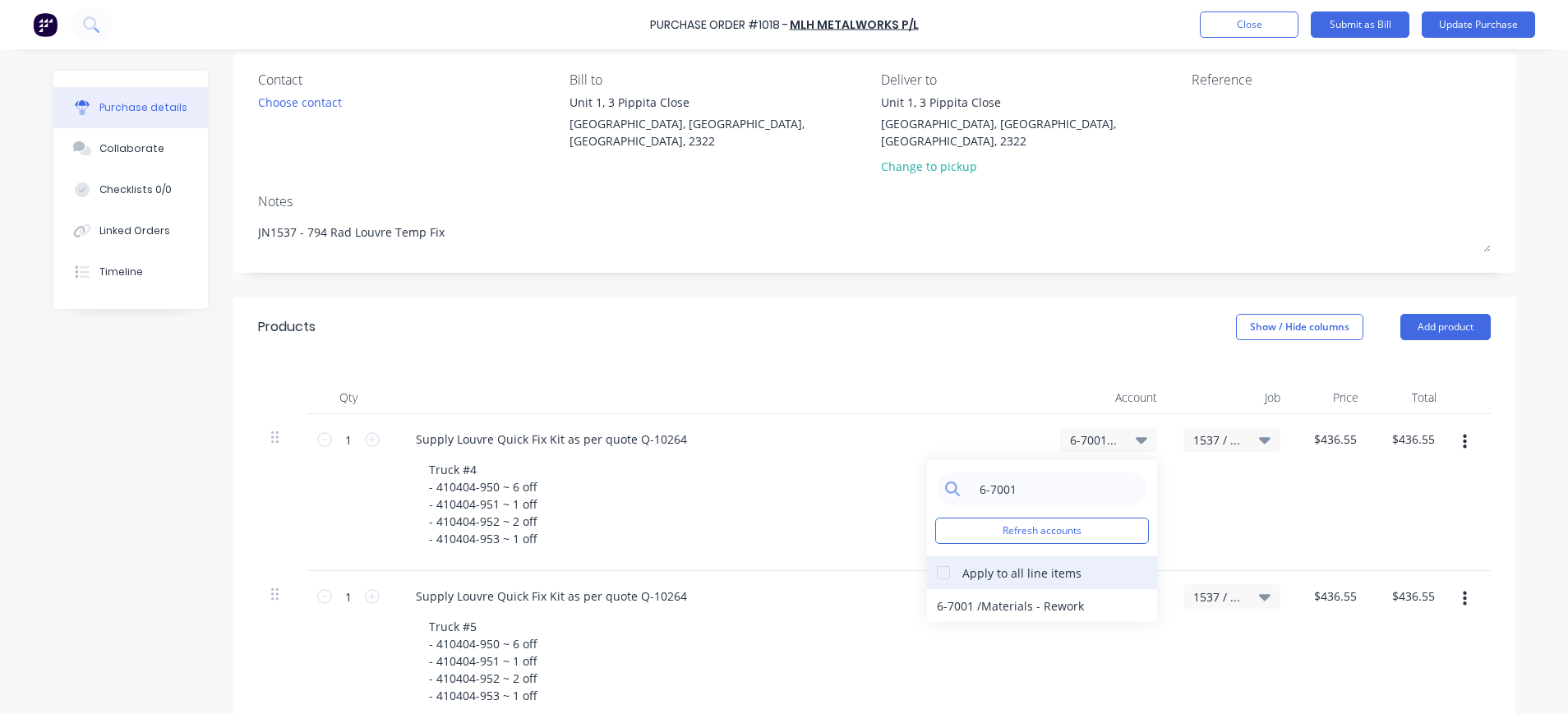
type input "6-7001"
drag, startPoint x: 929, startPoint y: 555, endPoint x: 953, endPoint y: 564, distance: 25.6
click at [934, 556] on div at bounding box center [943, 572] width 33 height 33
click at [1008, 589] on div "6-7001 / Materials - Rework" at bounding box center [1042, 605] width 230 height 33
type textarea "x"
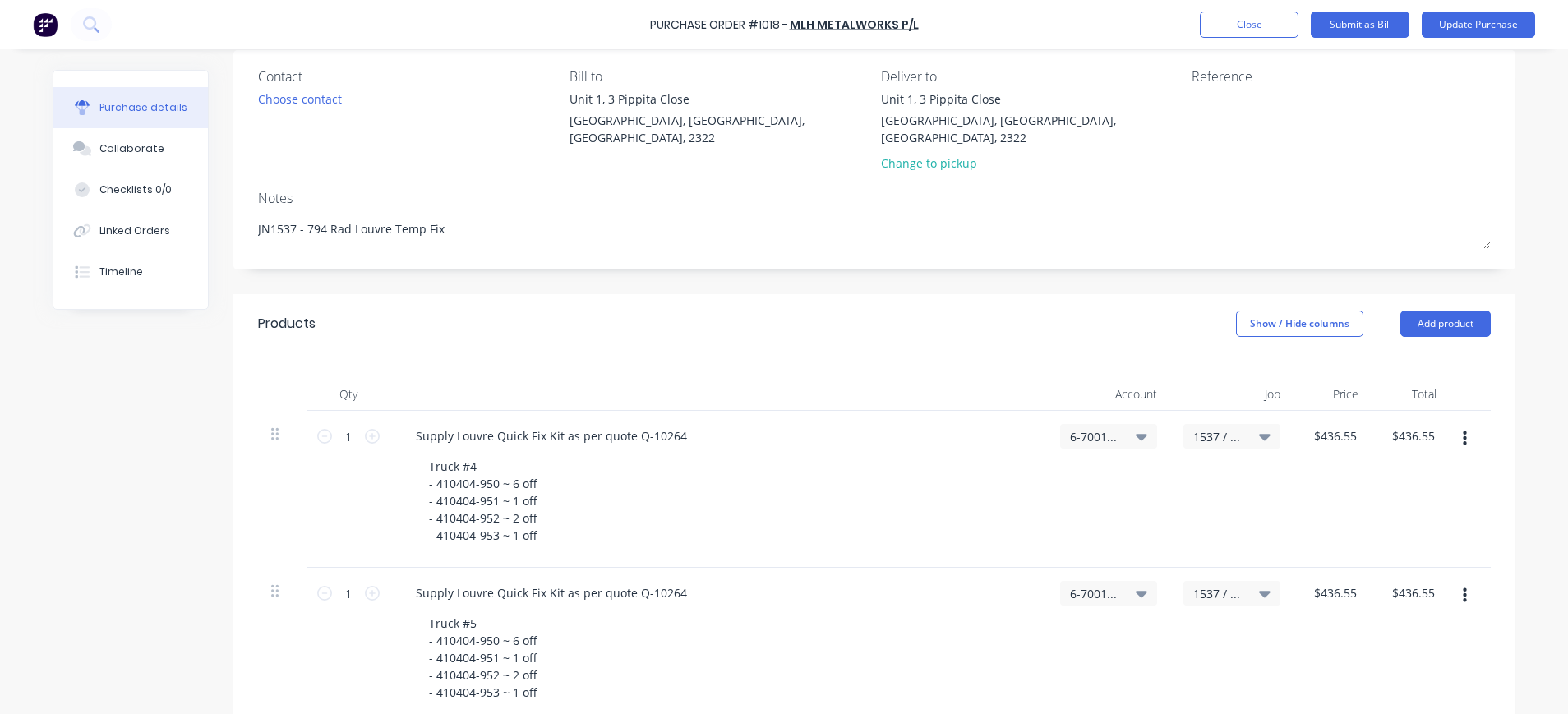
scroll to position [0, 0]
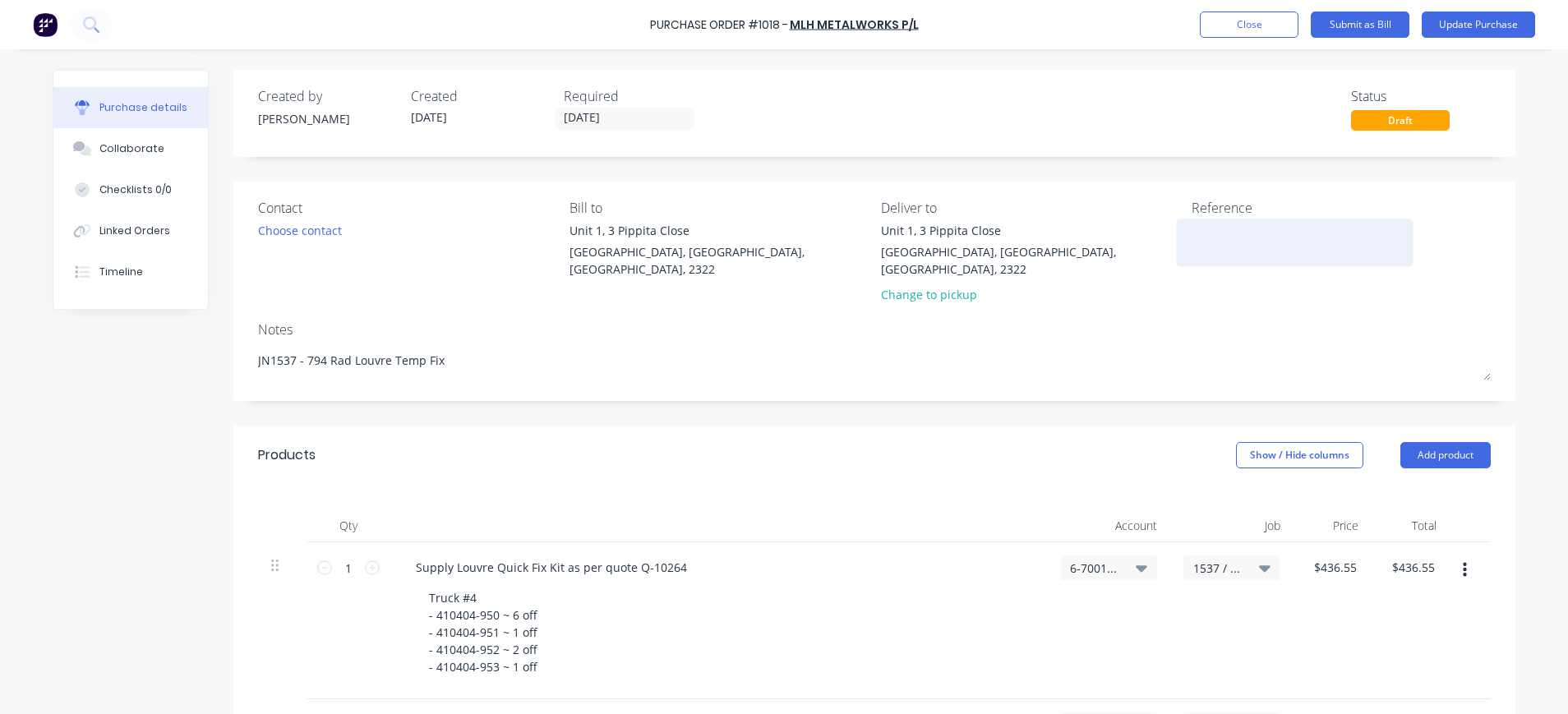
click at [1230, 258] on textarea at bounding box center [1294, 240] width 206 height 37
type textarea "INV-0382"
type textarea "x"
type textarea "INV-0382"
click at [1501, 21] on button "Update Purchase" at bounding box center [1479, 25] width 114 height 26
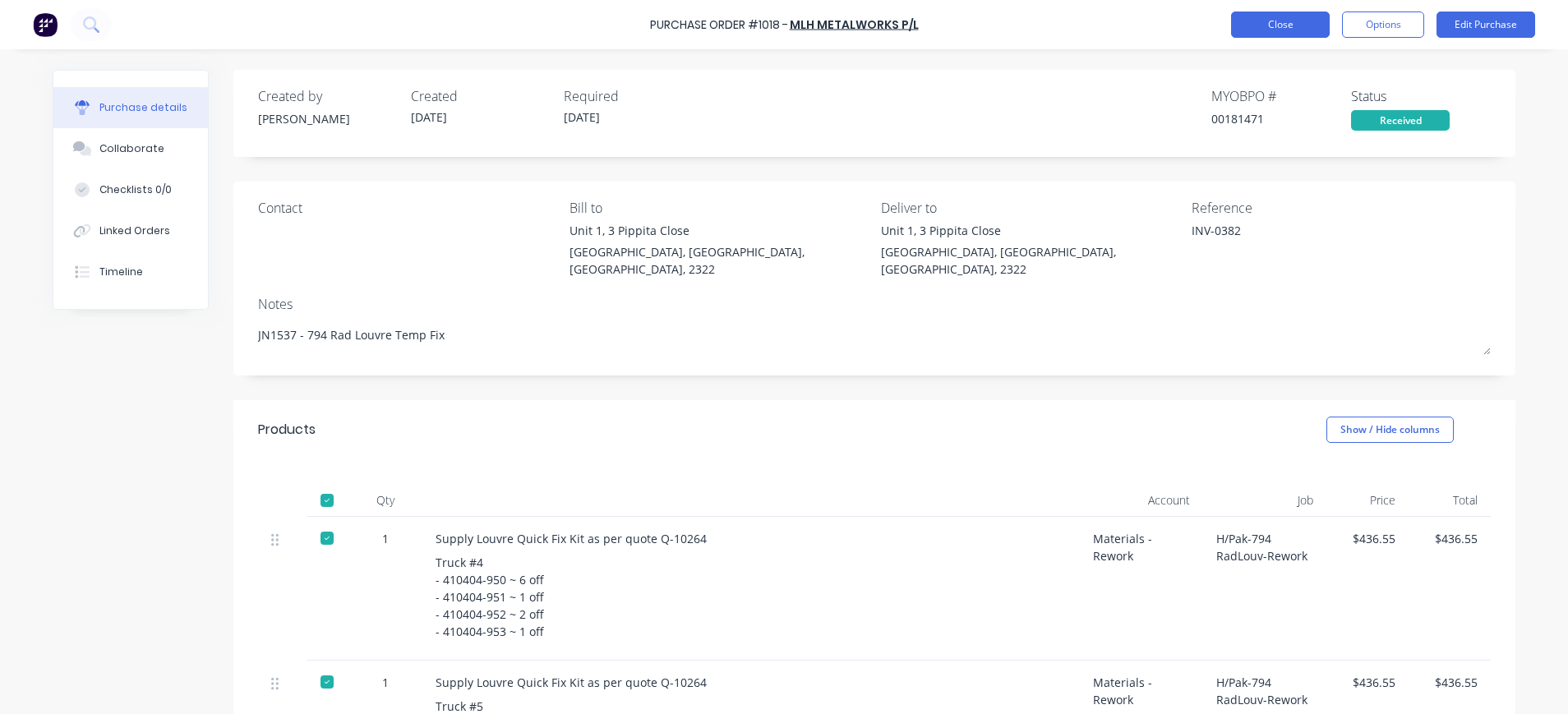
click at [1285, 23] on button "Close" at bounding box center [1280, 25] width 99 height 26
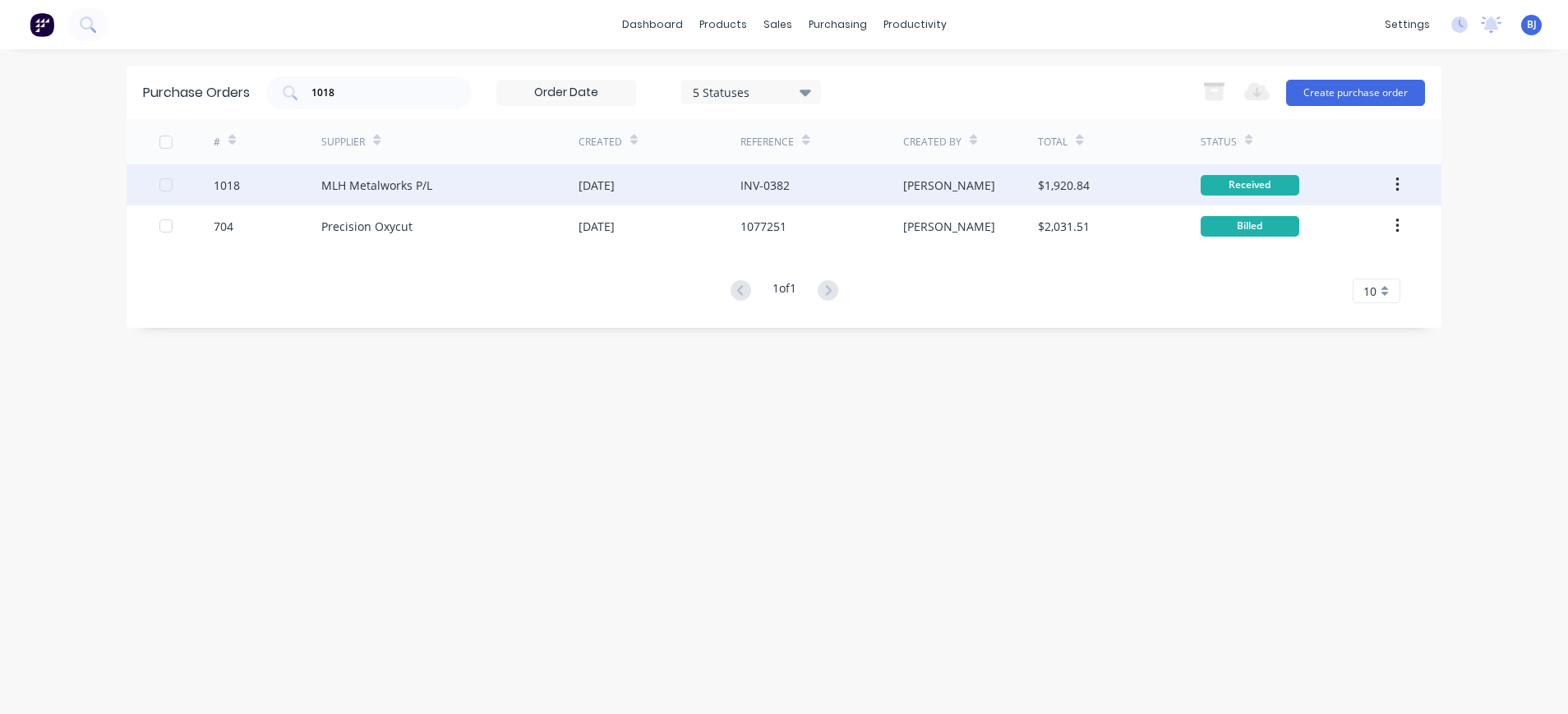
click at [369, 189] on div "MLH Metalworks P/L" at bounding box center [377, 185] width 111 height 17
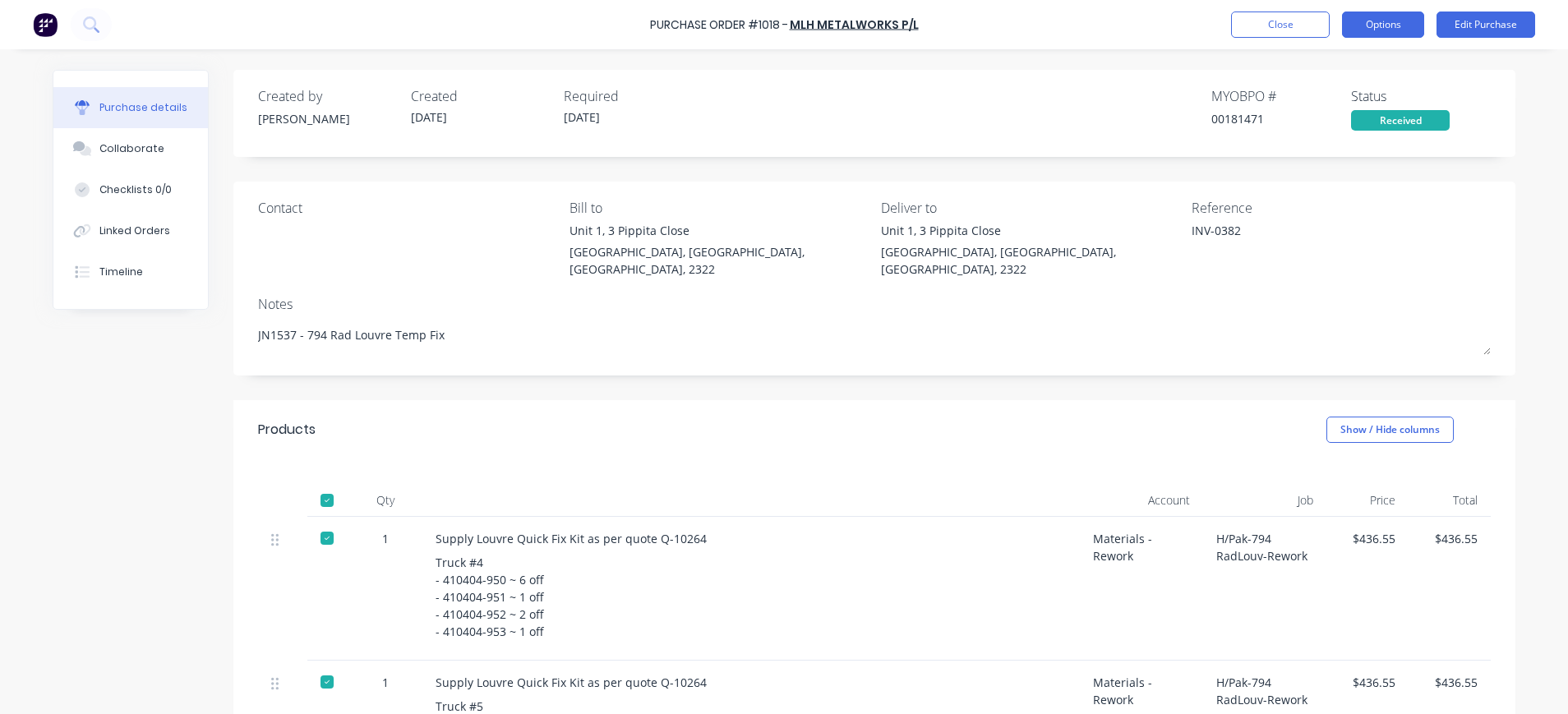
click at [1373, 25] on button "Options" at bounding box center [1383, 25] width 82 height 26
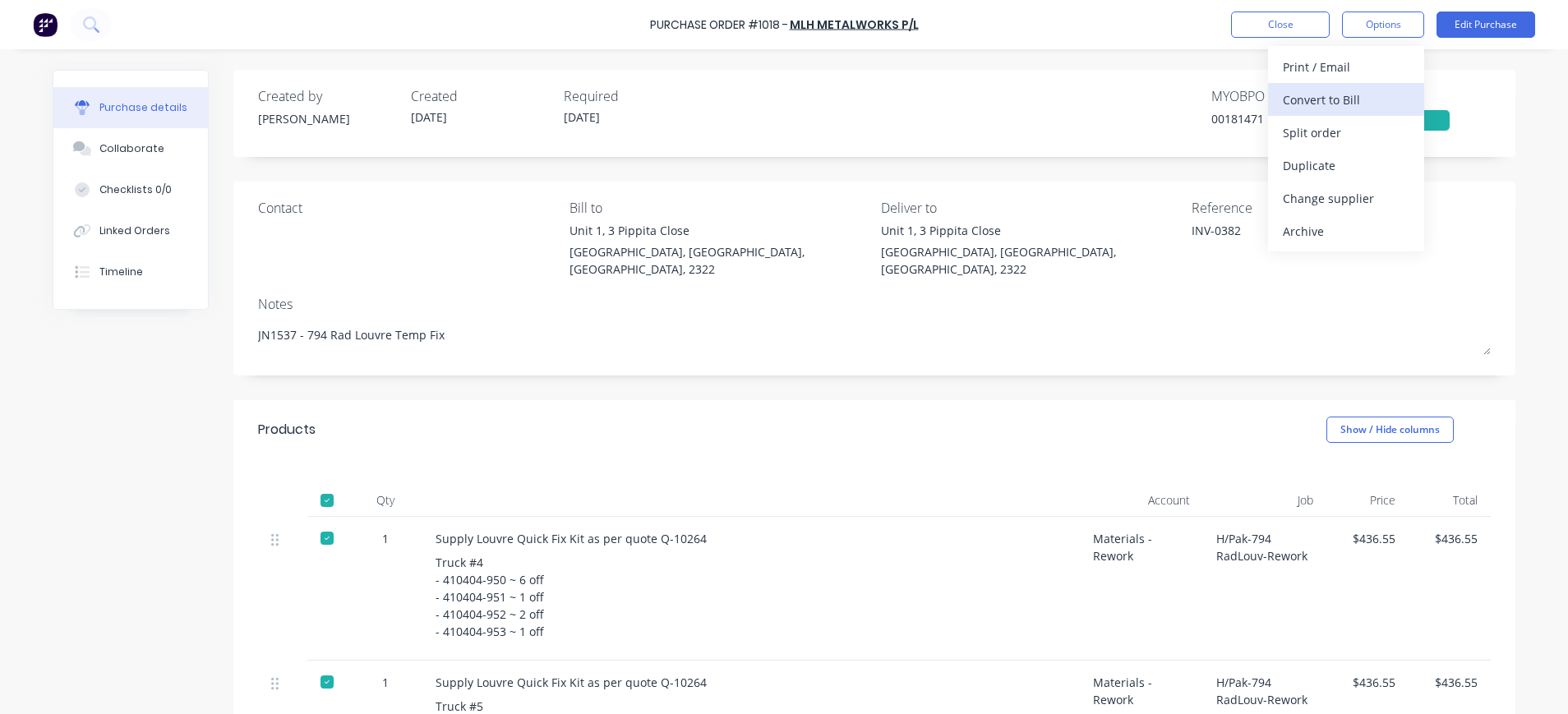
click at [1335, 99] on div "Convert to Bill" at bounding box center [1346, 100] width 127 height 24
type textarea "x"
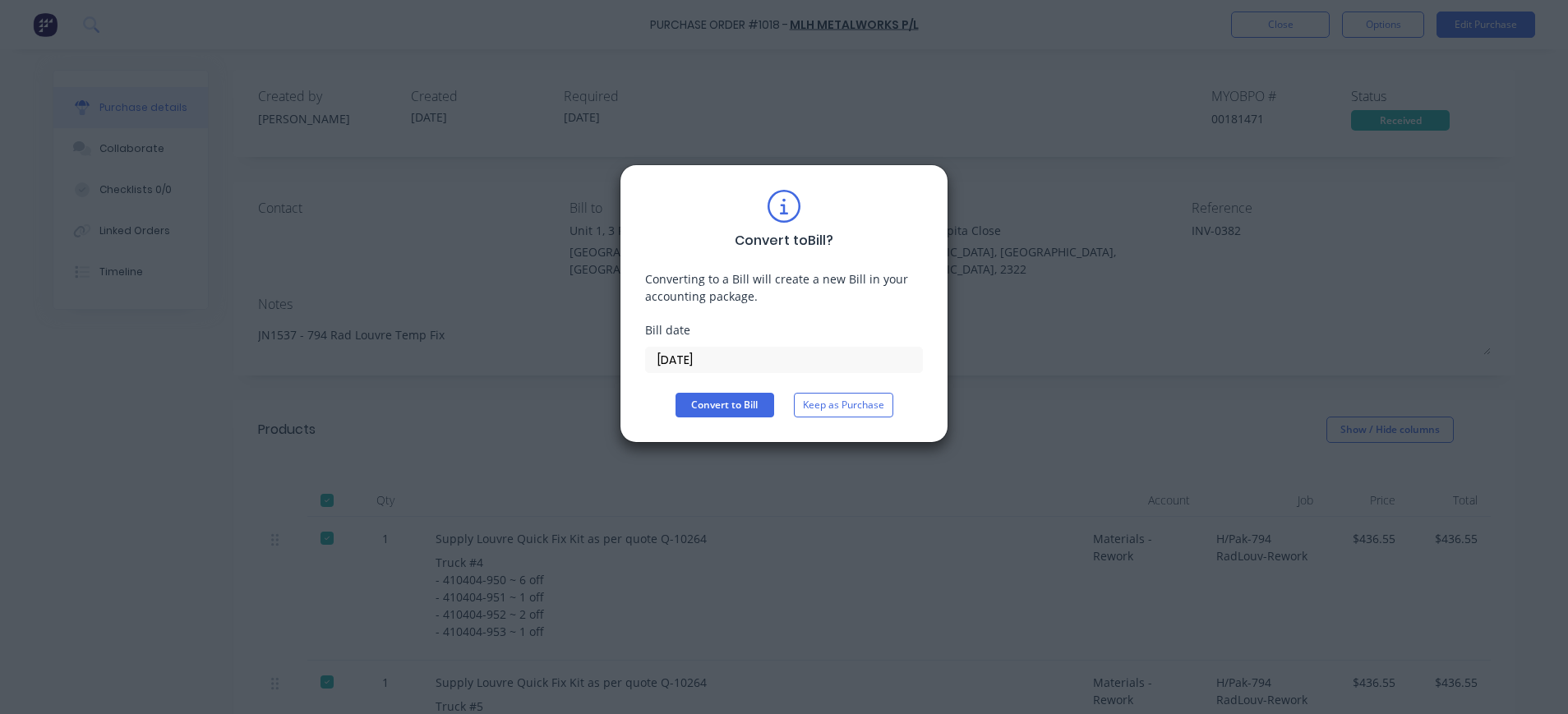
click at [722, 359] on input "[DATE]" at bounding box center [784, 359] width 277 height 25
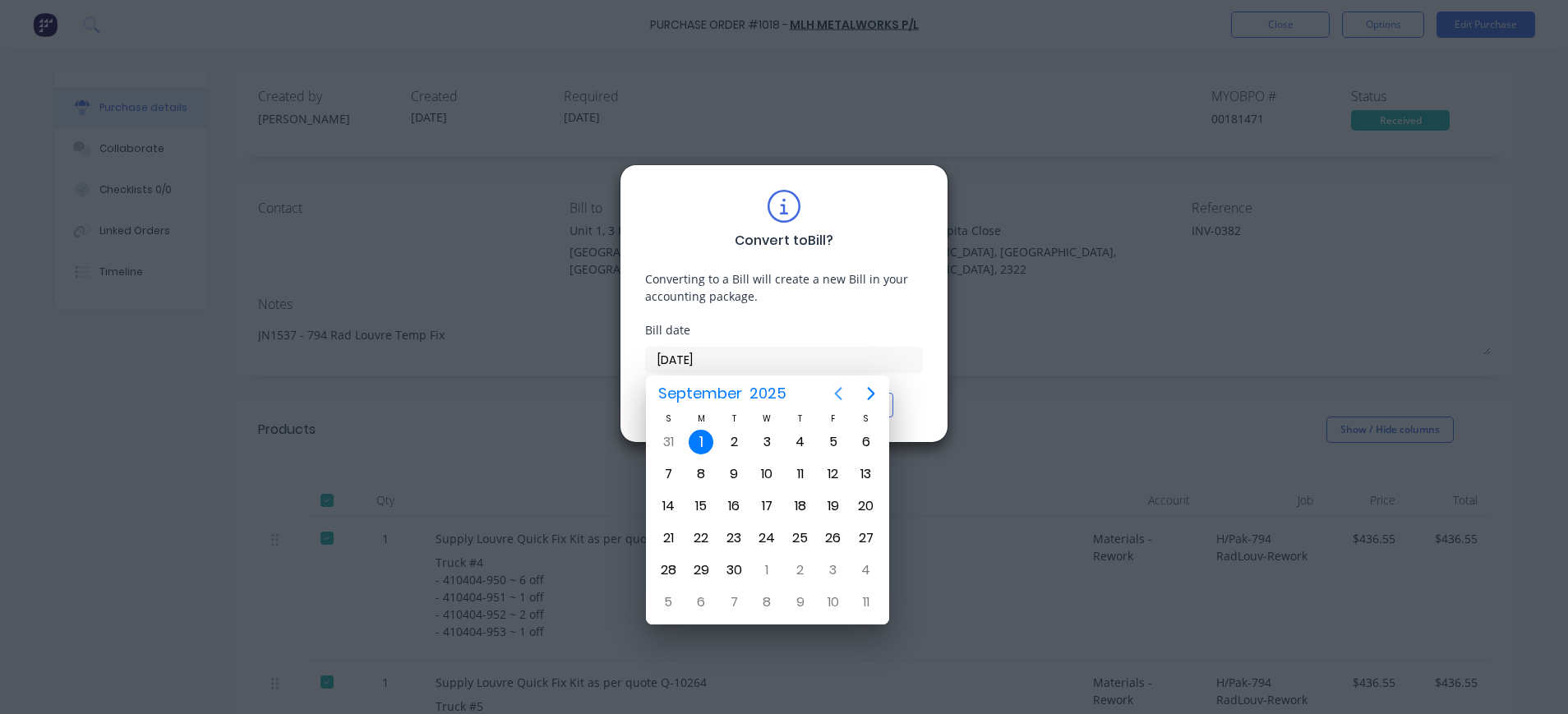
click at [837, 390] on icon "Previous page" at bounding box center [839, 393] width 20 height 20
click at [831, 434] on div "1" at bounding box center [833, 441] width 25 height 25
type input "[DATE]"
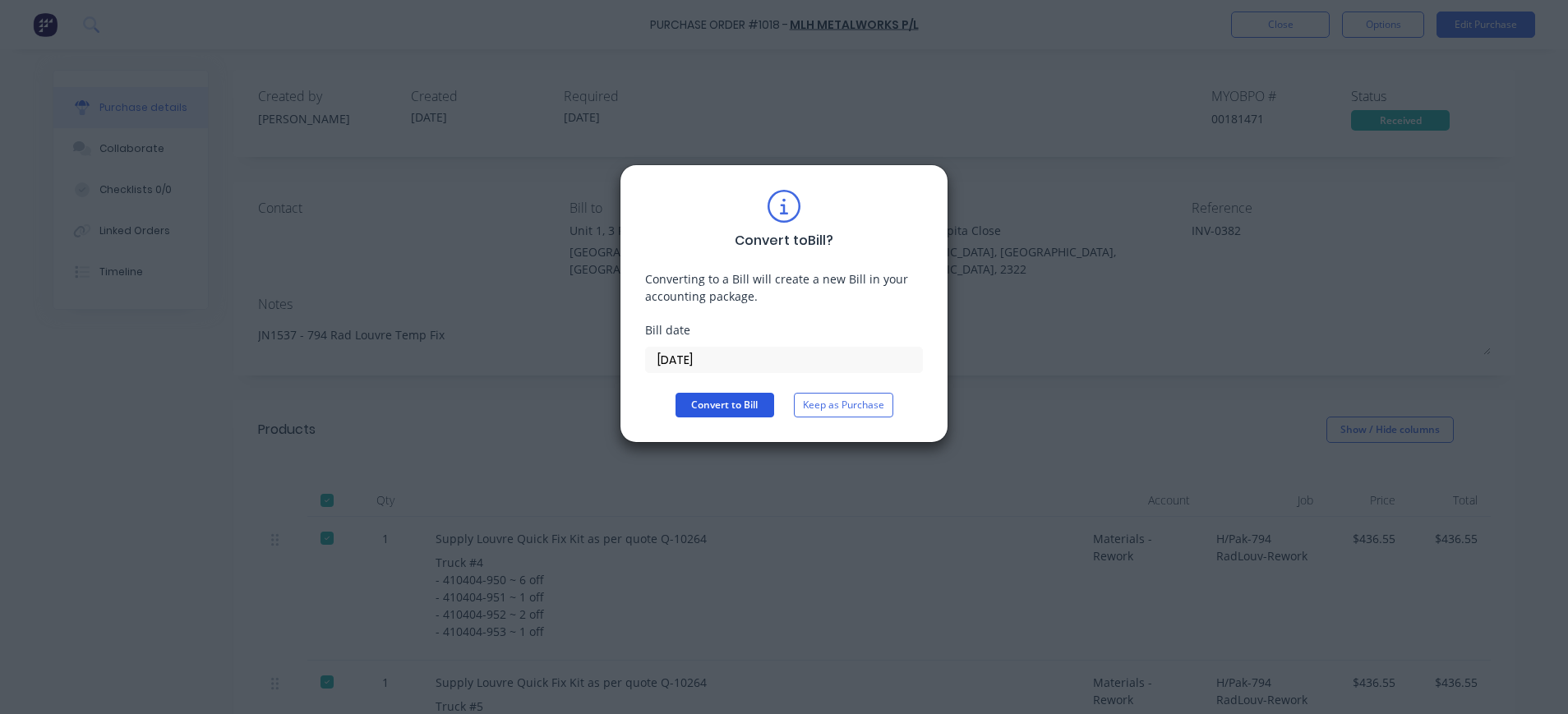
click at [747, 399] on button "Convert to Bill" at bounding box center [725, 404] width 99 height 25
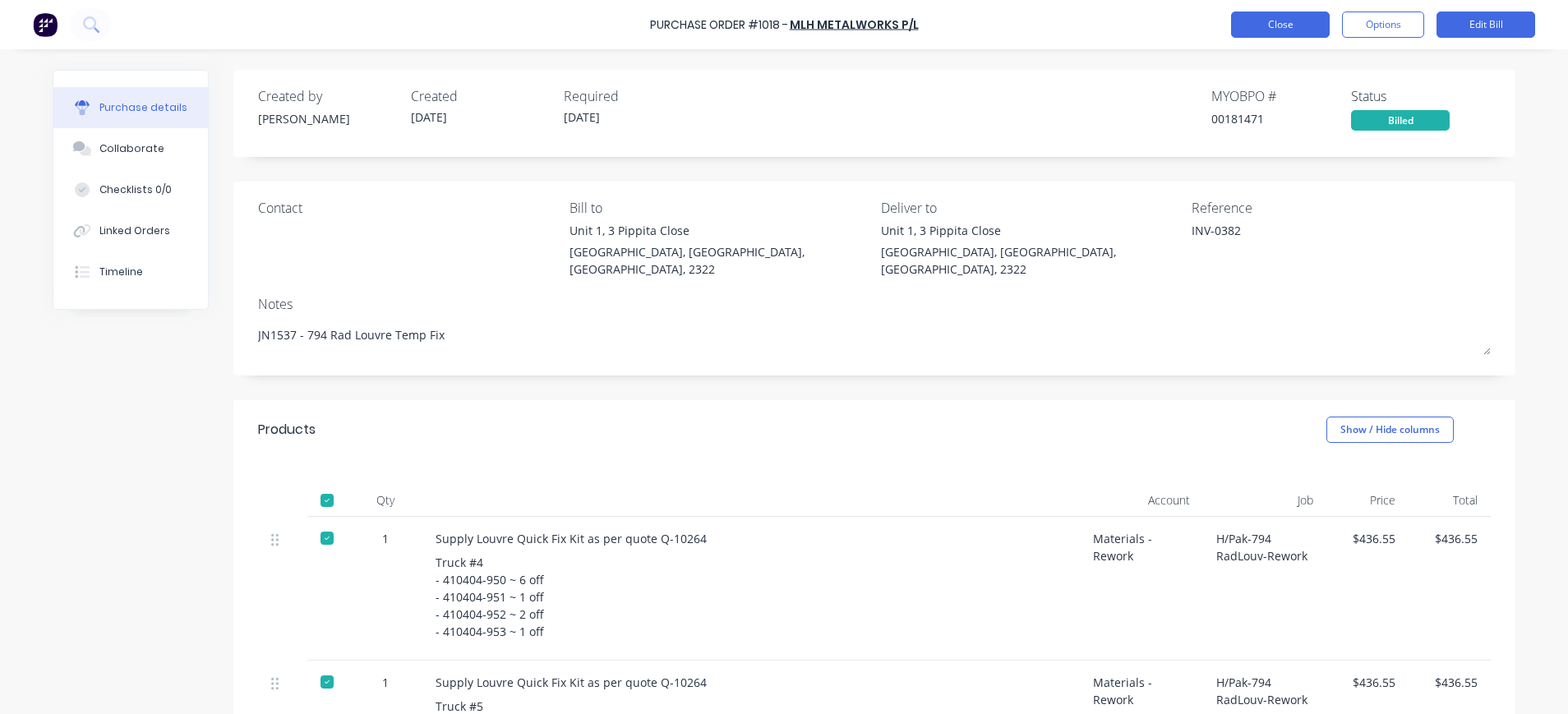
click at [1298, 26] on button "Close" at bounding box center [1280, 25] width 99 height 26
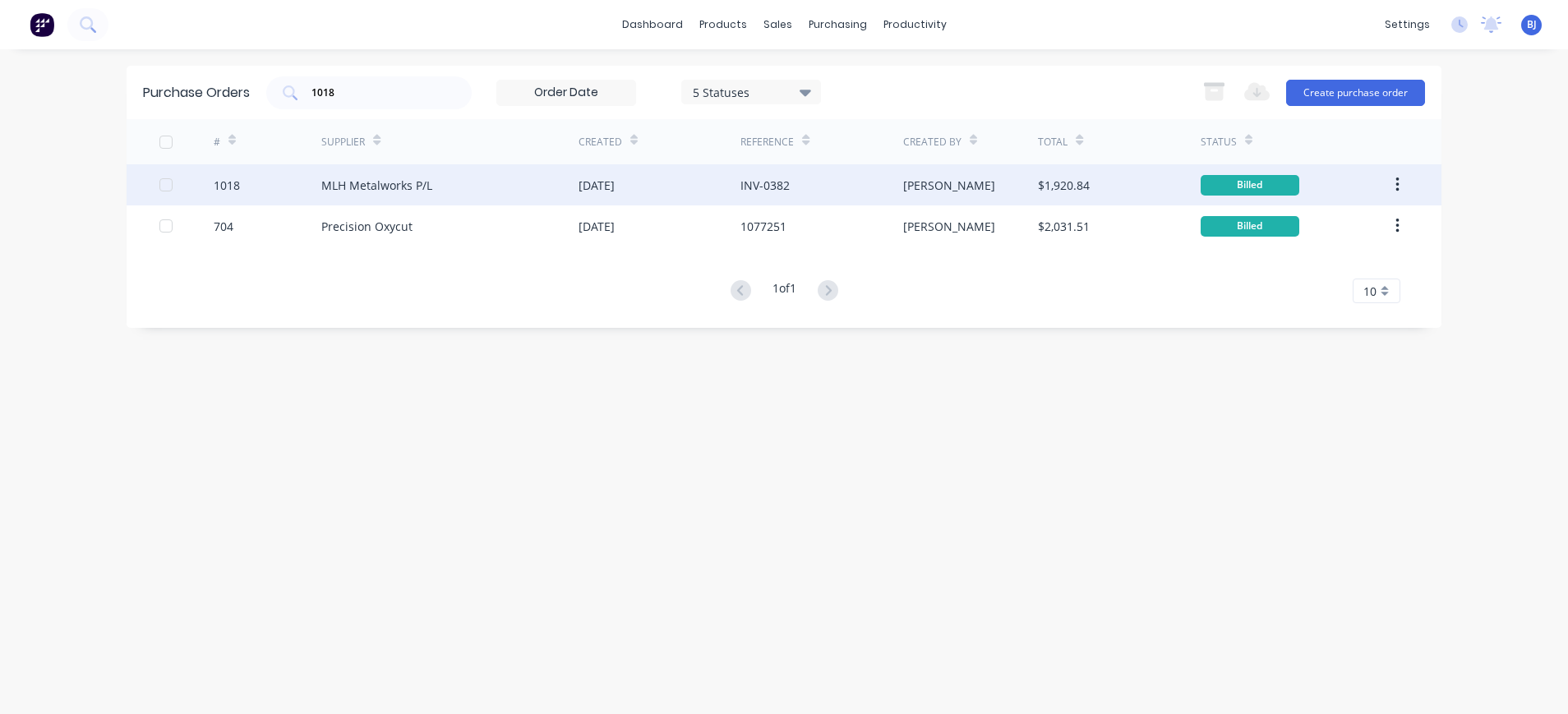
click at [770, 184] on div "INV-0382" at bounding box center [765, 185] width 49 height 17
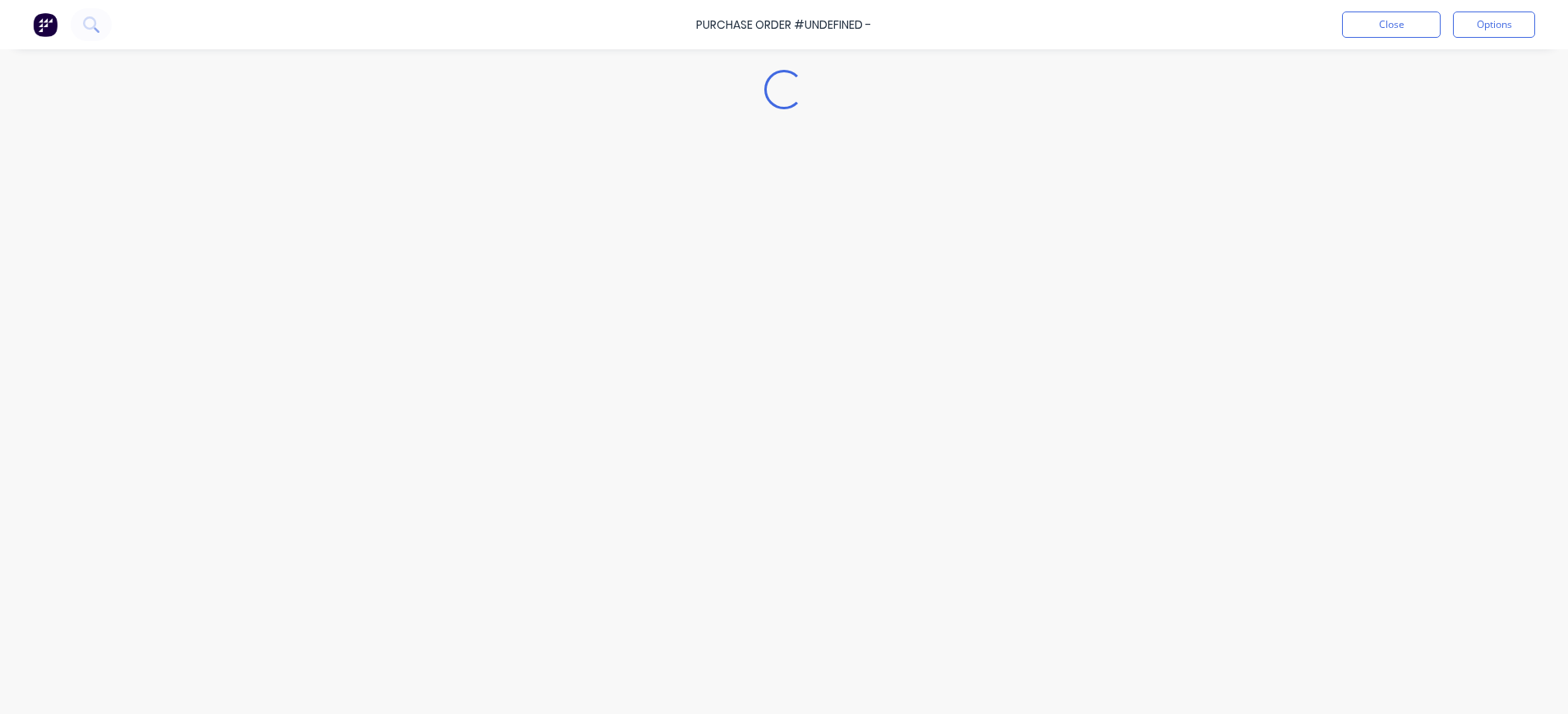
type textarea "x"
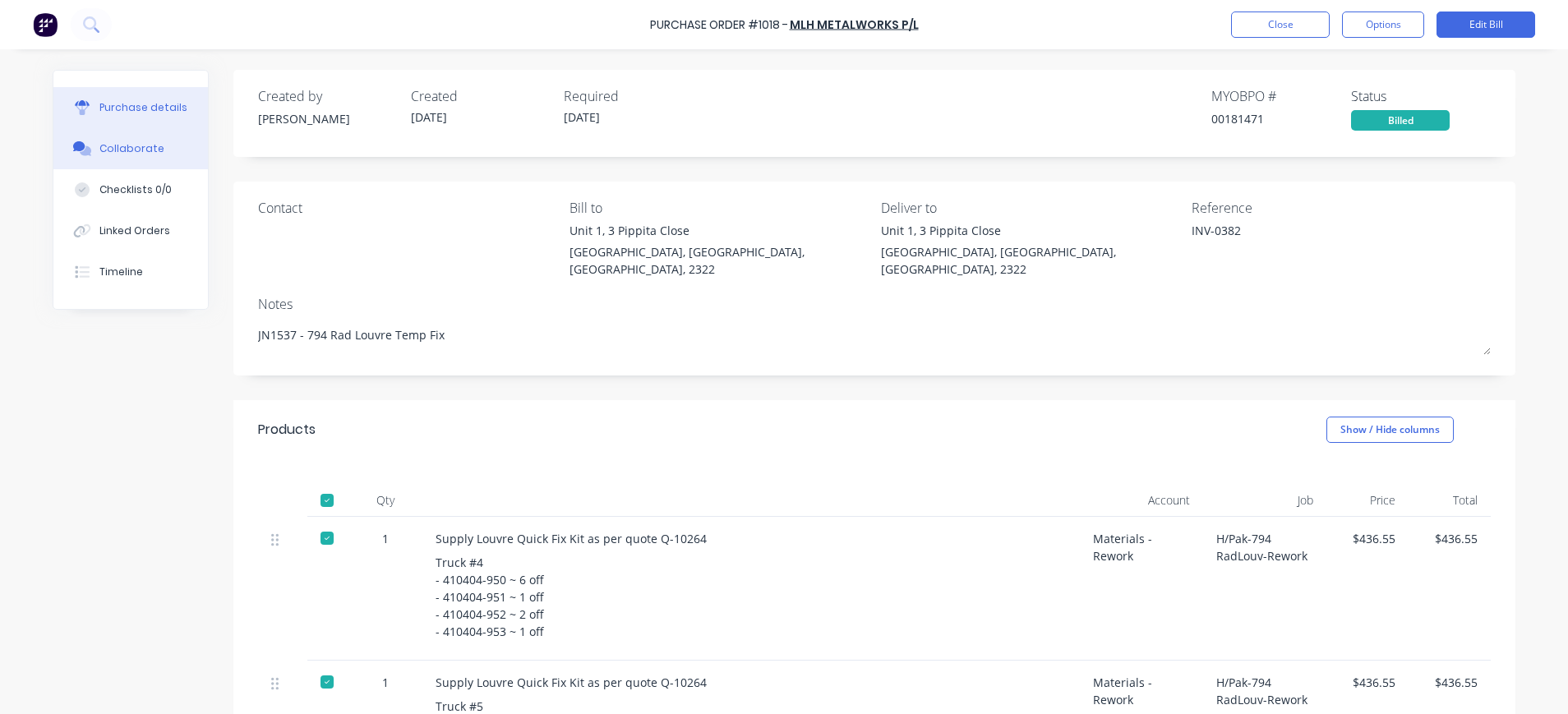
click at [137, 145] on div "Collaborate" at bounding box center [132, 149] width 65 height 15
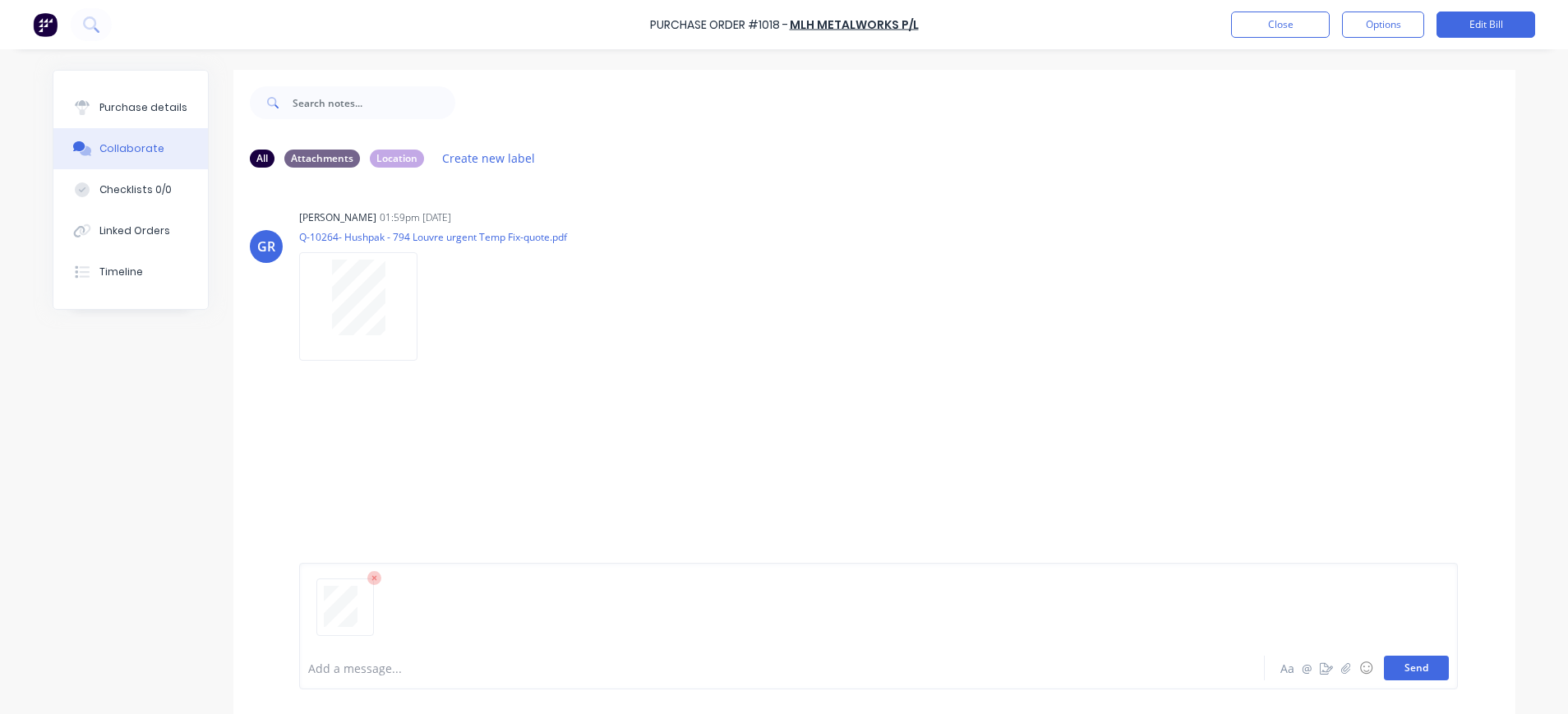
click at [1428, 666] on button "Send" at bounding box center [1416, 668] width 65 height 25
click at [1275, 26] on button "Close" at bounding box center [1280, 25] width 99 height 26
